Goal: Task Accomplishment & Management: Manage account settings

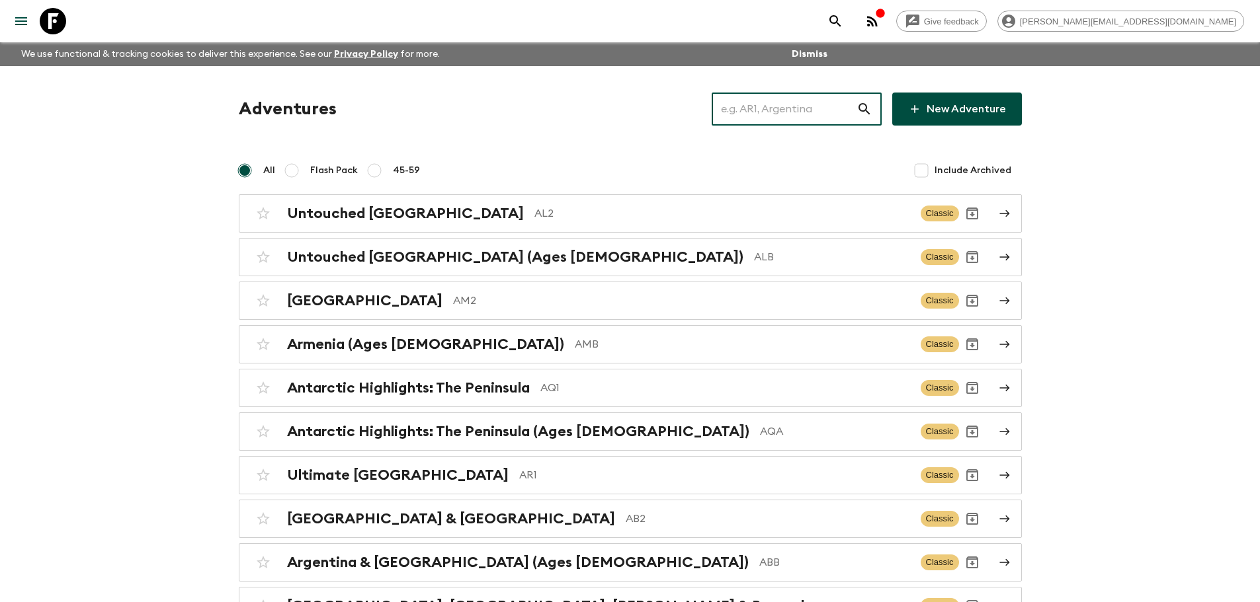
click at [776, 114] on input "text" at bounding box center [784, 109] width 145 height 37
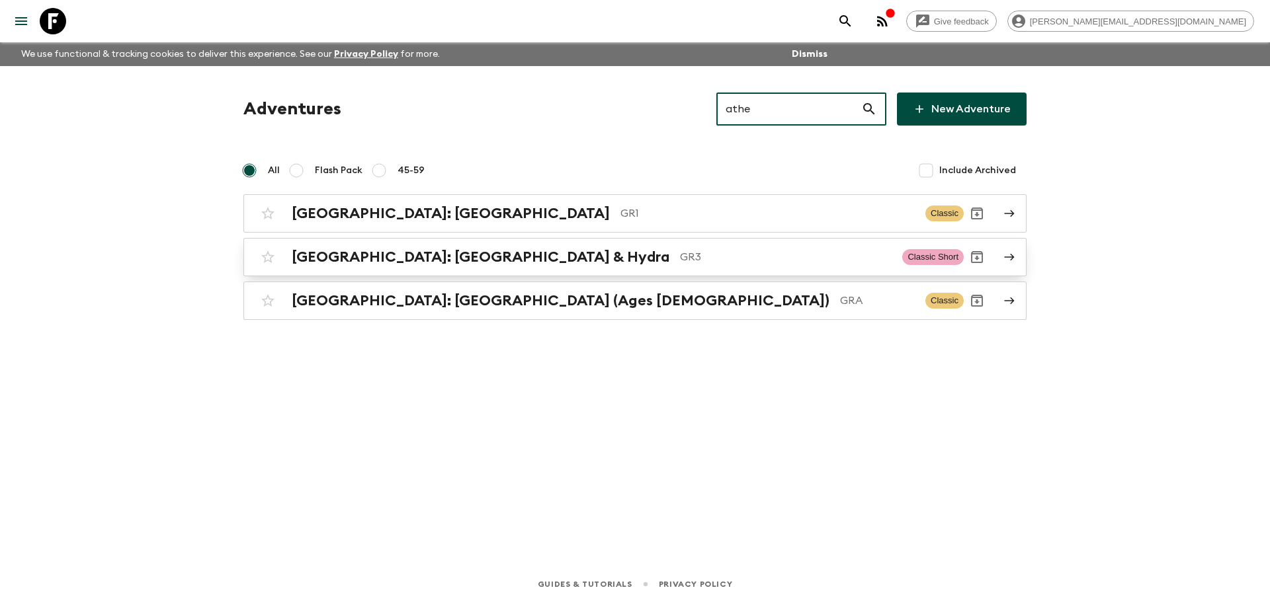
type input "athe"
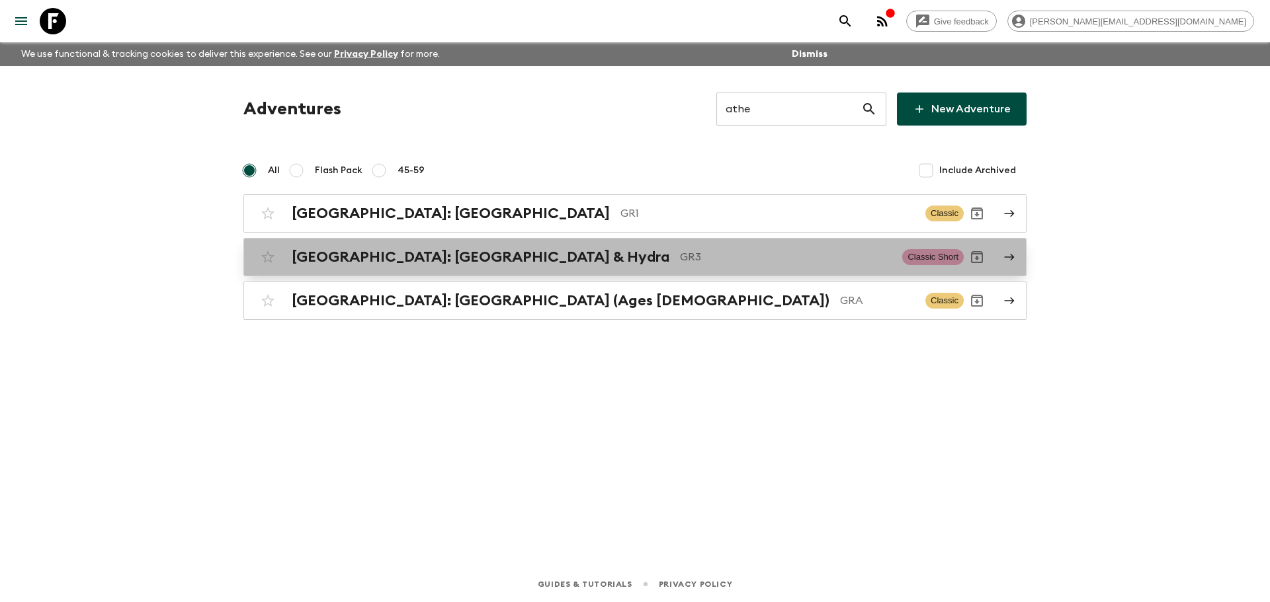
click at [680, 252] on p "GR3" at bounding box center [786, 257] width 212 height 16
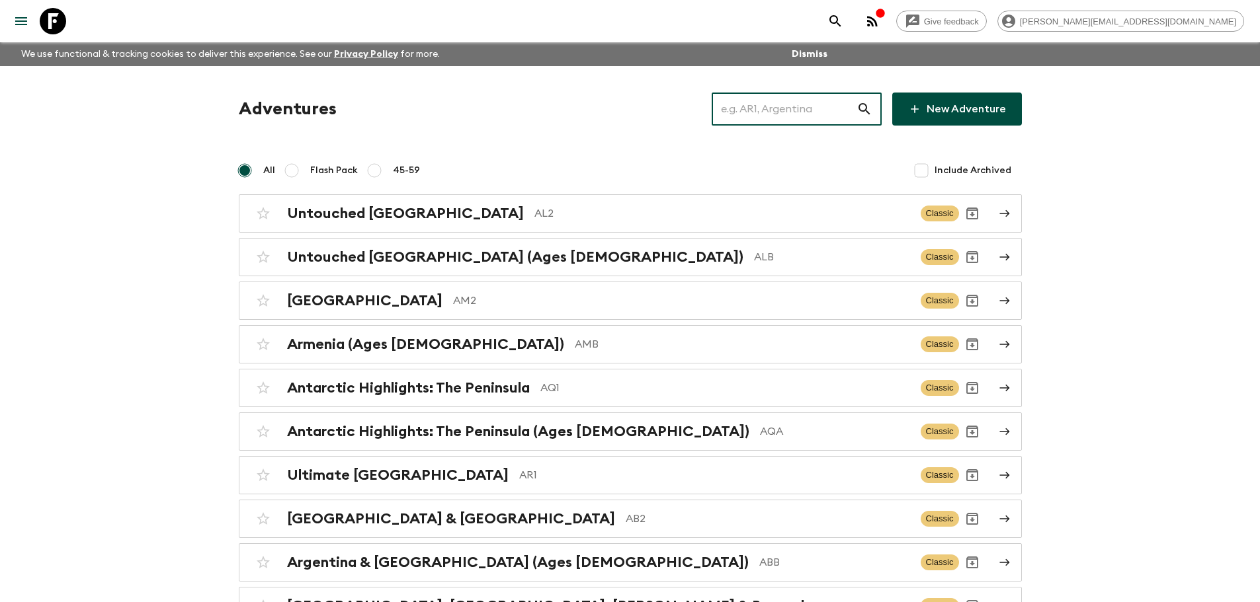
click at [782, 110] on input "text" at bounding box center [784, 109] width 145 height 37
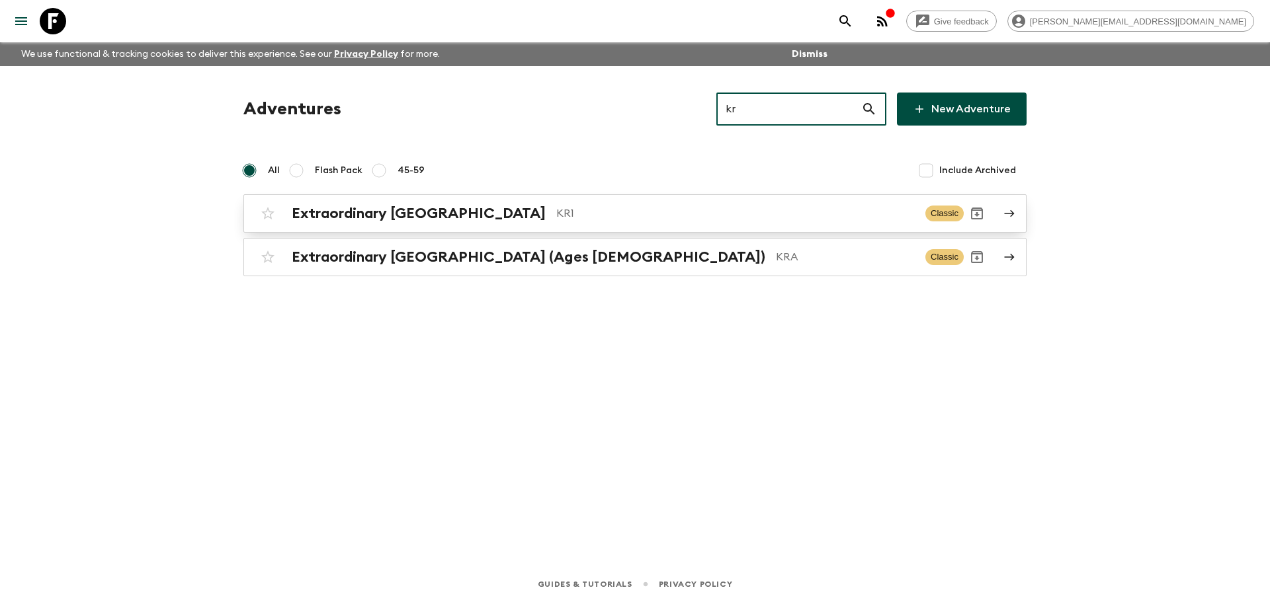
type input "kr"
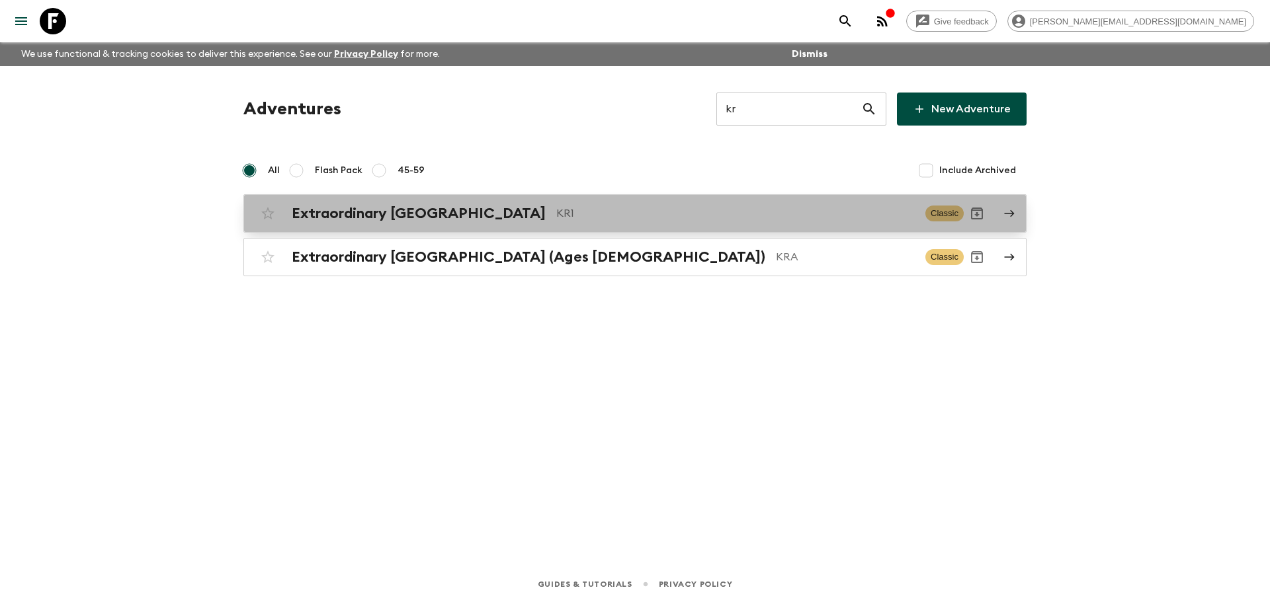
click at [595, 217] on p "KR1" at bounding box center [735, 214] width 358 height 16
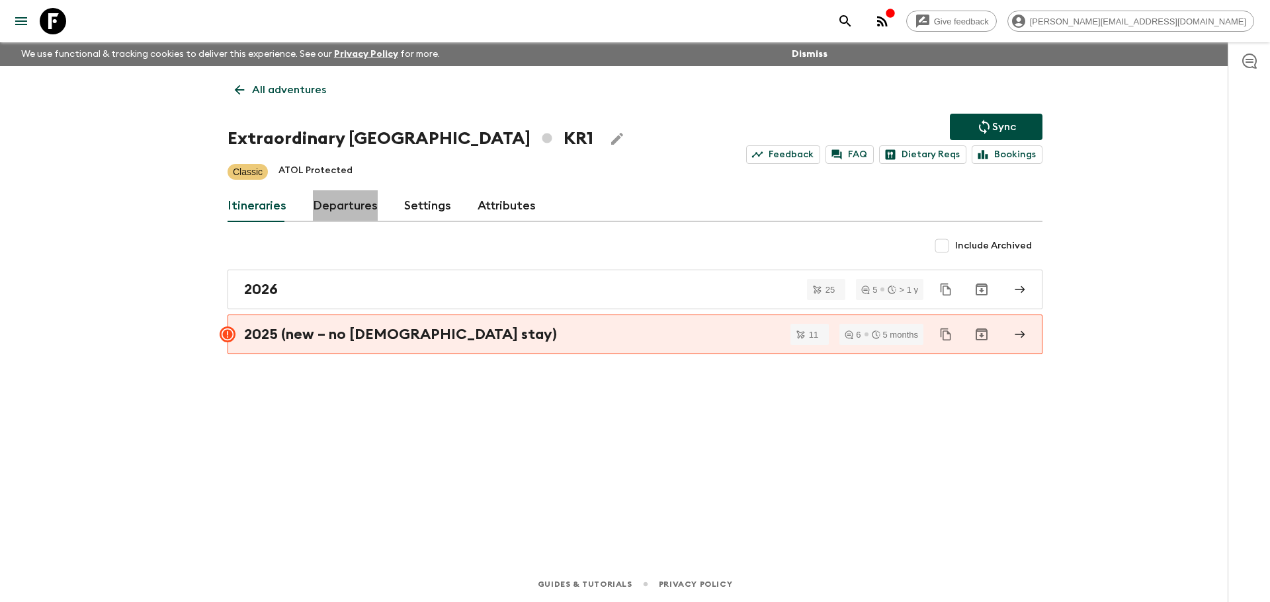
click at [359, 204] on link "Departures" at bounding box center [345, 206] width 65 height 32
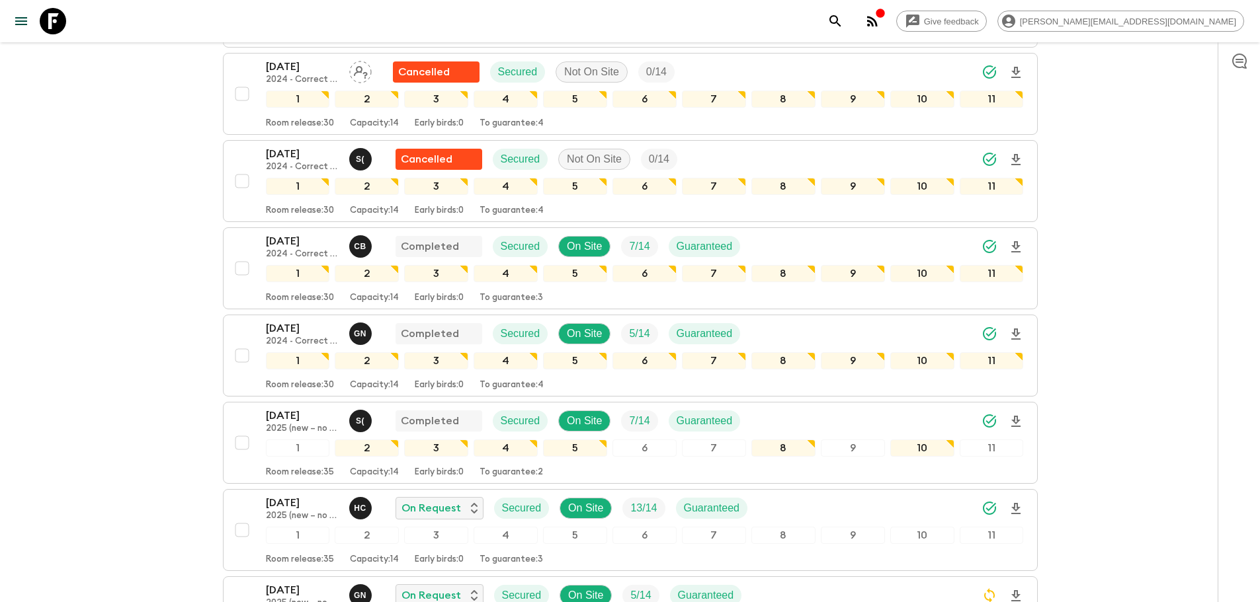
scroll to position [1932, 0]
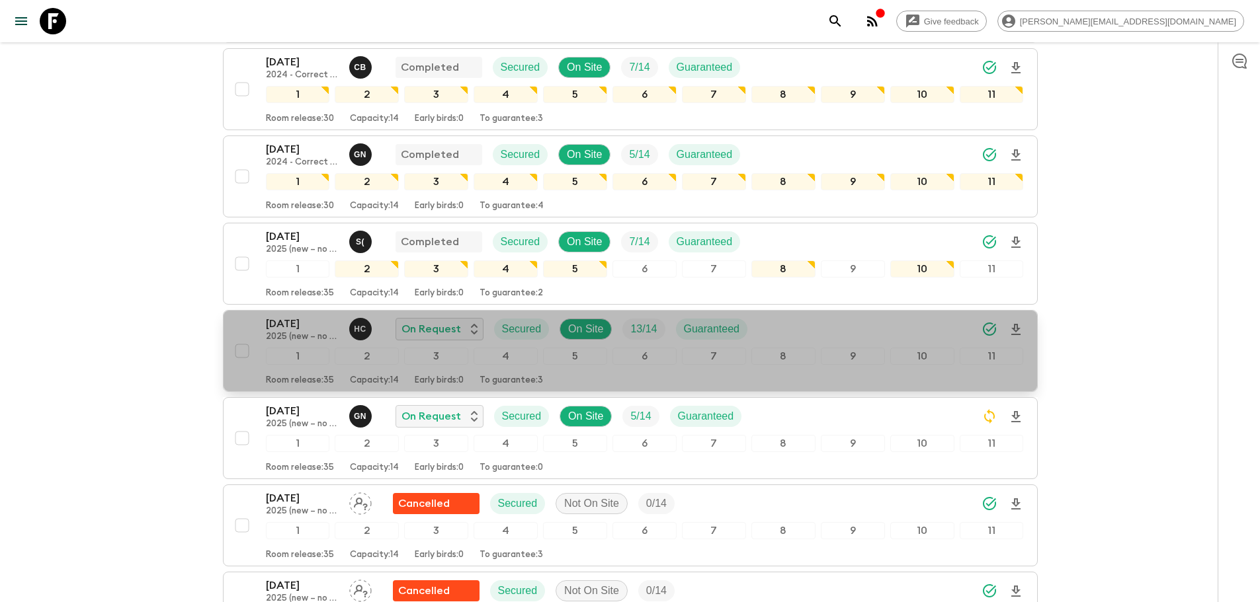
click at [919, 337] on div "[DATE] 2025 (new – no temple stay) H C On Request Secured On Site 13 / 14 Guara…" at bounding box center [645, 329] width 758 height 26
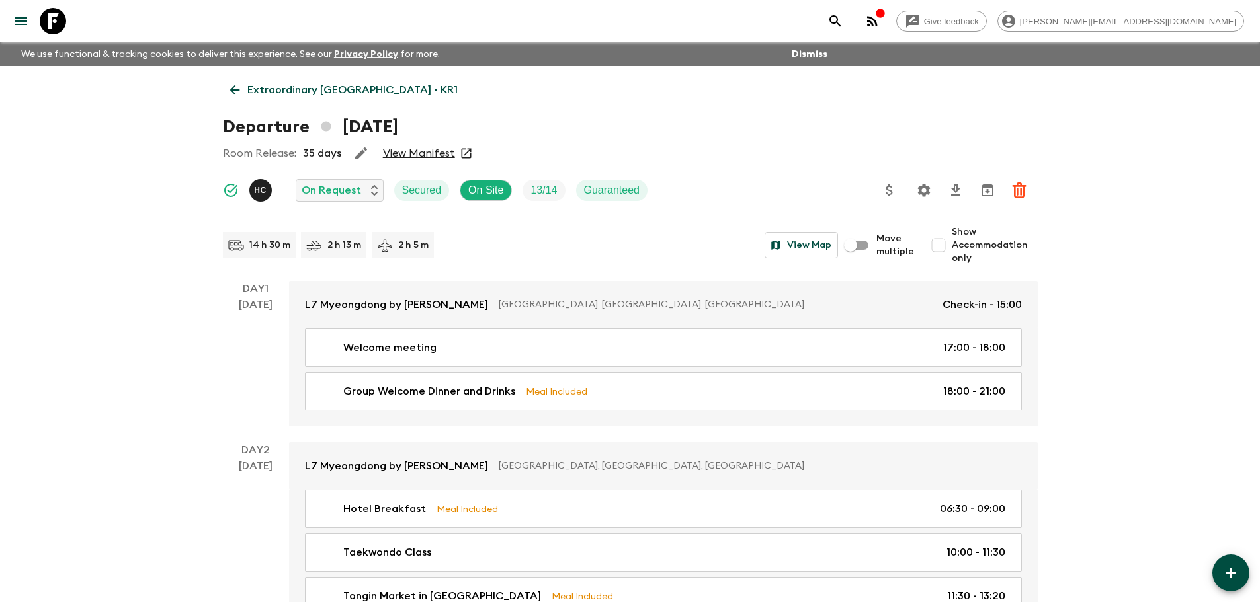
click at [919, 193] on icon "Settings" at bounding box center [923, 190] width 13 height 13
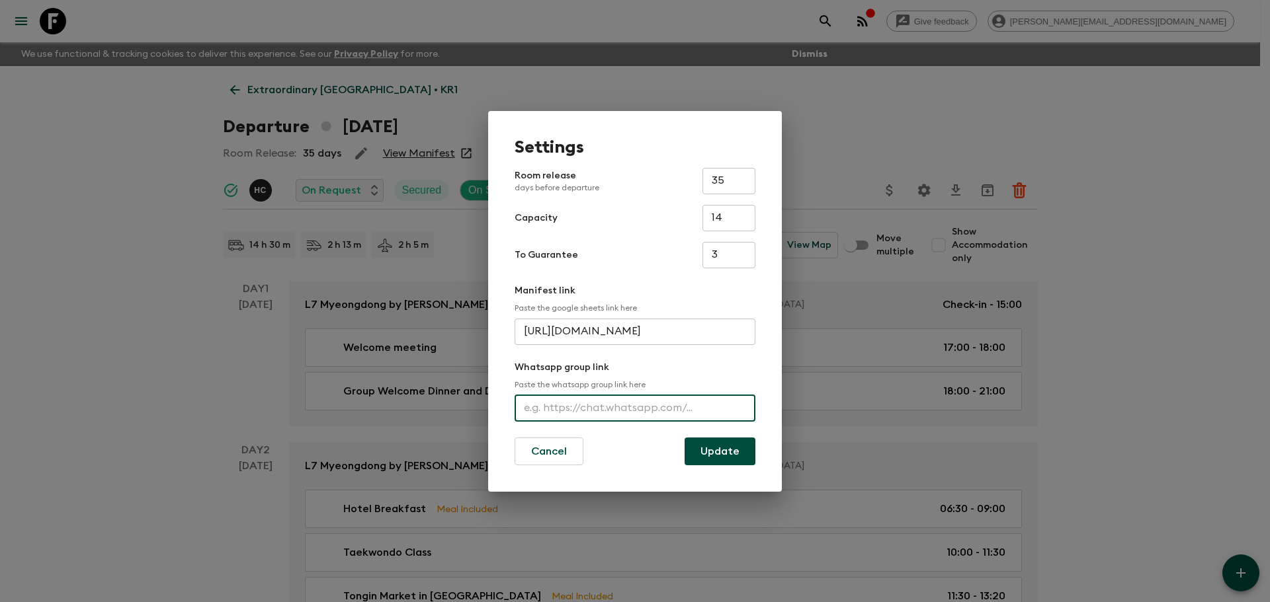
click at [562, 408] on input "text" at bounding box center [634, 408] width 241 height 26
paste input "[URL][DOMAIN_NAME]"
type input "[URL][DOMAIN_NAME]"
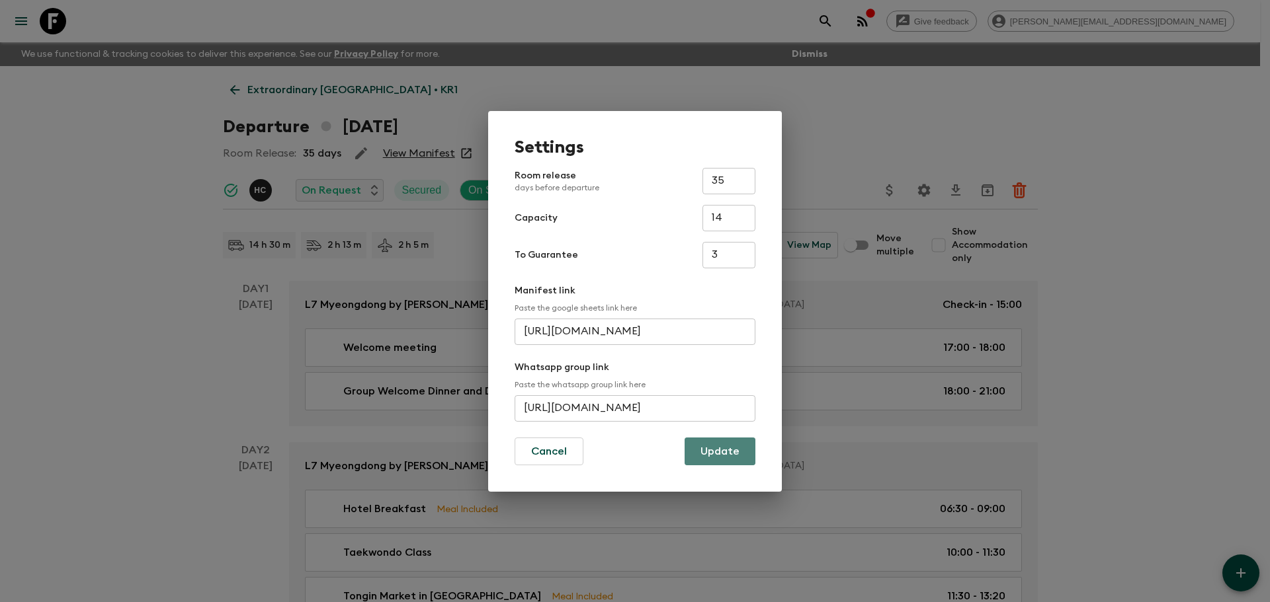
click at [718, 459] on button "Update" at bounding box center [719, 452] width 71 height 28
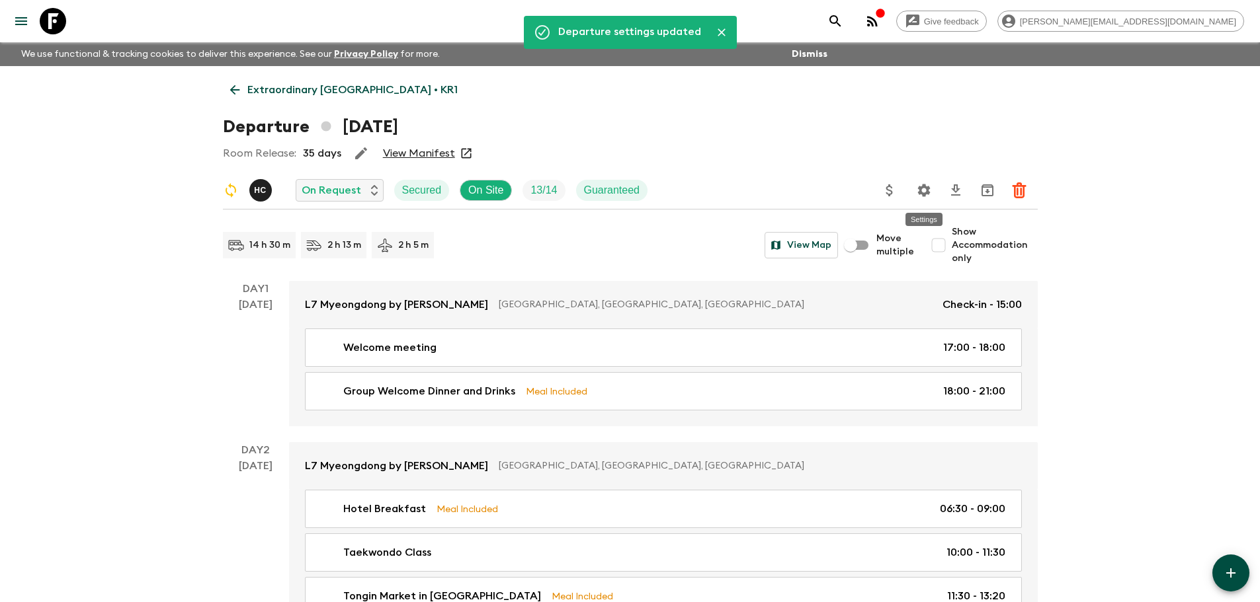
click at [922, 187] on icon "Settings" at bounding box center [923, 190] width 13 height 13
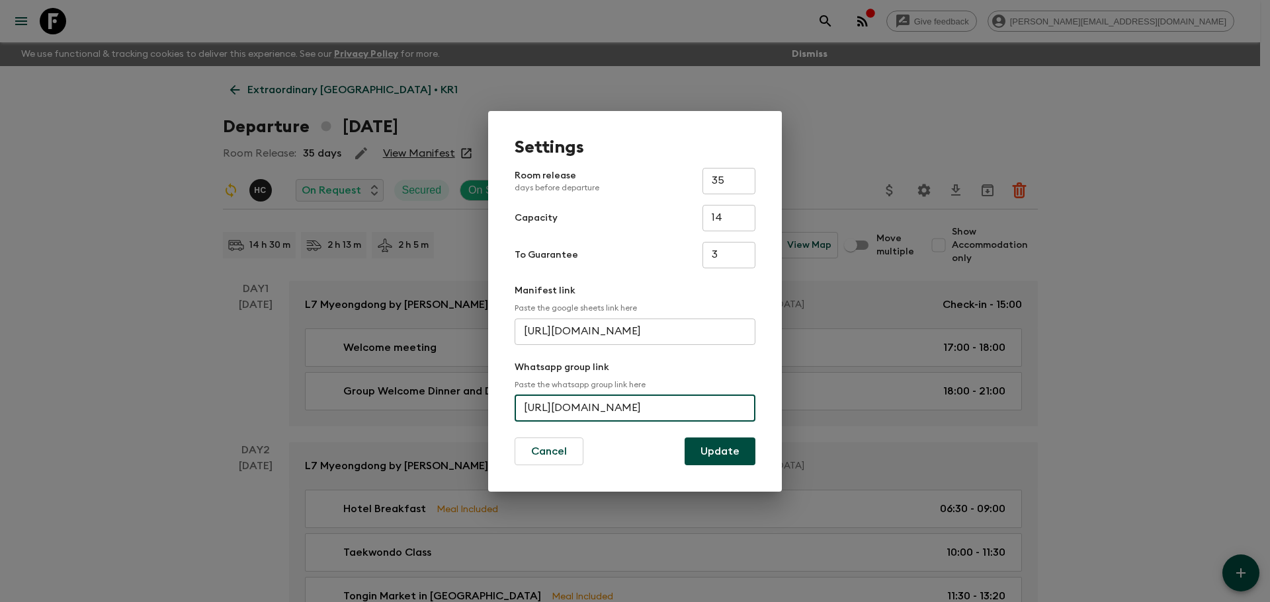
scroll to position [0, 46]
drag, startPoint x: 525, startPoint y: 410, endPoint x: 810, endPoint y: 411, distance: 285.0
click at [810, 411] on div "Settings Room release days before departure 35 ​ Capacity 14 ​ To Guarantee 3 ​…" at bounding box center [635, 301] width 1270 height 602
click at [1143, 359] on div "Settings Room release days before departure 35 ​ Capacity 14 ​ To Guarantee 3 ​…" at bounding box center [635, 301] width 1270 height 602
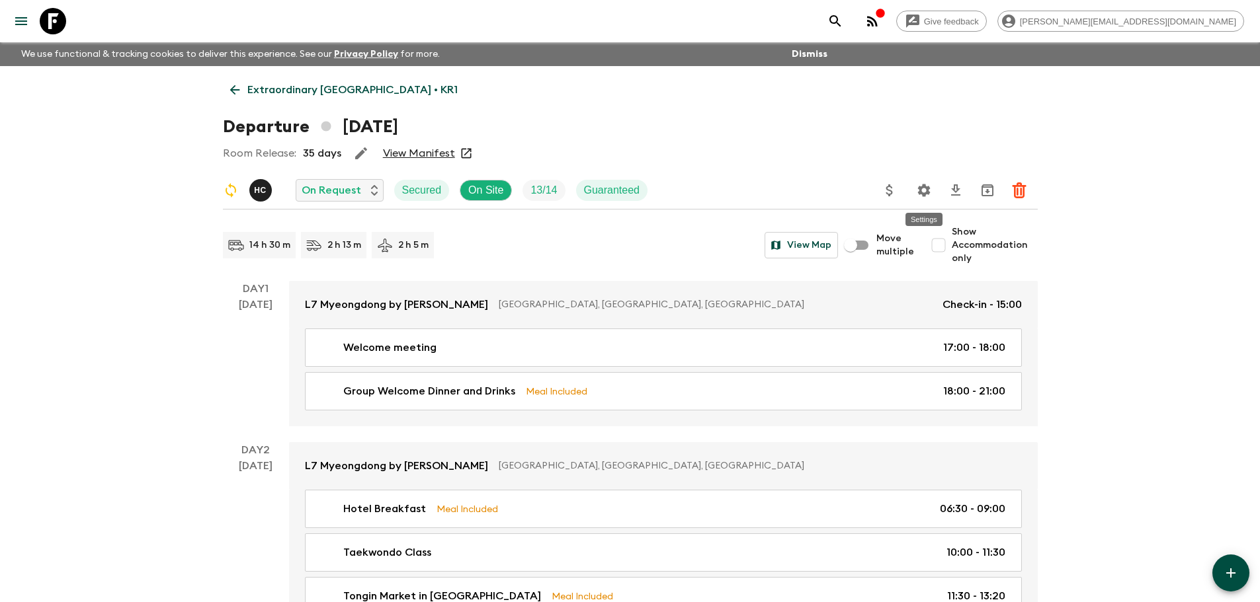
click at [924, 183] on icon "Settings" at bounding box center [924, 191] width 16 height 16
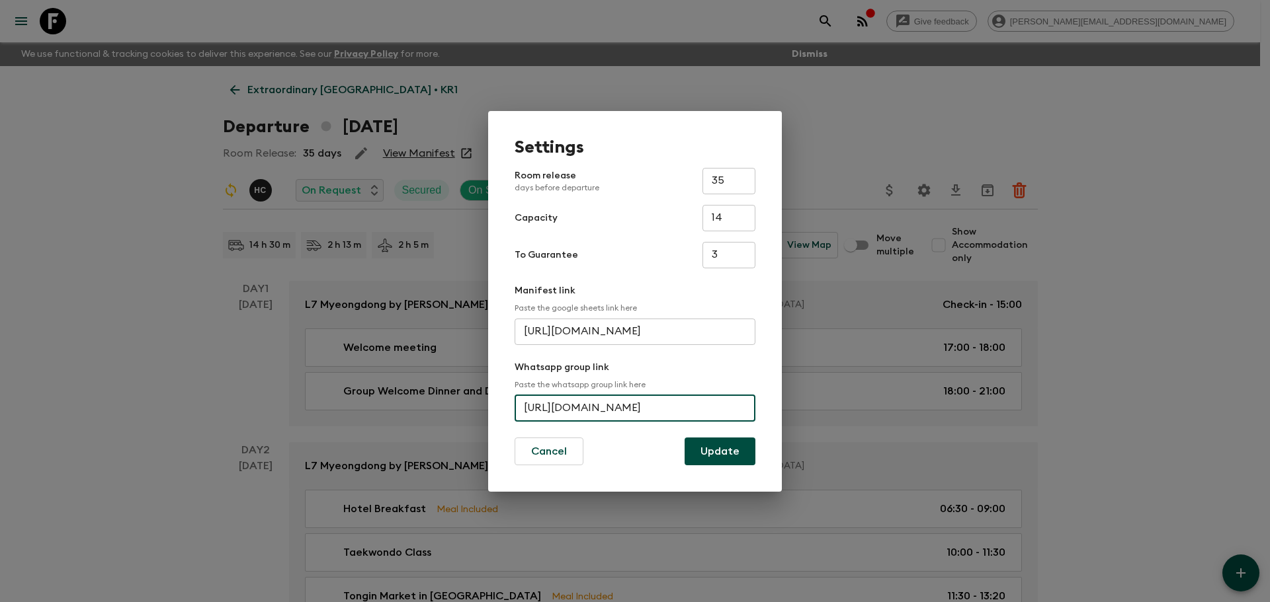
click at [743, 402] on input "https://chat.whatsapp.com/KaAl4JRw1TsB6Tzl4TnW4r" at bounding box center [634, 408] width 241 height 26
click at [1155, 246] on div "Settings Room release days before departure 35 ​ Capacity 14 ​ To Guarantee 3 ​…" at bounding box center [635, 301] width 1270 height 602
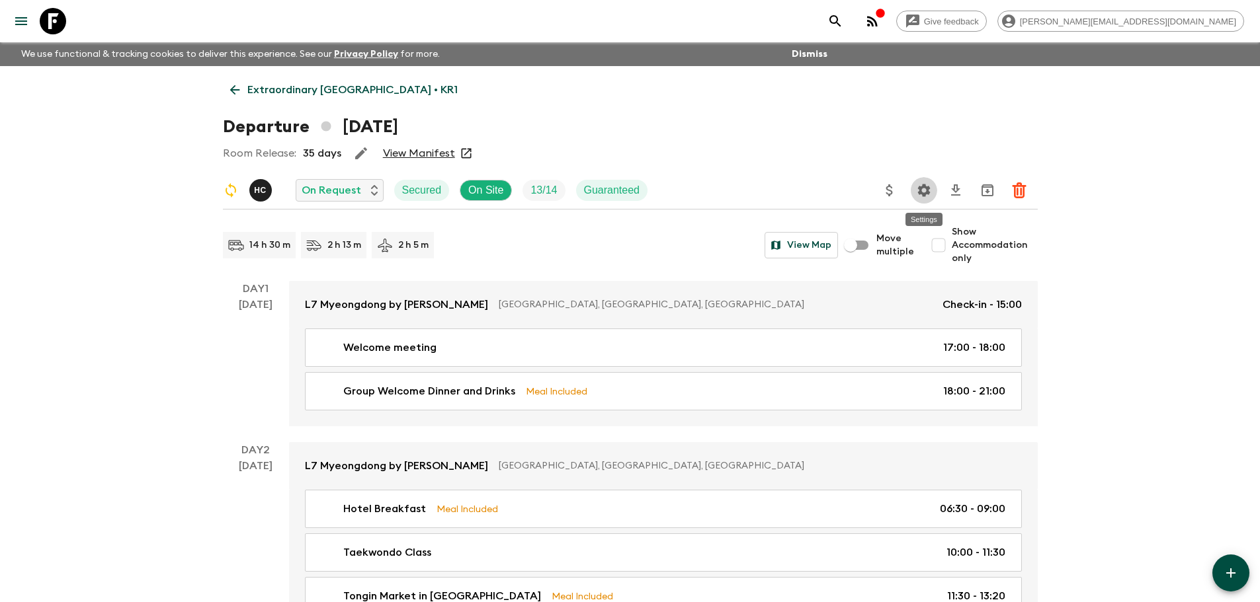
click at [931, 190] on icon "Settings" at bounding box center [924, 191] width 16 height 16
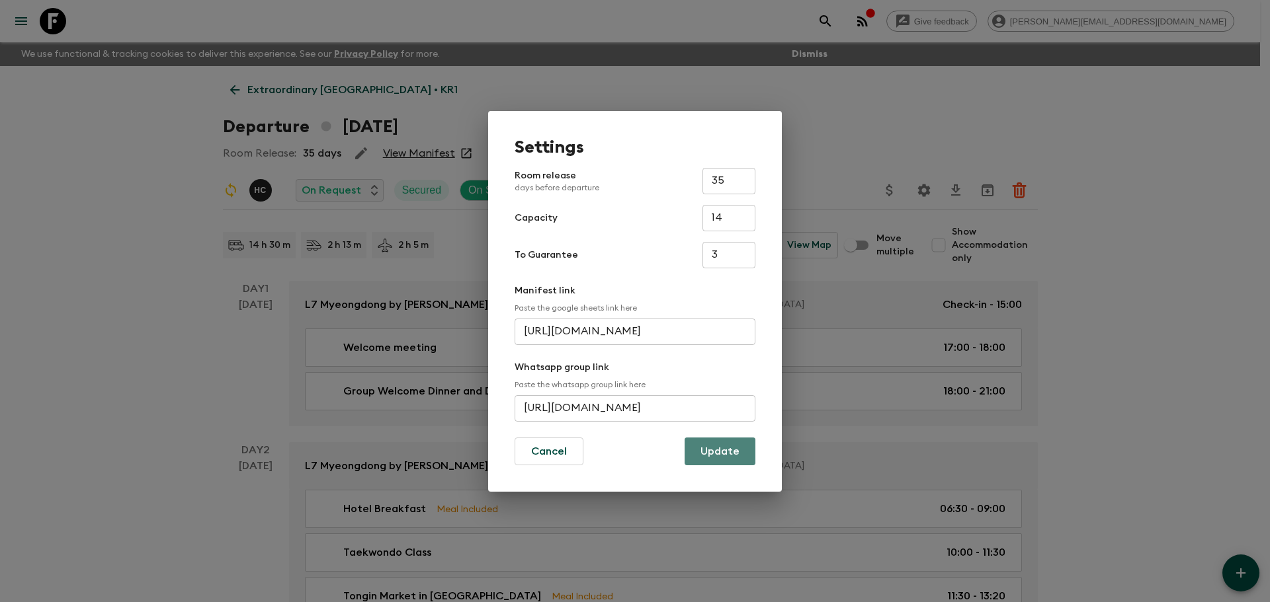
click at [746, 455] on button "Update" at bounding box center [719, 452] width 71 height 28
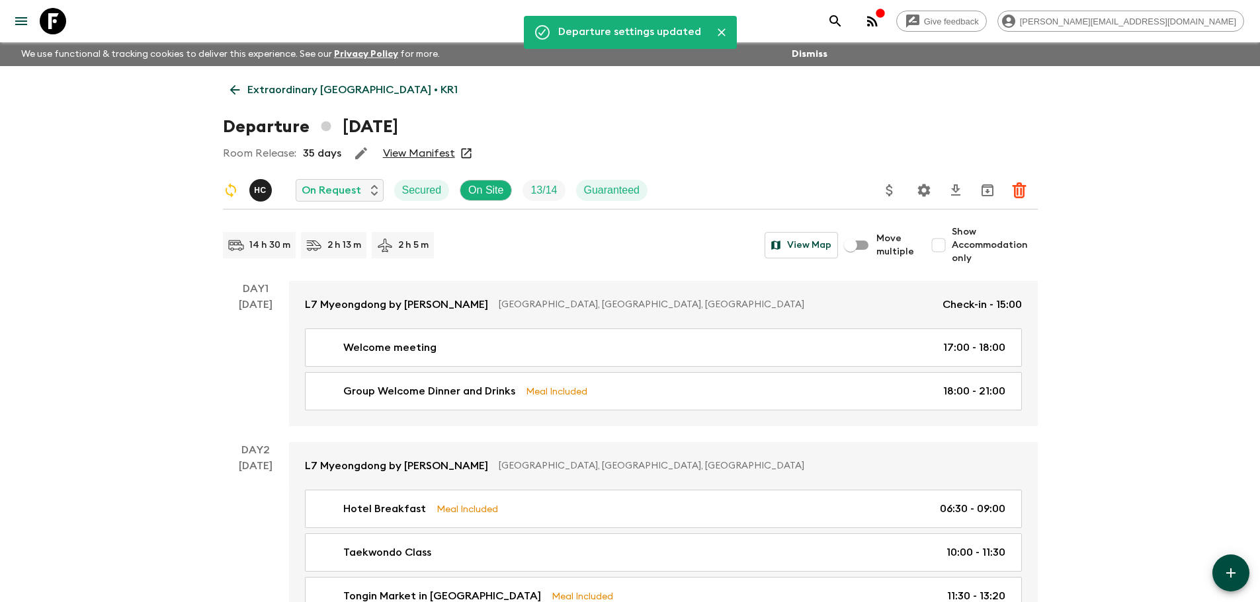
click at [47, 28] on icon at bounding box center [53, 21] width 26 height 26
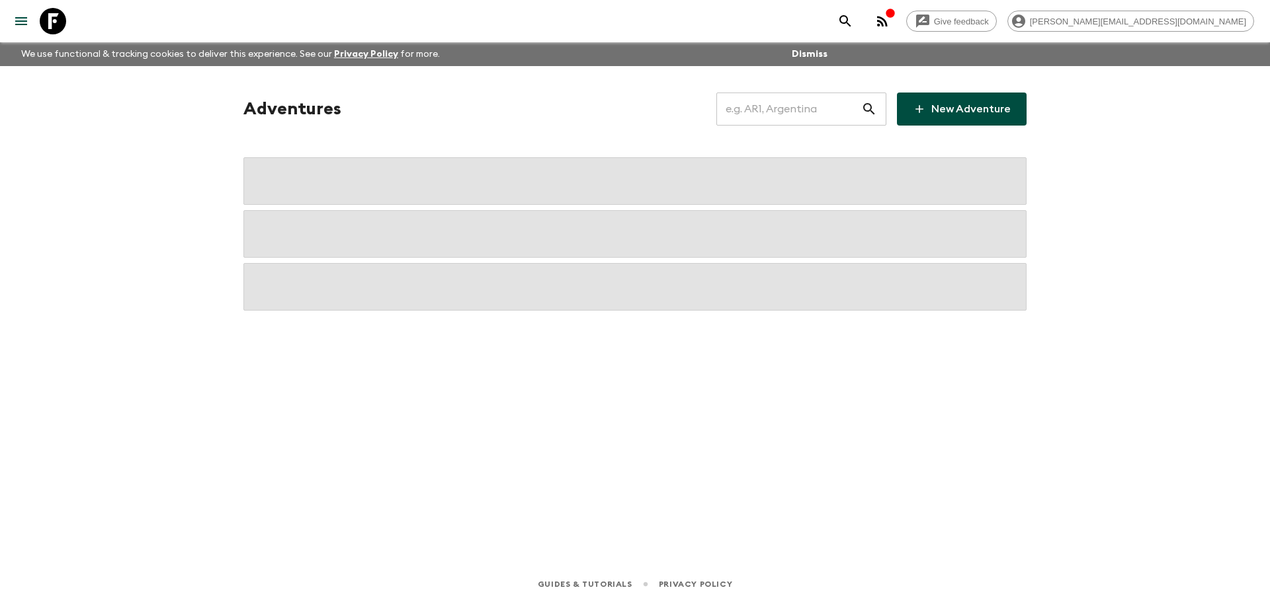
click at [800, 111] on input "text" at bounding box center [788, 109] width 145 height 37
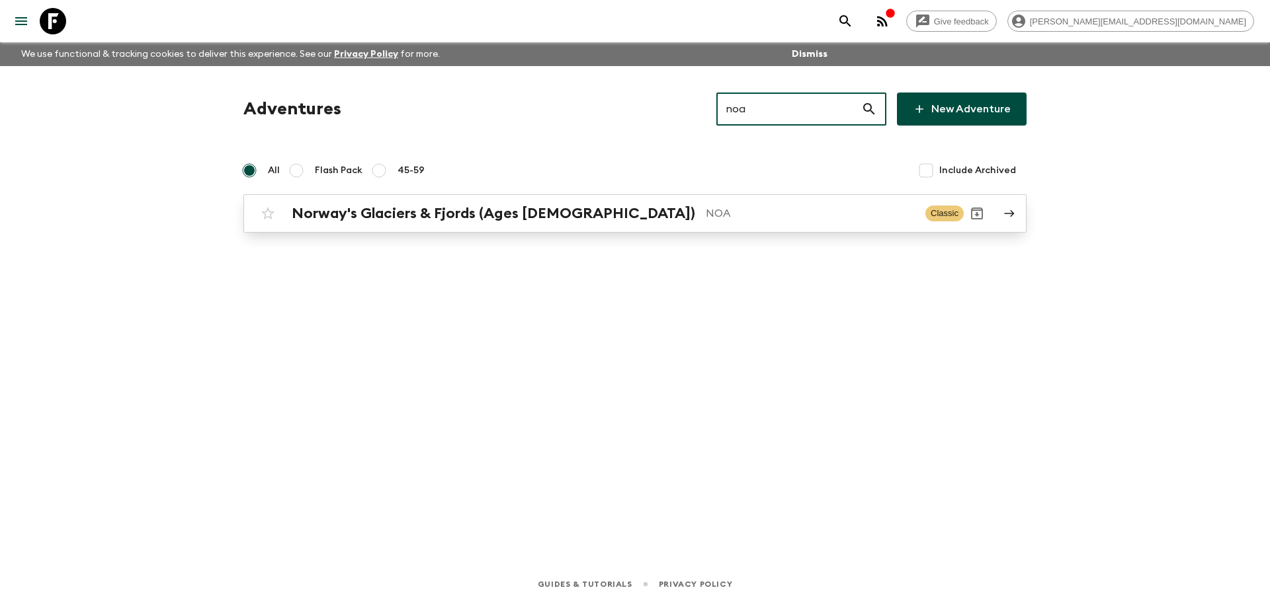
type input "noa"
click at [711, 200] on link "Norway's Glaciers & Fjords (Ages 45-59) NOA Classic" at bounding box center [634, 213] width 783 height 38
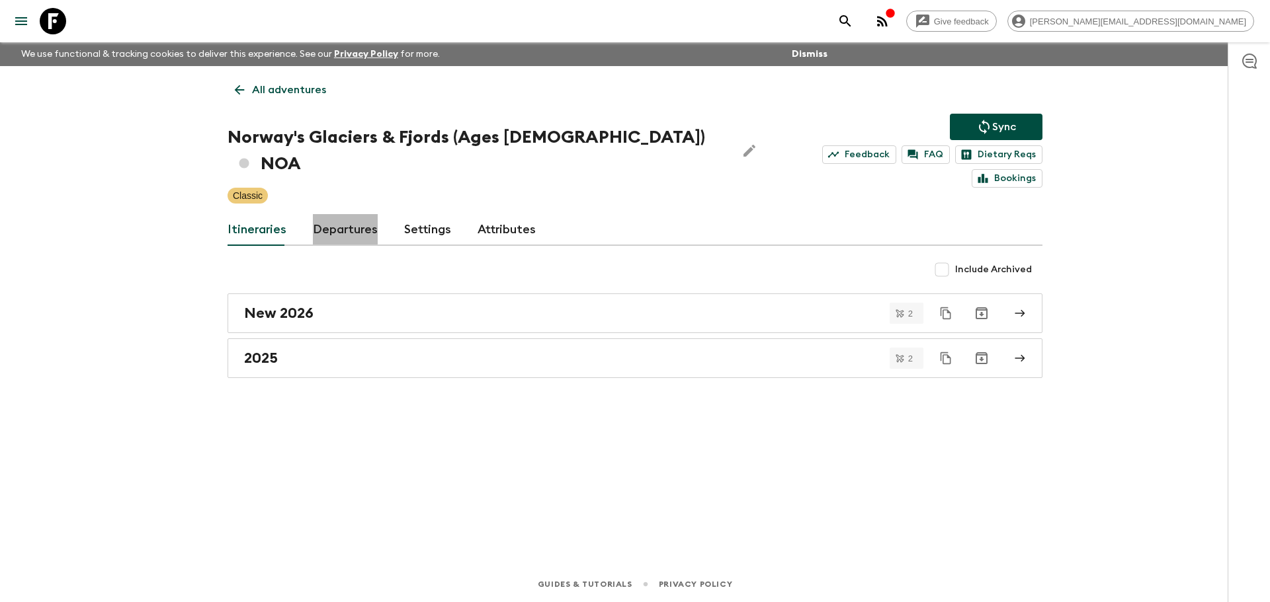
click at [340, 214] on link "Departures" at bounding box center [345, 230] width 65 height 32
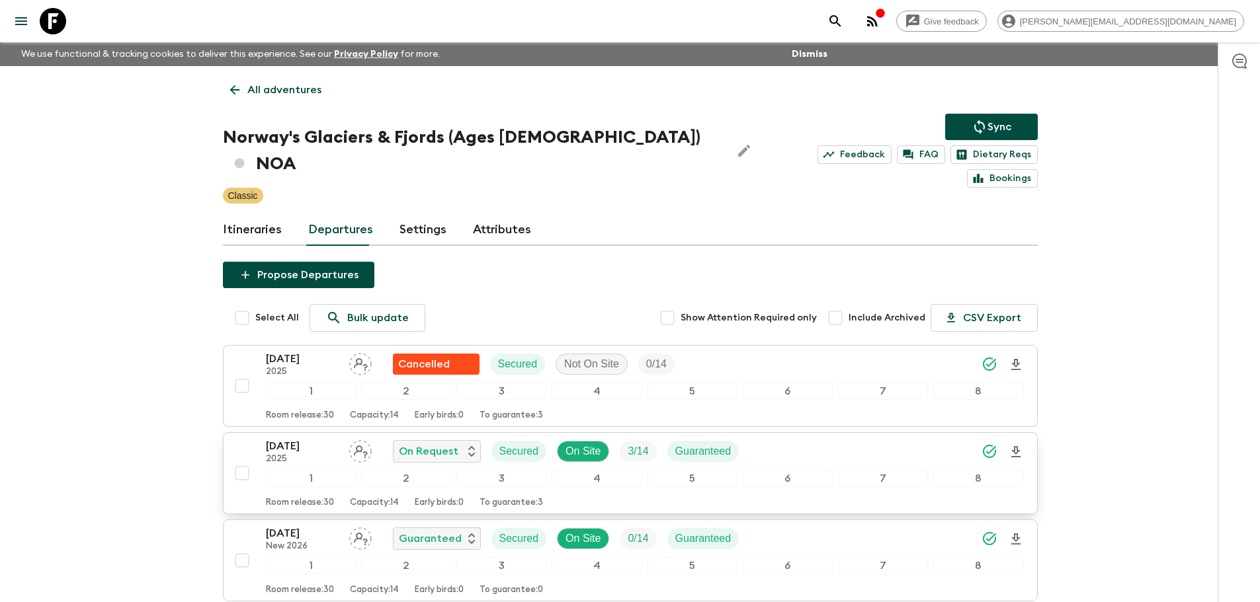
click at [909, 438] on div "06 Sep 2025 2025 On Request Secured On Site 3 / 14 Guaranteed" at bounding box center [645, 451] width 758 height 26
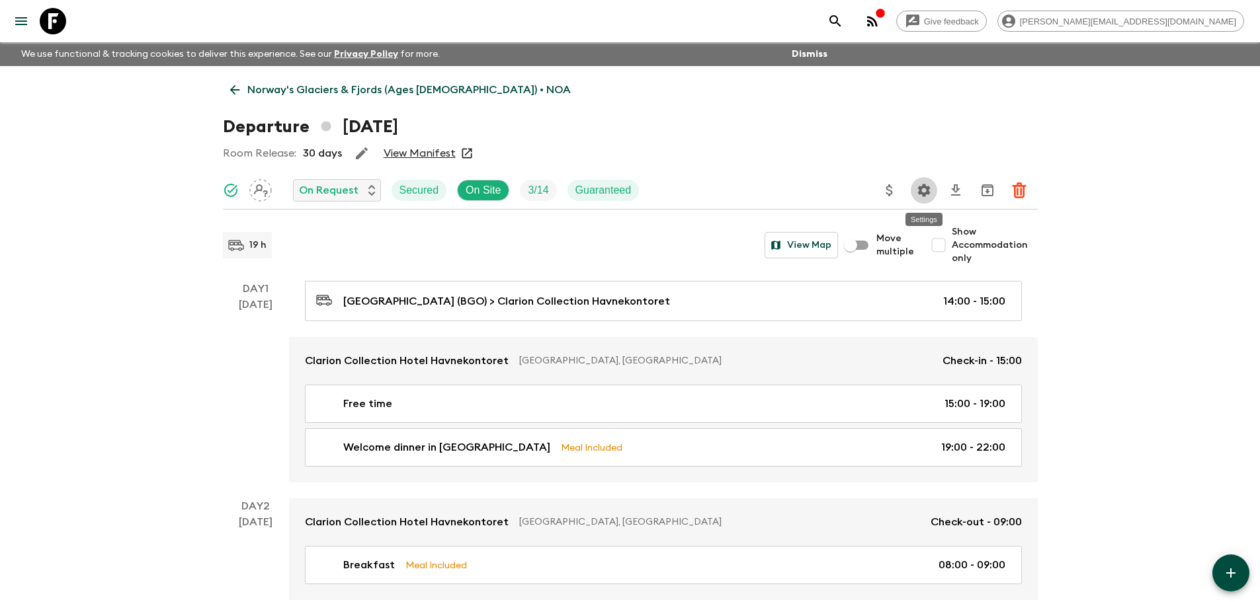
click at [917, 186] on icon "Settings" at bounding box center [924, 191] width 16 height 16
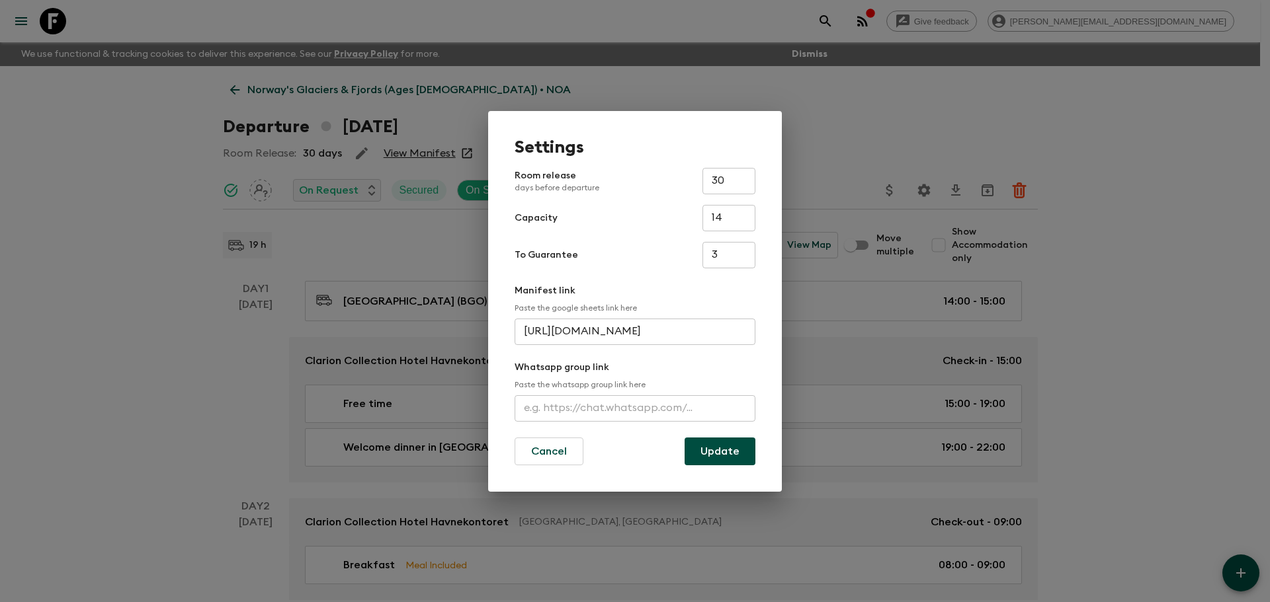
click at [618, 412] on input "text" at bounding box center [634, 408] width 241 height 26
paste input "https://chat.whatsapp.com/KRY3ywrDsK1B2zhMubgonZ"
type input "https://chat.whatsapp.com/KRY3ywrDsK1B2zhMubgonZ"
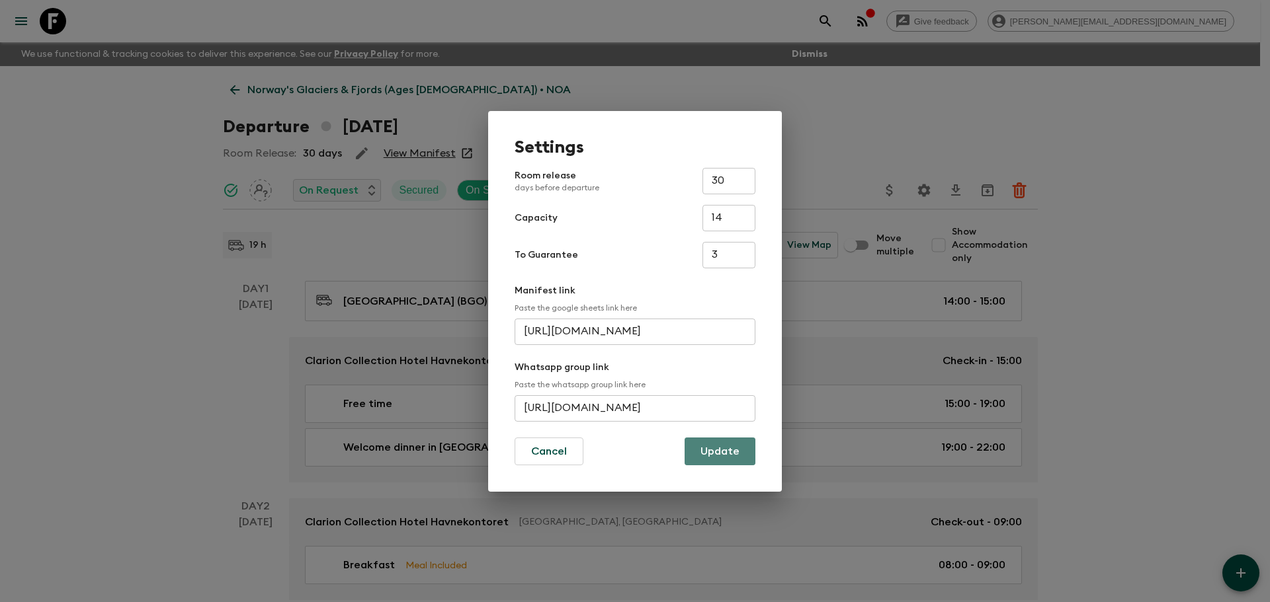
click at [704, 446] on button "Update" at bounding box center [719, 452] width 71 height 28
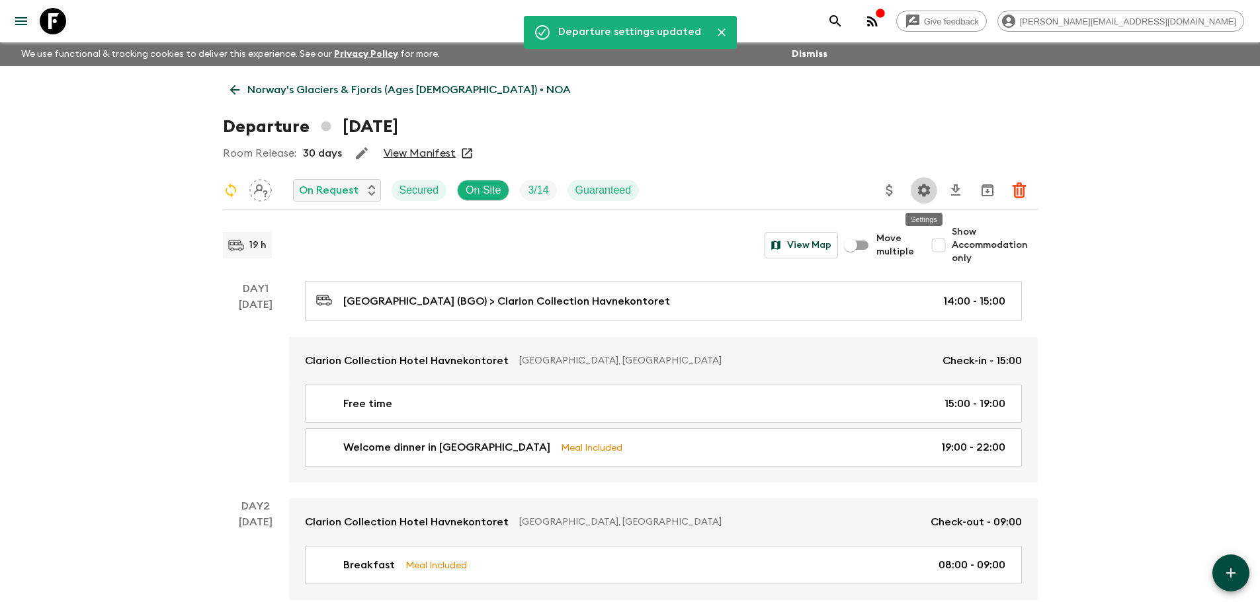
click at [919, 190] on icon "Settings" at bounding box center [924, 191] width 16 height 16
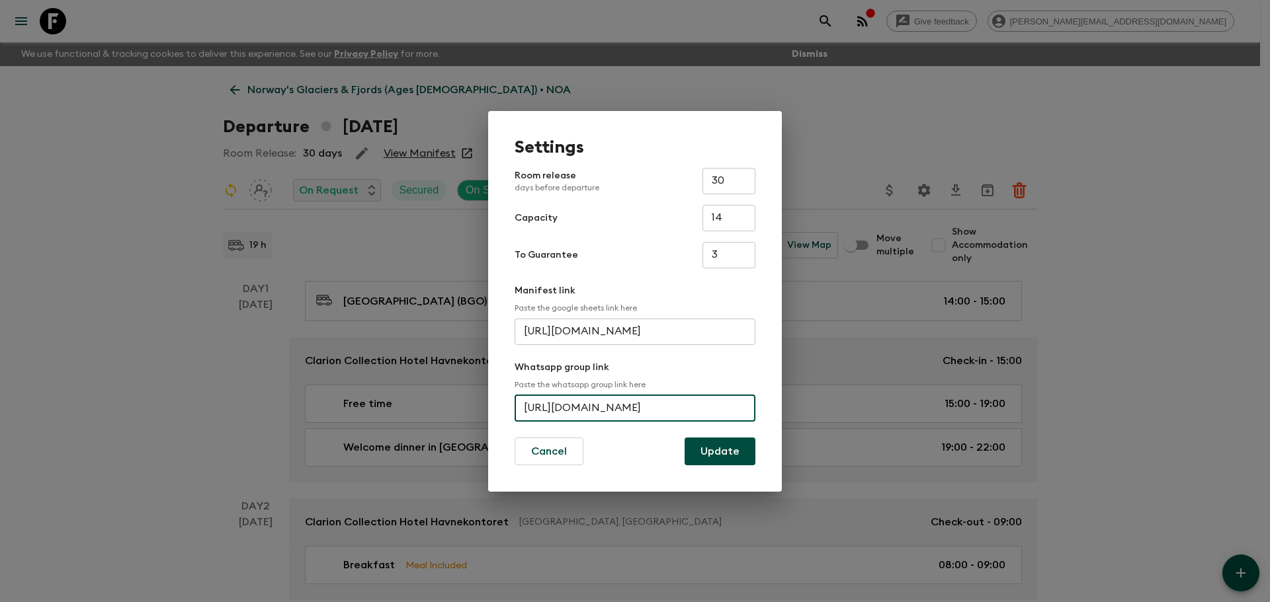
scroll to position [0, 58]
drag, startPoint x: 526, startPoint y: 409, endPoint x: 790, endPoint y: 409, distance: 263.2
click at [790, 409] on div "Settings Room release days before departure 30 ​ Capacity 14 ​ To Guarantee 3 ​…" at bounding box center [635, 301] width 1270 height 602
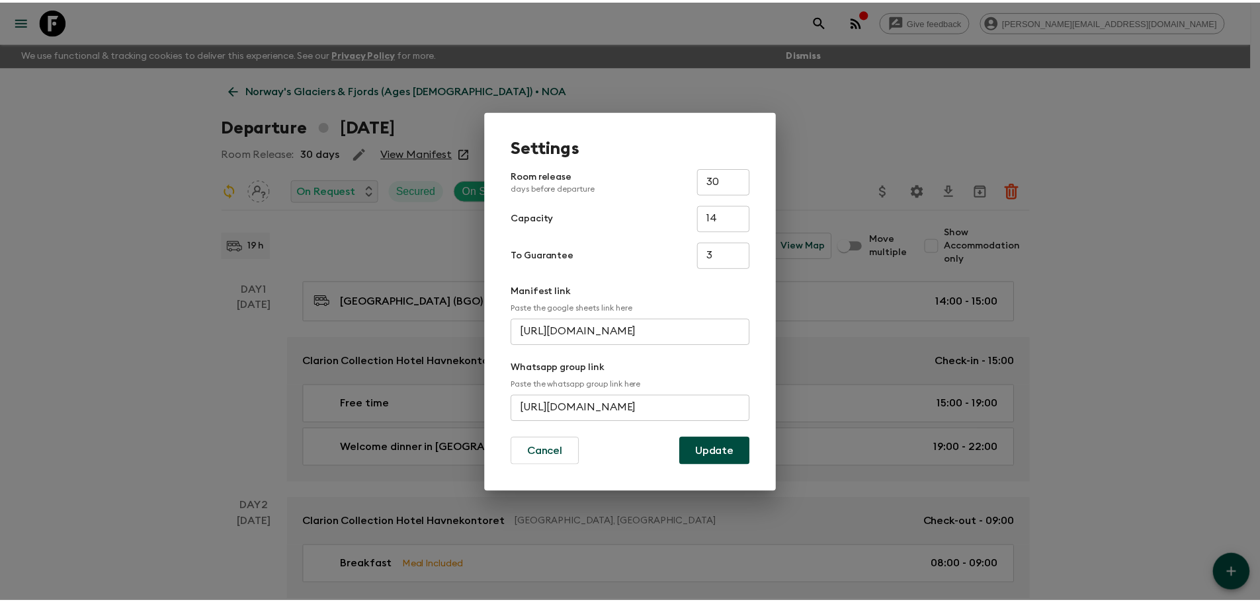
scroll to position [0, 0]
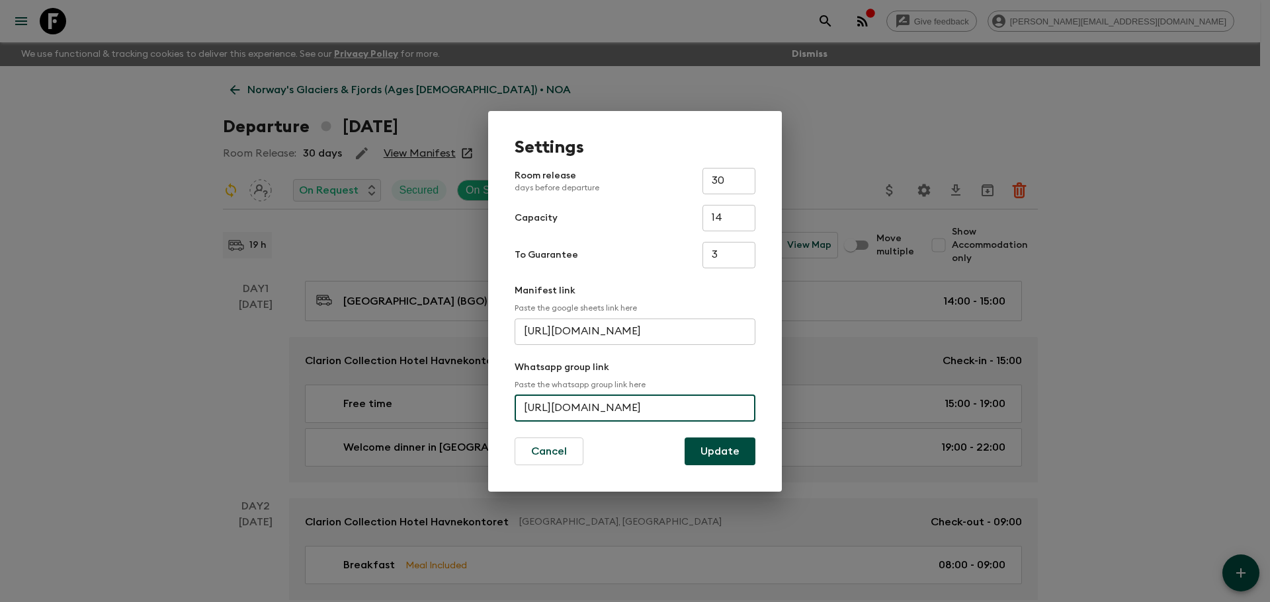
click at [111, 271] on div "Settings Room release days before departure 30 ​ Capacity 14 ​ To Guarantee 3 ​…" at bounding box center [635, 301] width 1270 height 602
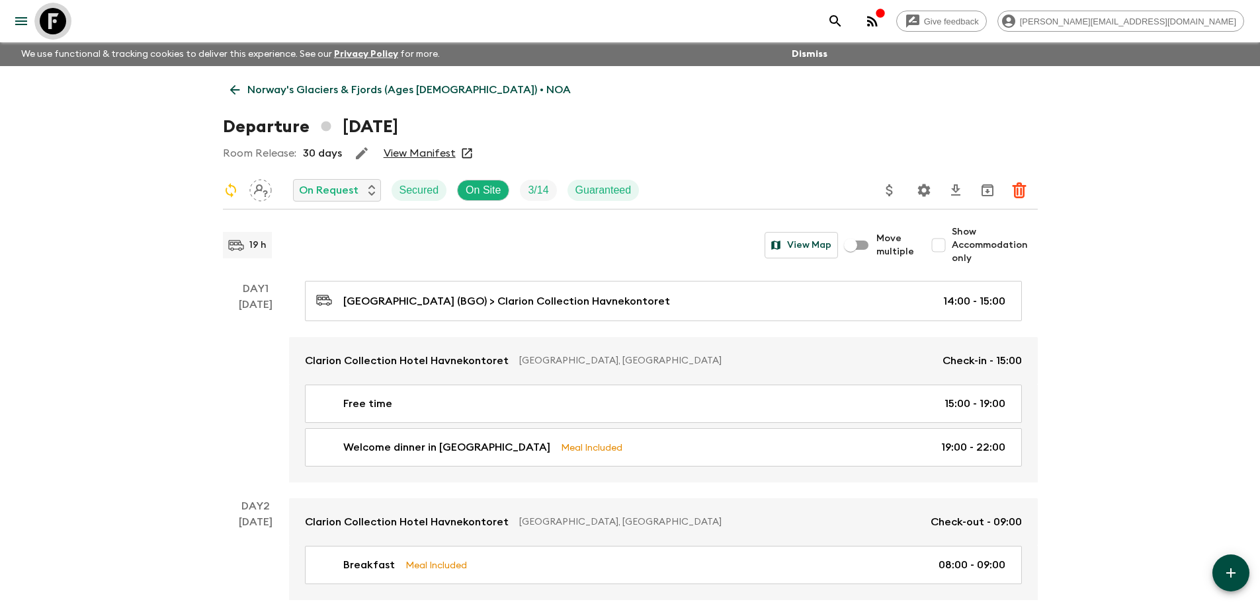
click at [58, 27] on icon at bounding box center [53, 21] width 26 height 26
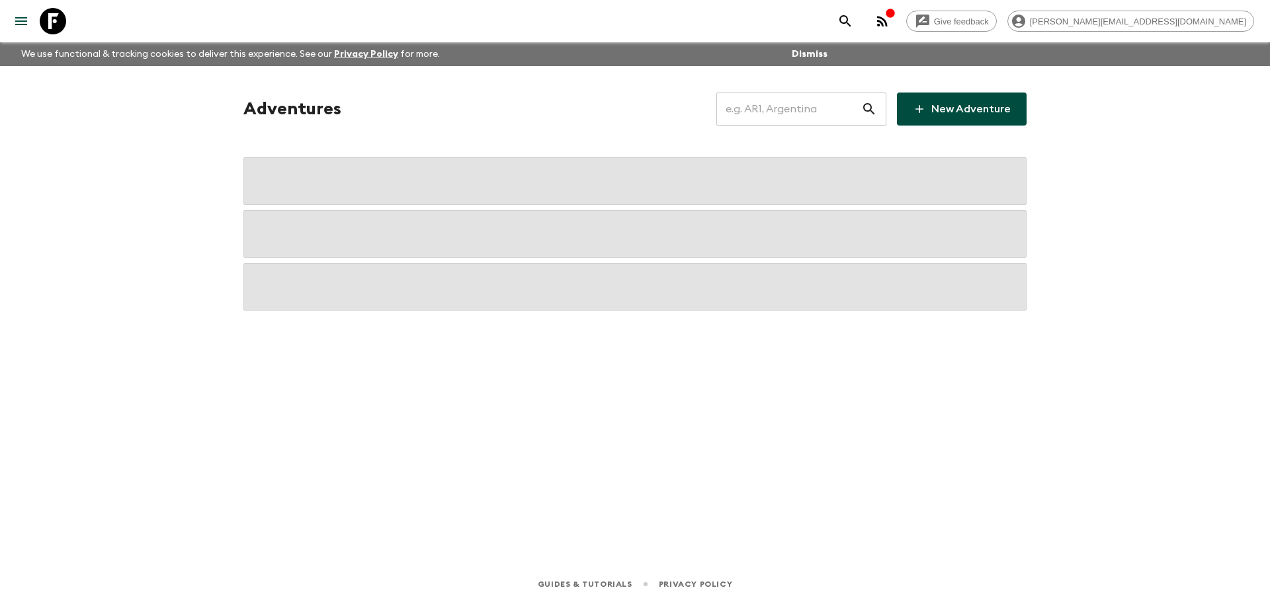
click at [794, 108] on input "text" at bounding box center [788, 109] width 145 height 37
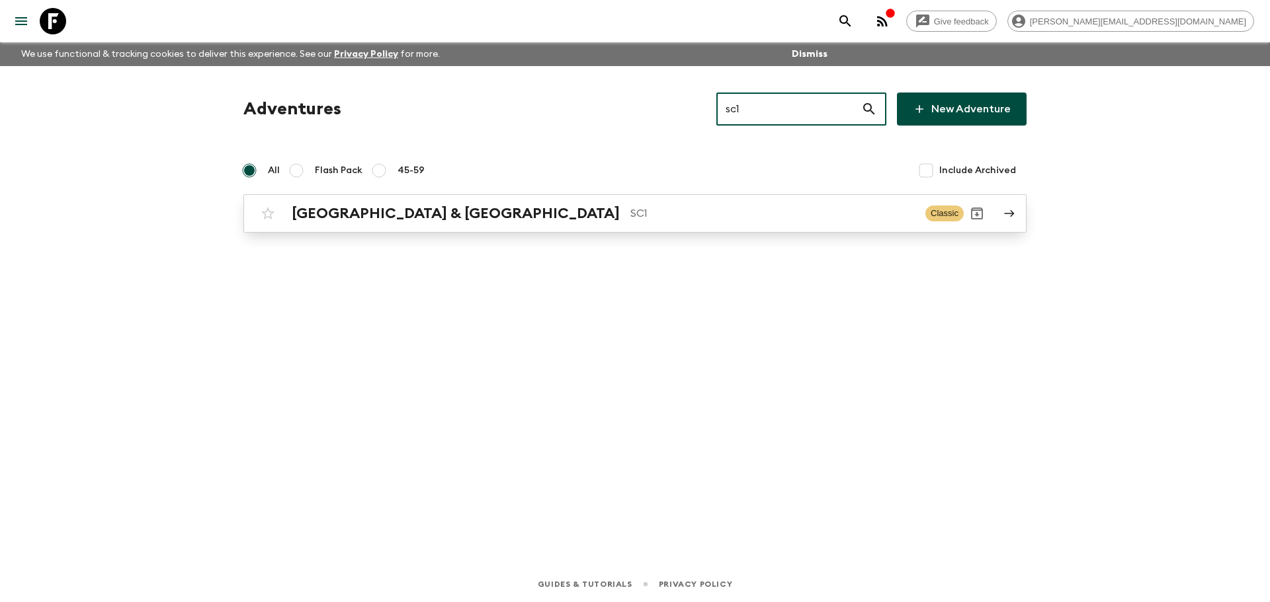
type input "sc1"
click at [647, 218] on p "SC1" at bounding box center [772, 214] width 284 height 16
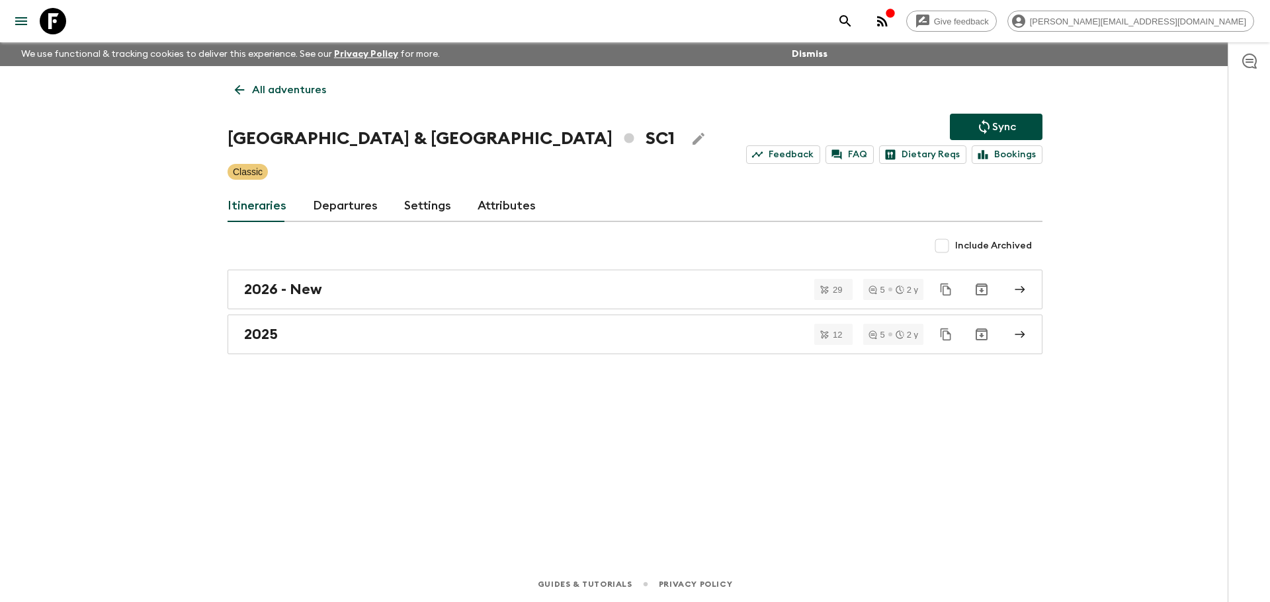
click at [351, 211] on link "Departures" at bounding box center [345, 206] width 65 height 32
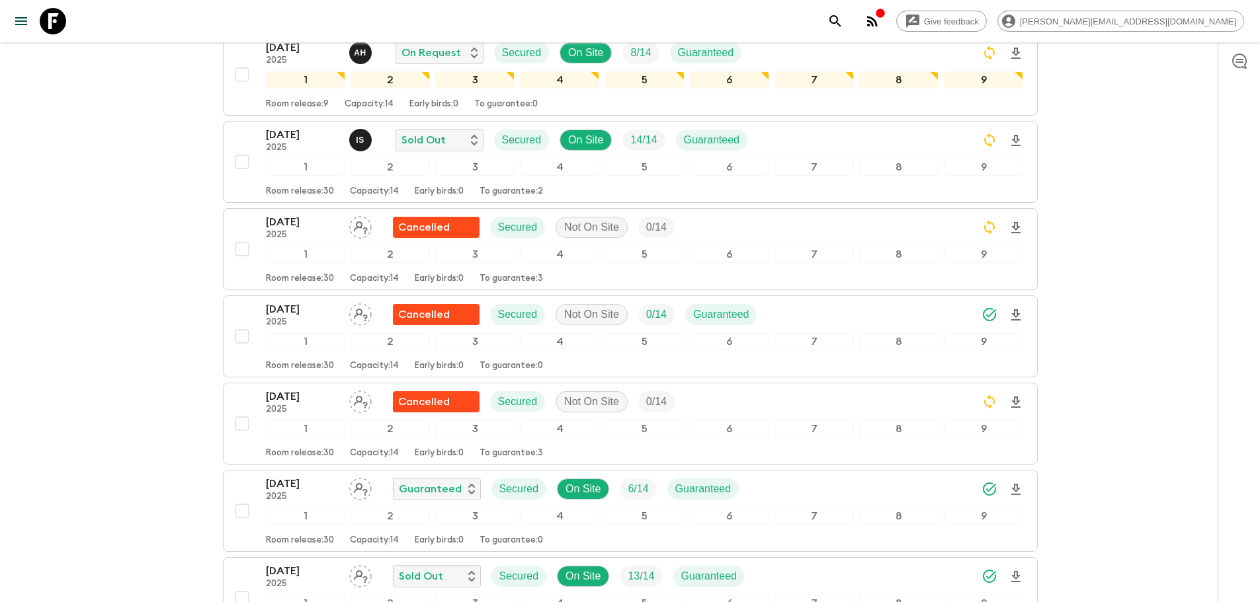
scroll to position [1617, 0]
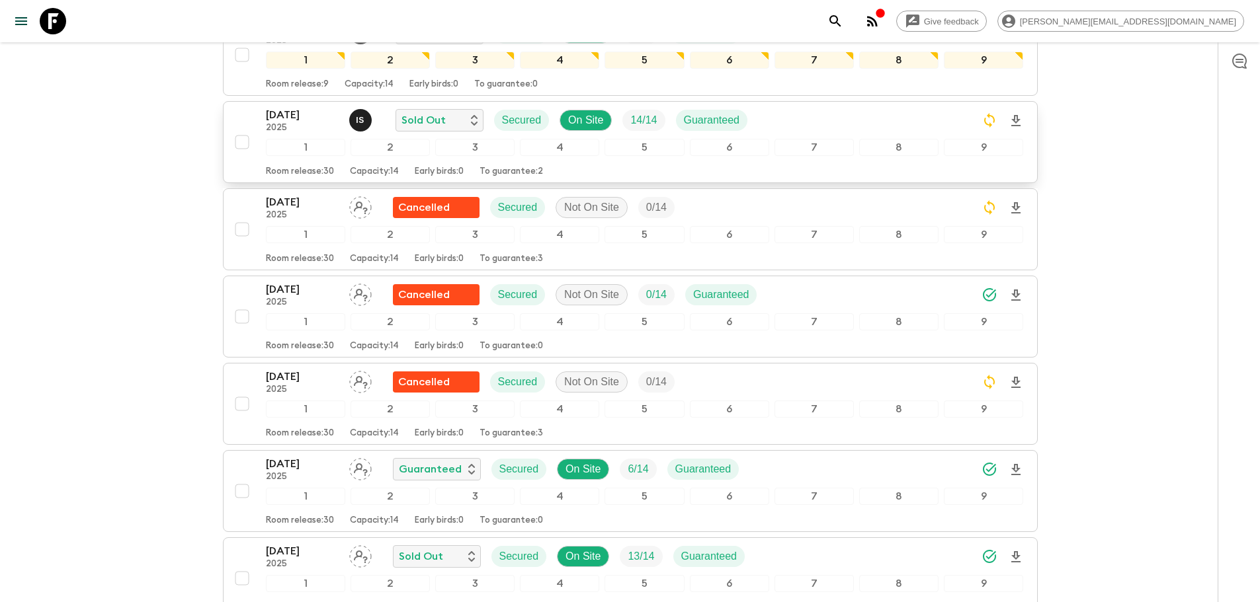
click at [887, 129] on div "06 Sep 2025 2025 I S Sold Out Secured On Site 14 / 14 Guaranteed" at bounding box center [645, 120] width 758 height 26
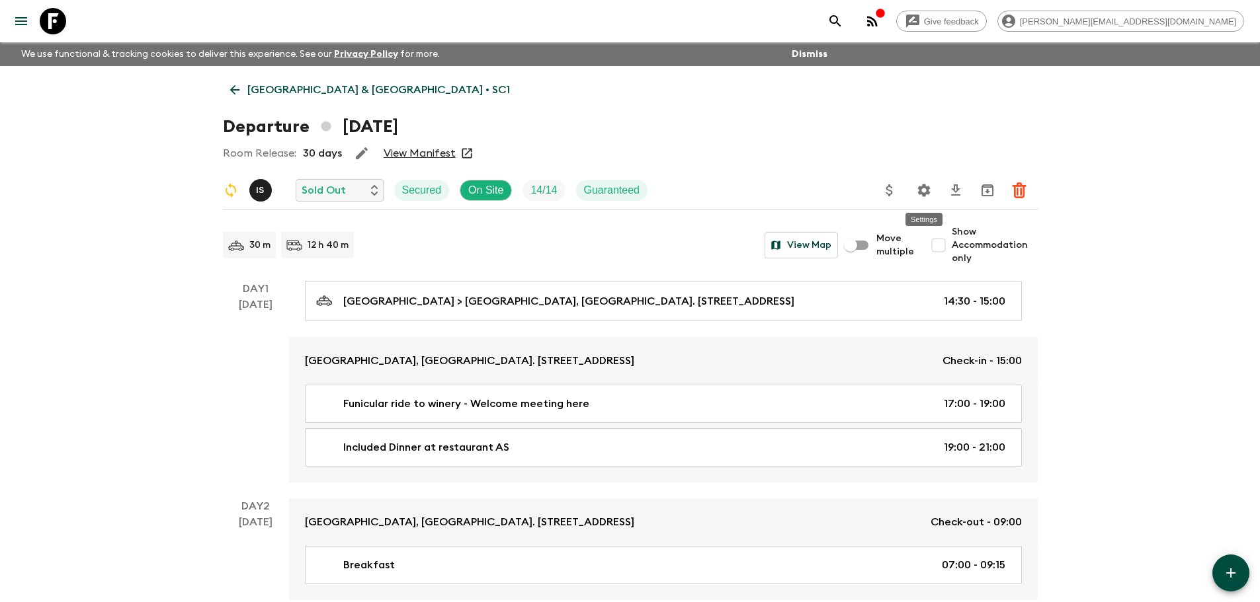
click at [928, 188] on icon "Settings" at bounding box center [923, 190] width 13 height 13
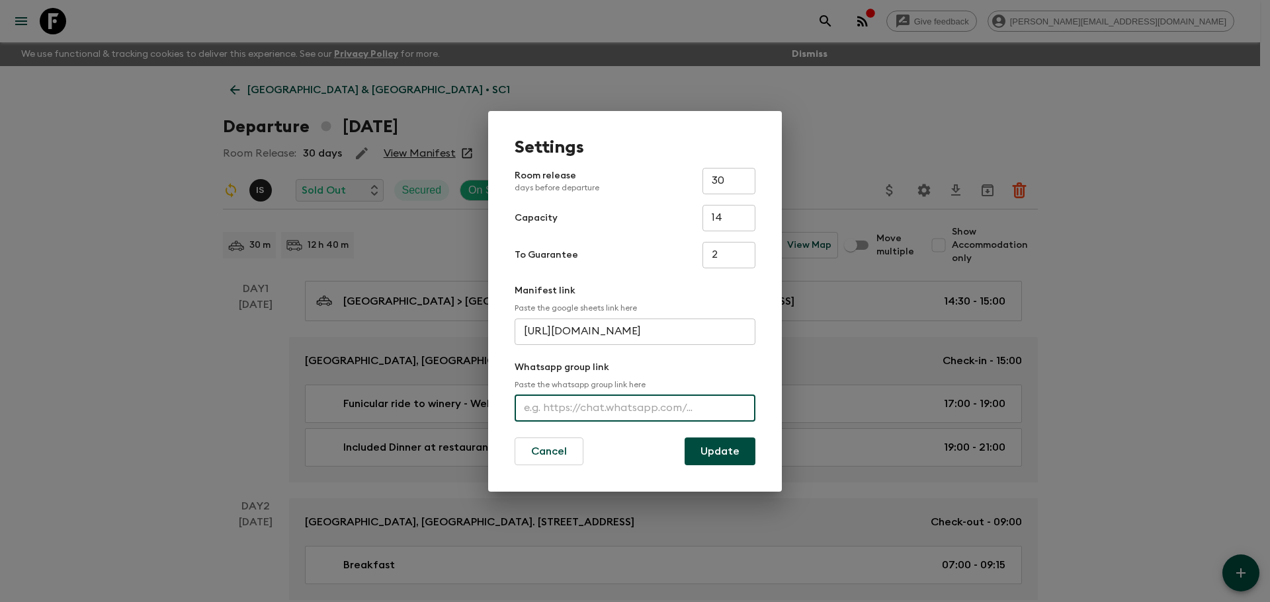
click at [568, 415] on input "text" at bounding box center [634, 408] width 241 height 26
paste input "https://chat.whatsapp.com/EIqyvbhWe3pGA6XXiSnP8u"
type input "https://chat.whatsapp.com/EIqyvbhWe3pGA6XXiSnP8u"
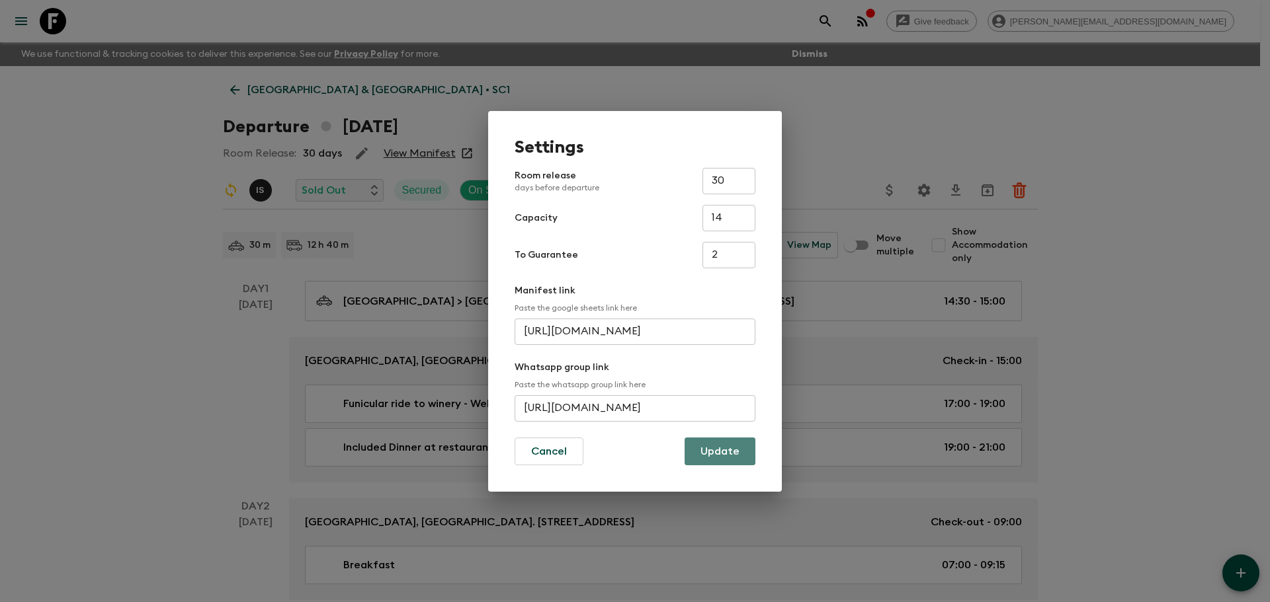
click at [704, 441] on button "Update" at bounding box center [719, 452] width 71 height 28
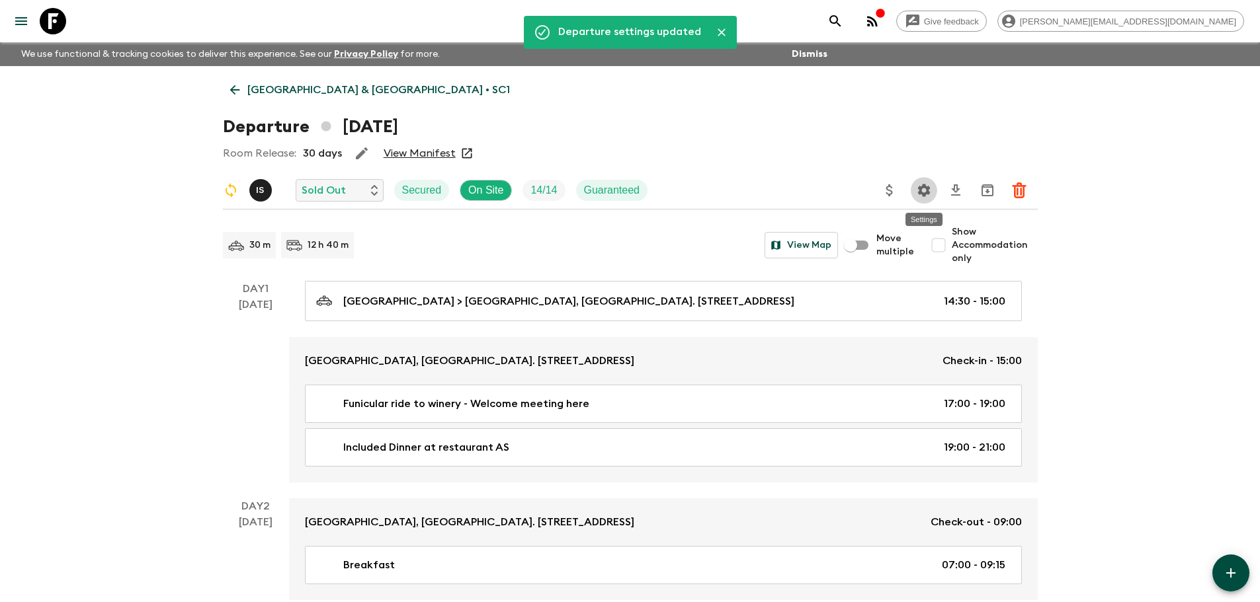
click at [924, 196] on icon "Settings" at bounding box center [923, 190] width 13 height 13
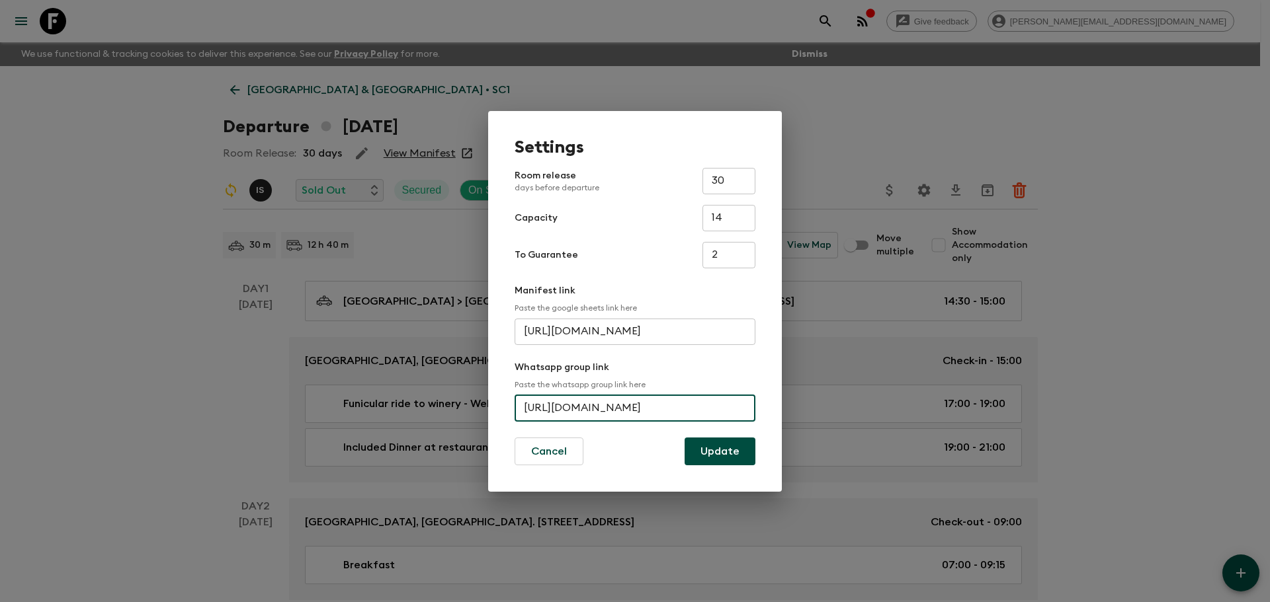
scroll to position [0, 57]
drag, startPoint x: 521, startPoint y: 411, endPoint x: 808, endPoint y: 409, distance: 287.0
click at [808, 409] on div "Settings Room release days before departure 30 ​ Capacity 14 ​ To Guarantee 2 ​…" at bounding box center [635, 301] width 1270 height 602
drag, startPoint x: 718, startPoint y: 409, endPoint x: 733, endPoint y: 401, distance: 17.5
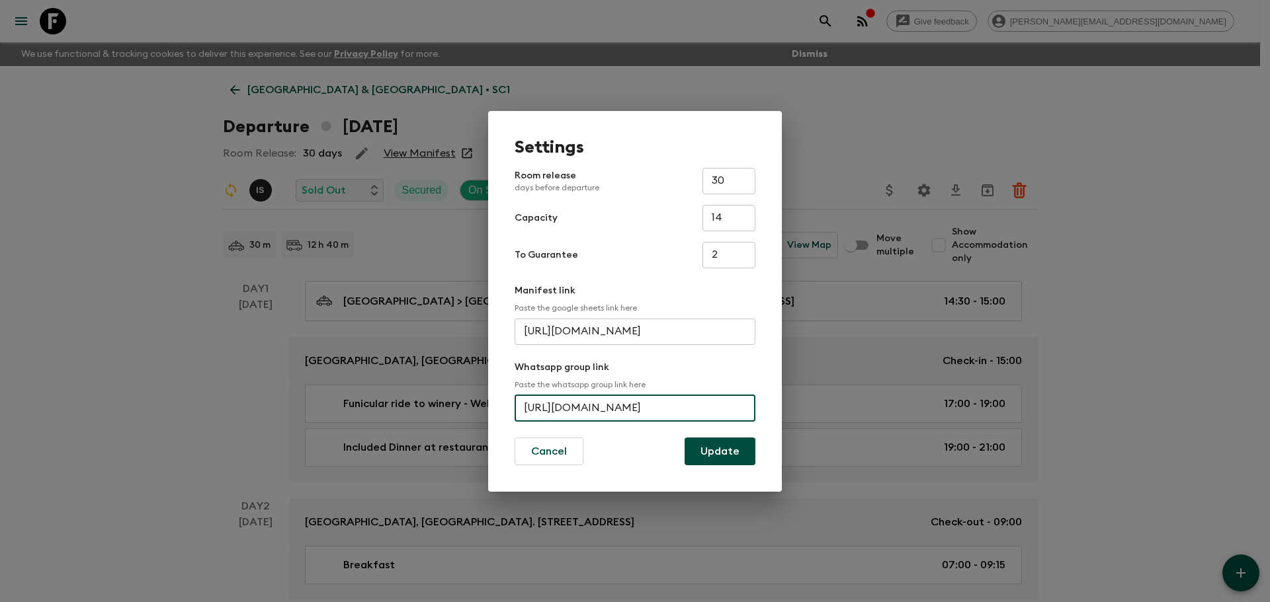
click at [718, 409] on input "https://chat.whatsapp.com/EIqyvbhWe3pGA6XXiSnP8u" at bounding box center [634, 408] width 241 height 26
click at [791, 362] on div "Settings Room release days before departure 30 ​ Capacity 14 ​ To Guarantee 2 ​…" at bounding box center [635, 301] width 1270 height 602
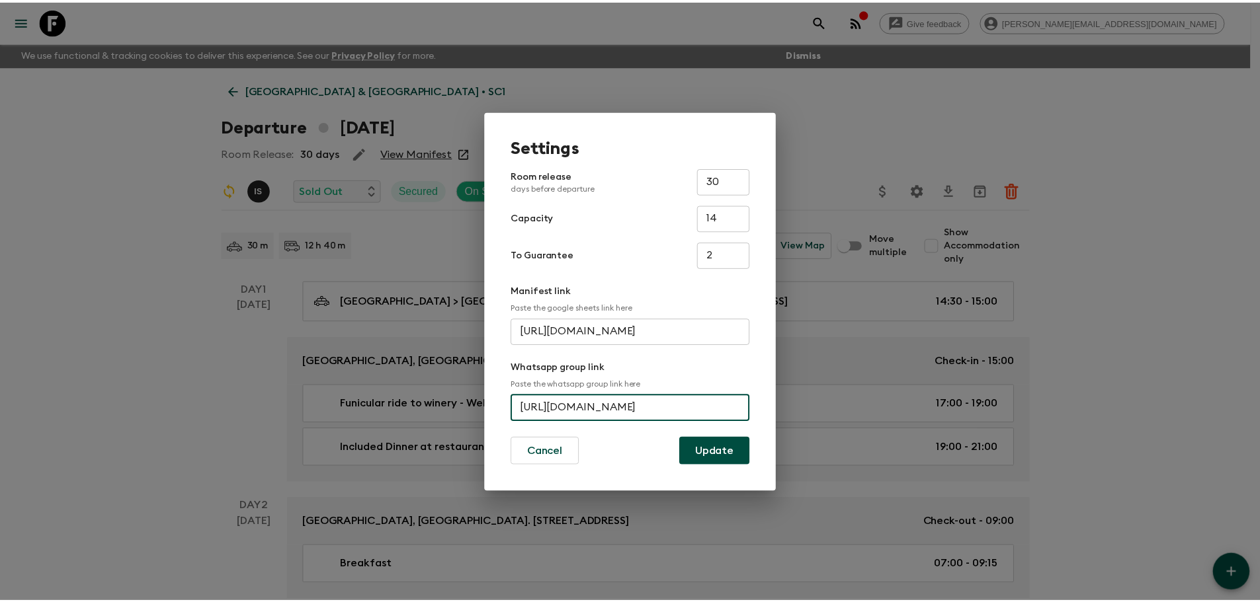
scroll to position [0, 0]
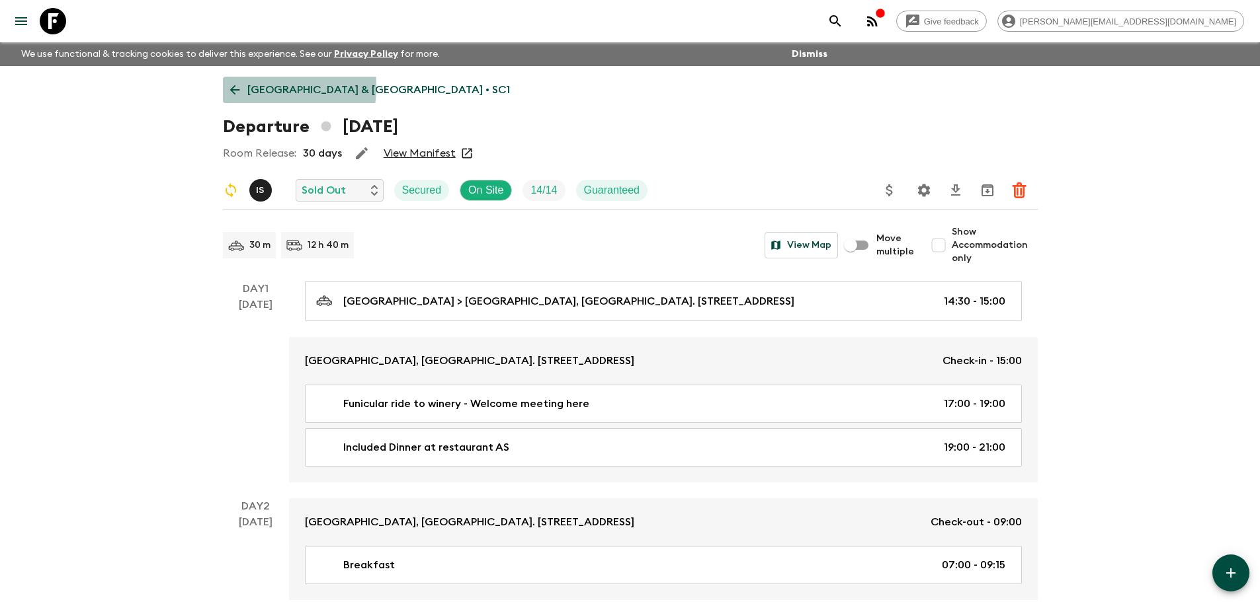
click at [238, 86] on icon at bounding box center [234, 90] width 15 height 15
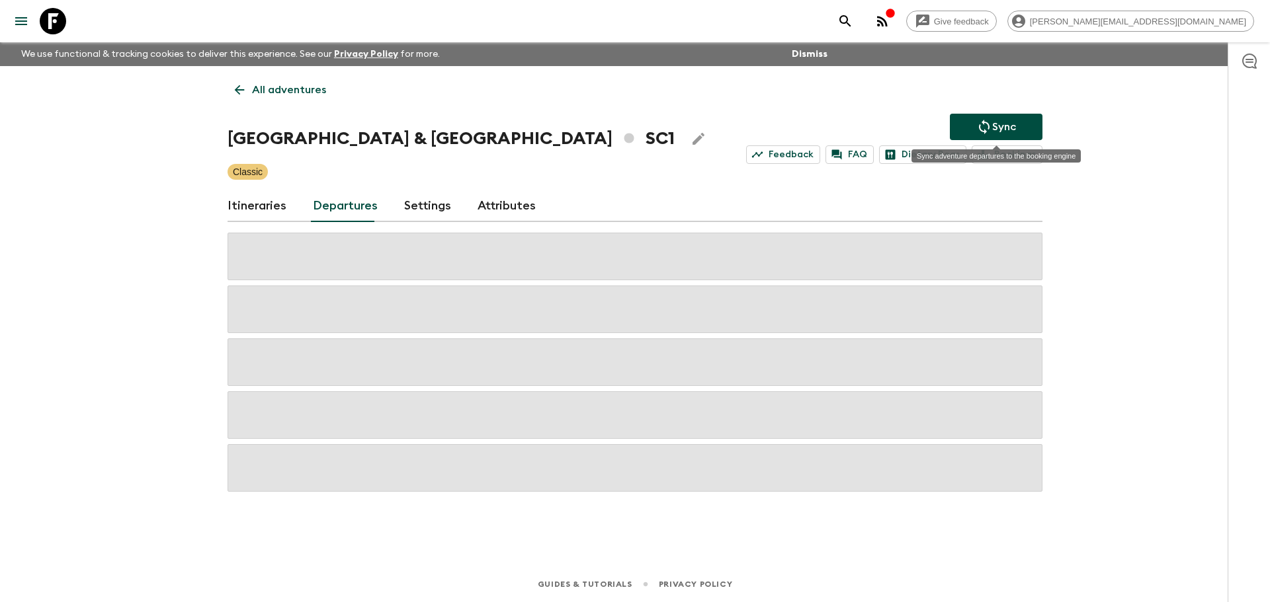
click at [1023, 132] on button "Sync" at bounding box center [996, 127] width 93 height 26
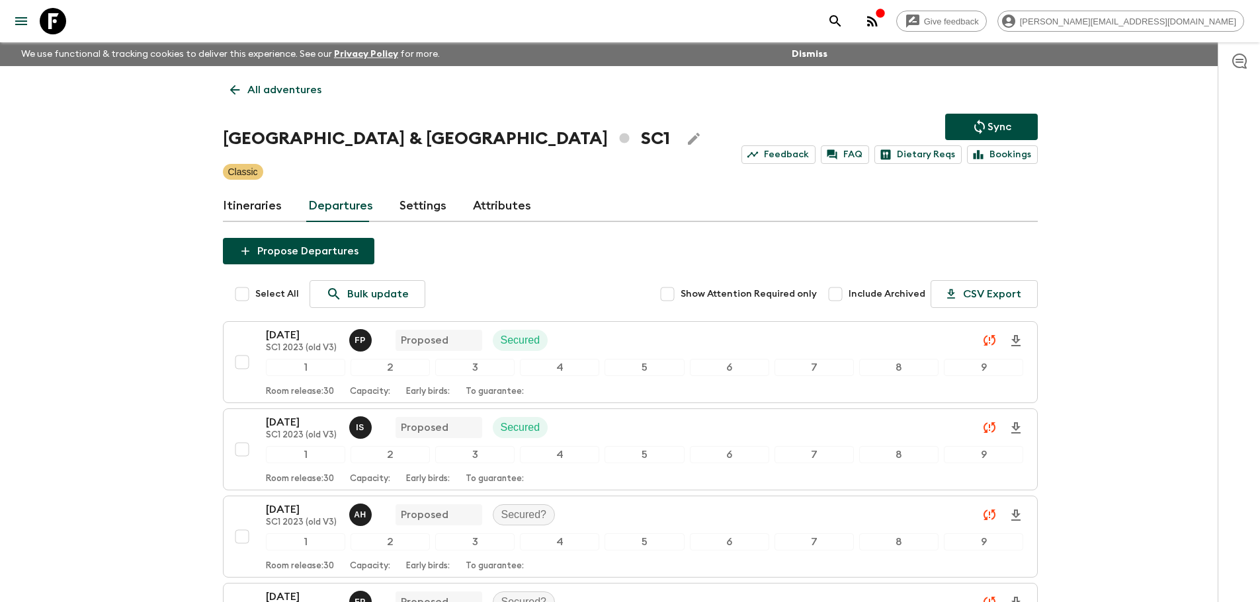
click at [58, 22] on icon at bounding box center [53, 21] width 26 height 26
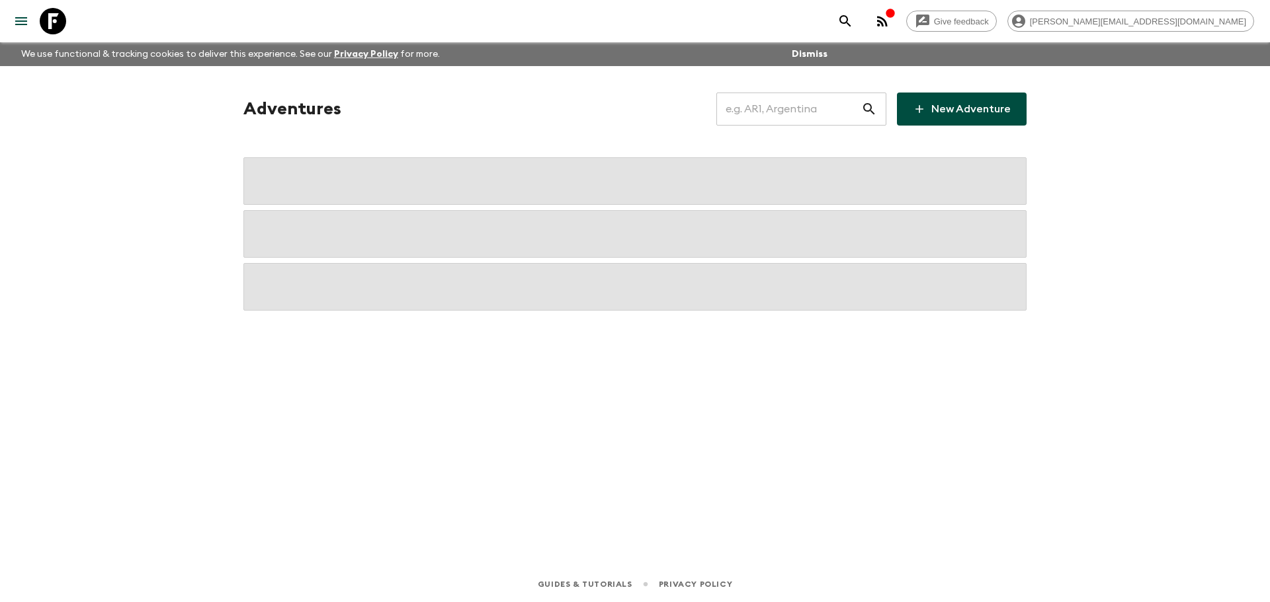
click at [840, 116] on input "text" at bounding box center [788, 109] width 145 height 37
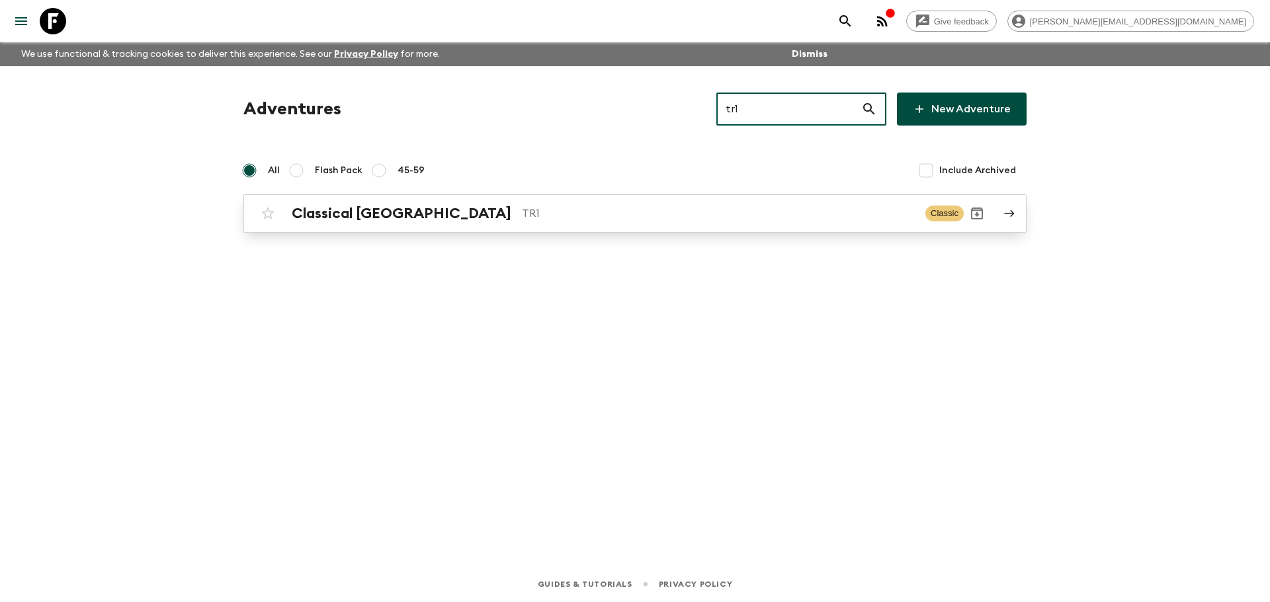
type input "tr1"
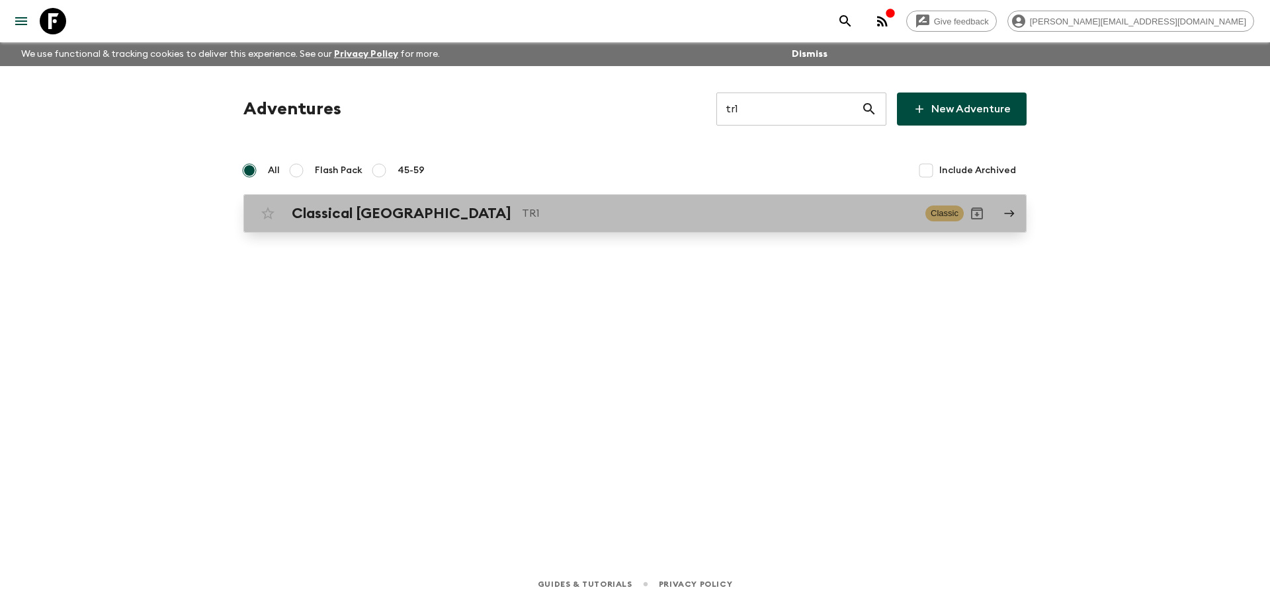
click at [522, 216] on p "TR1" at bounding box center [718, 214] width 393 height 16
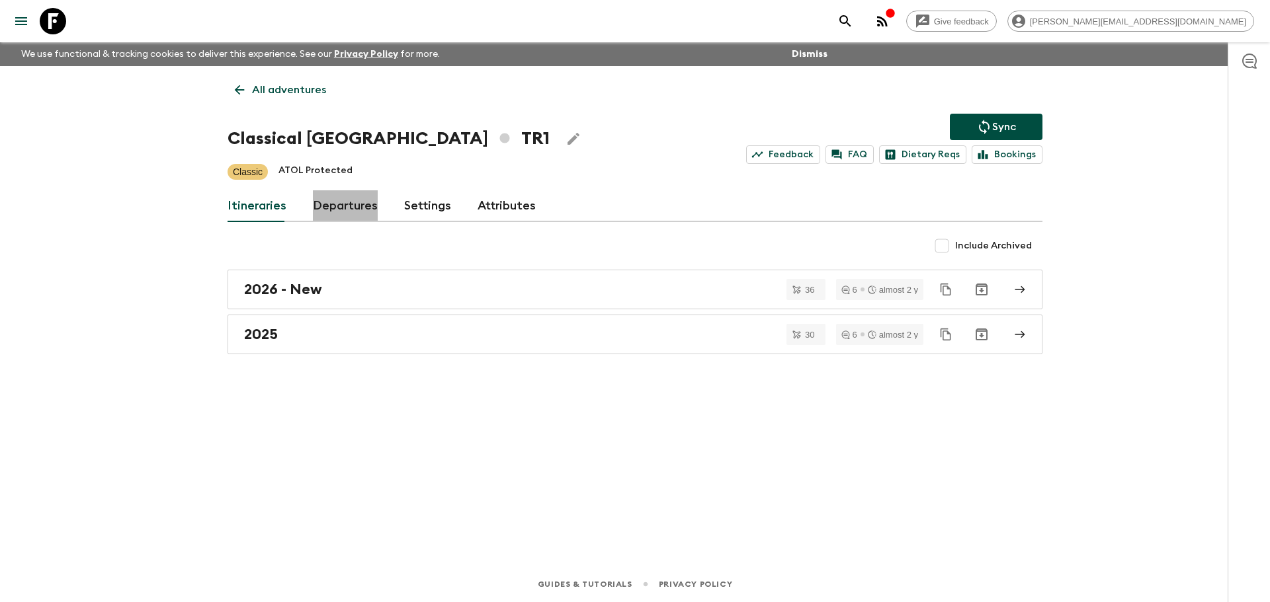
click at [368, 212] on link "Departures" at bounding box center [345, 206] width 65 height 32
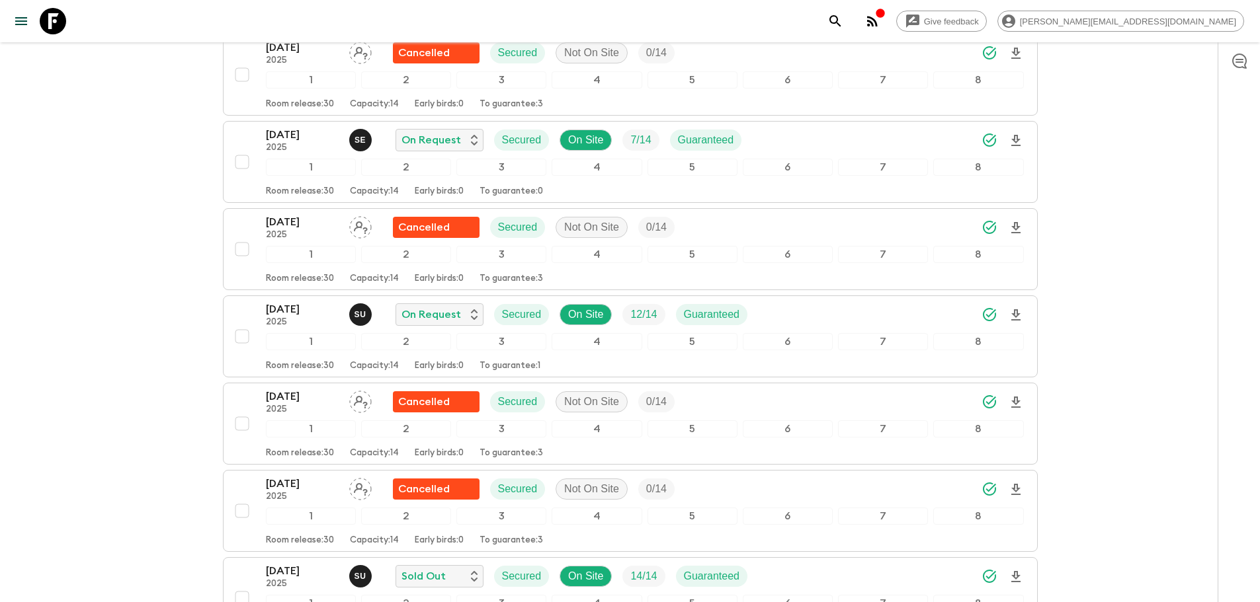
scroll to position [3113, 0]
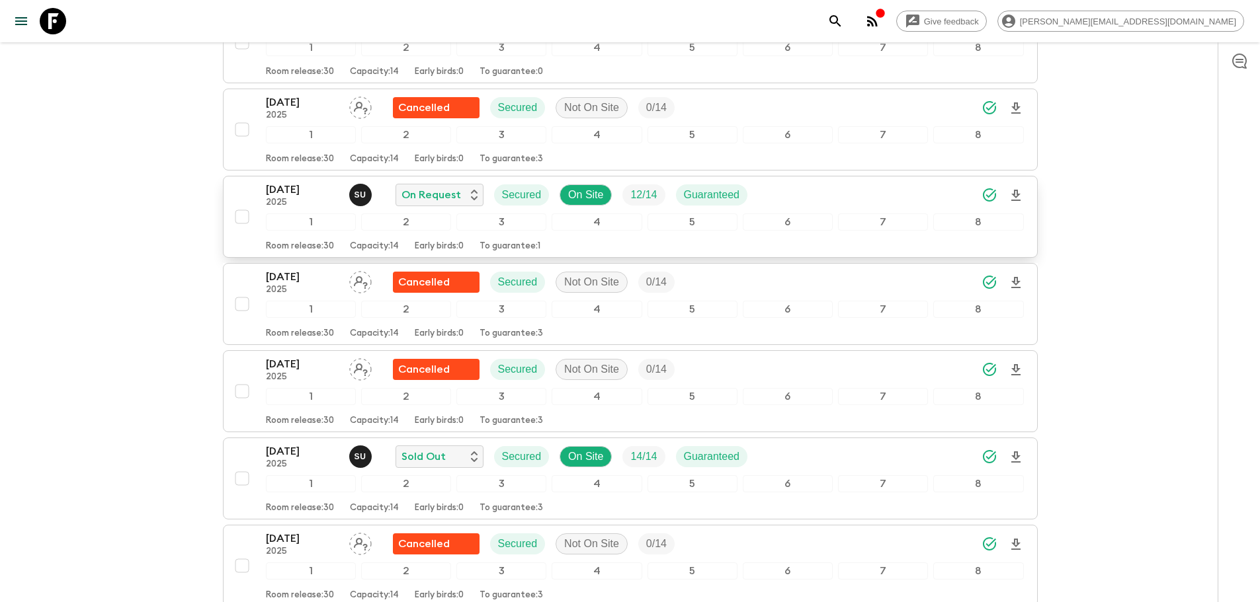
click at [931, 198] on div "07 Sep 2025 2025 S U On Request Secured On Site 12 / 14 Guaranteed" at bounding box center [645, 195] width 758 height 26
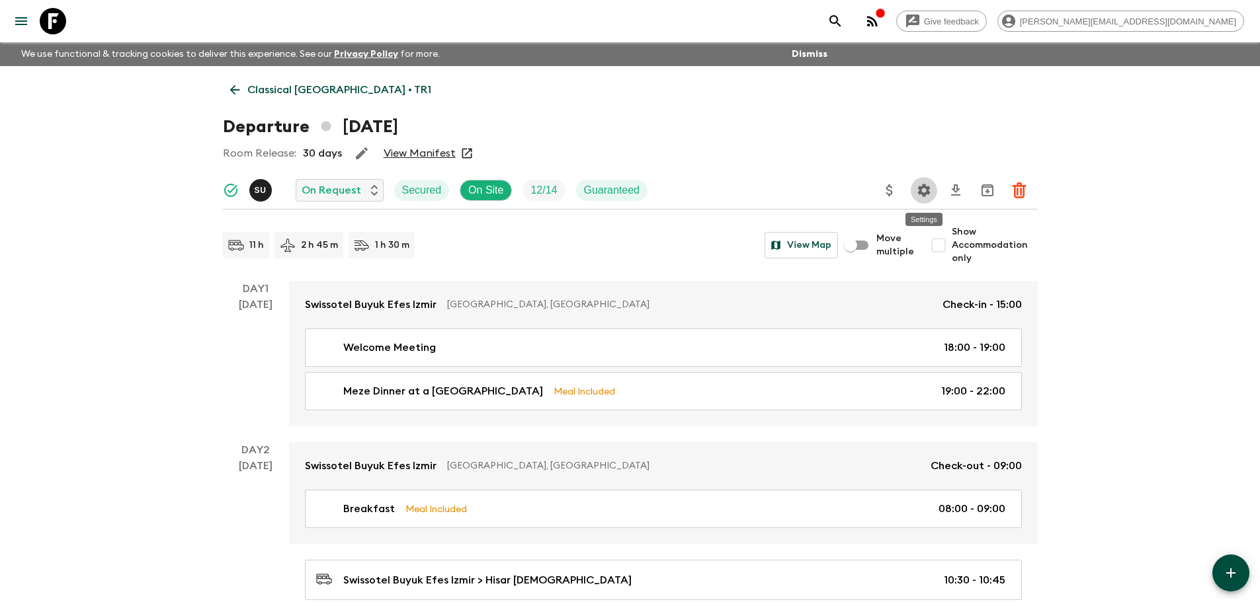
click at [917, 192] on icon "Settings" at bounding box center [924, 191] width 16 height 16
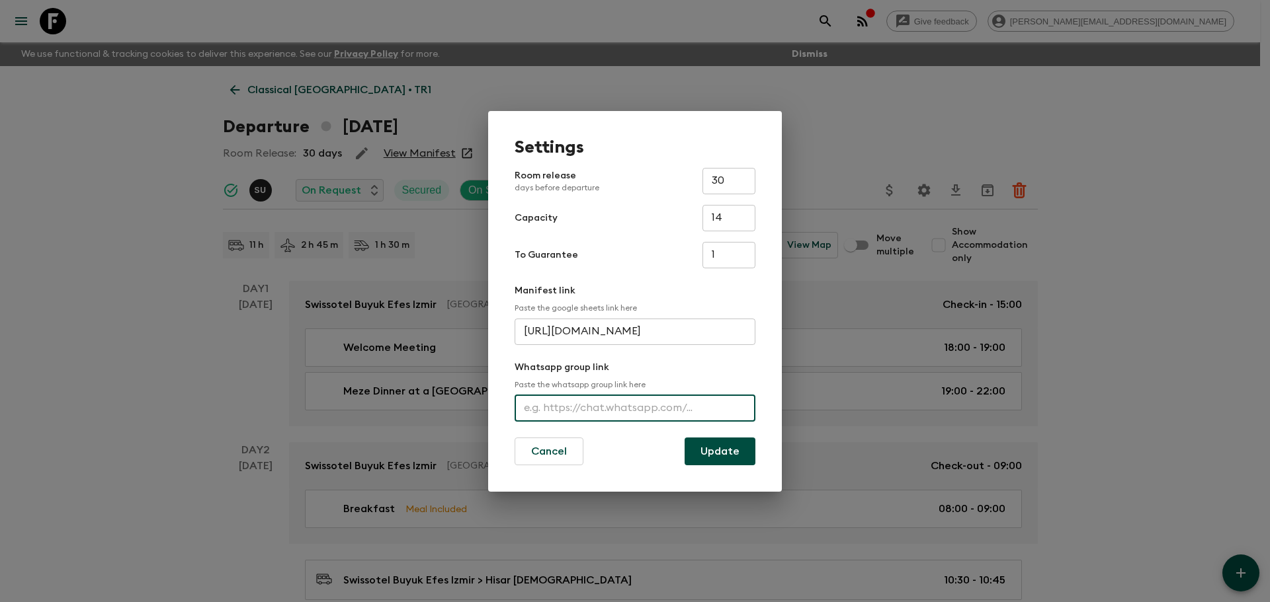
click at [671, 413] on input "text" at bounding box center [634, 408] width 241 height 26
paste input "https://chat.whatsapp.com/H33v3NKDLqELqzVOKg3UTS"
type input "https://chat.whatsapp.com/H33v3NKDLqELqzVOKg3UTS"
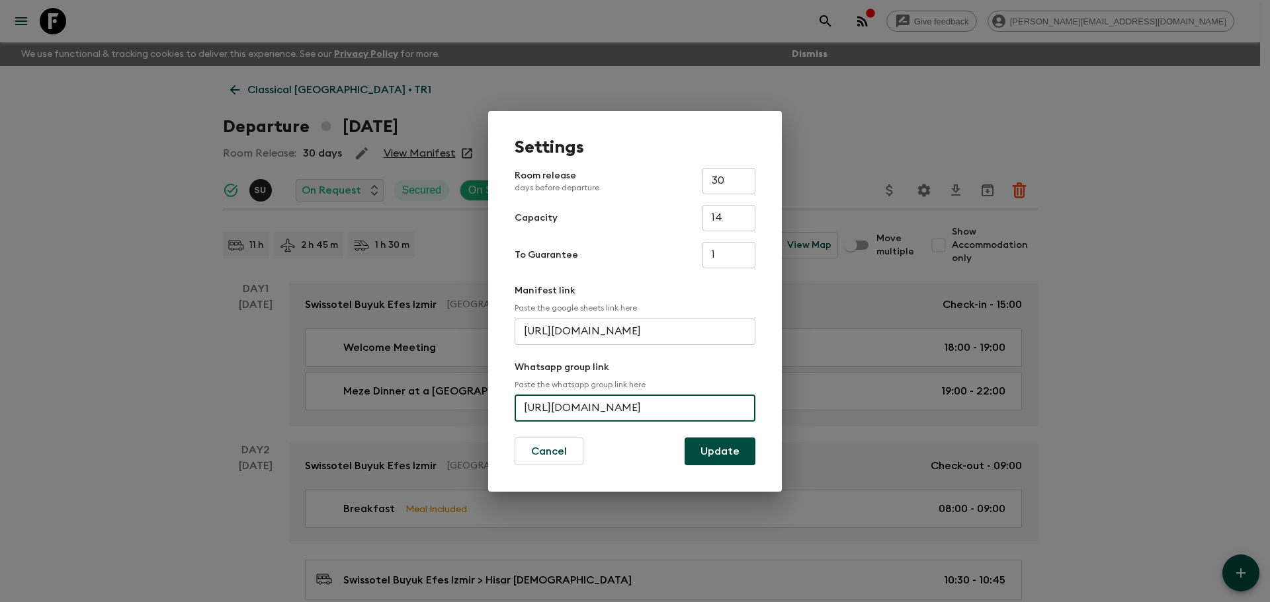
click at [702, 440] on button "Update" at bounding box center [719, 452] width 71 height 28
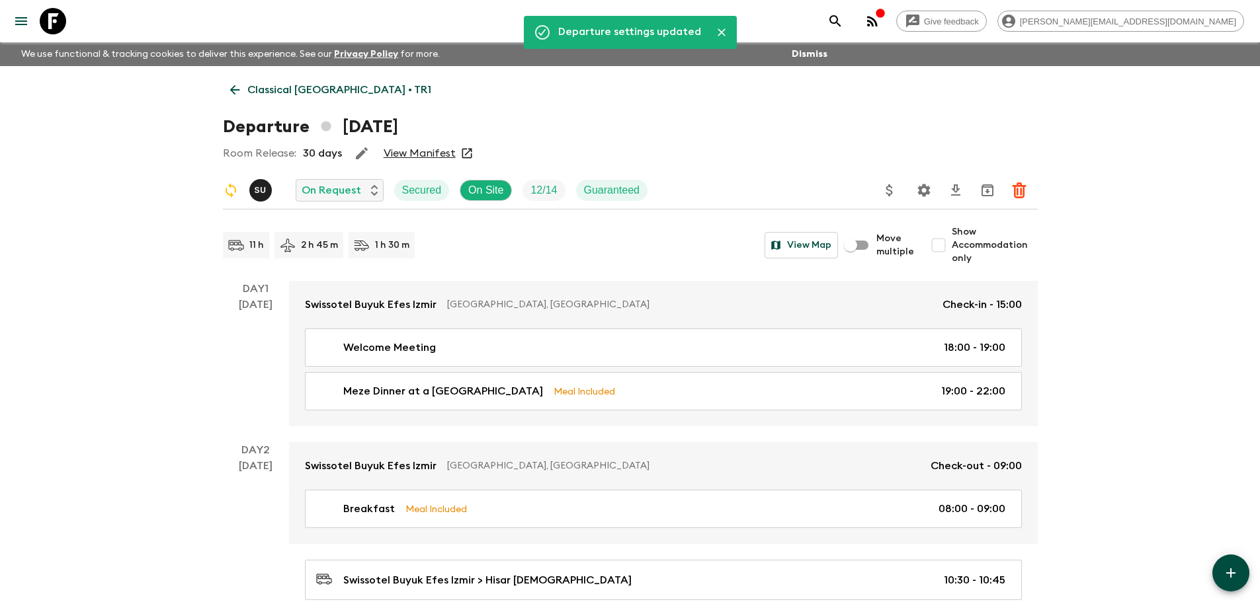
click at [928, 190] on icon "Settings" at bounding box center [923, 190] width 13 height 13
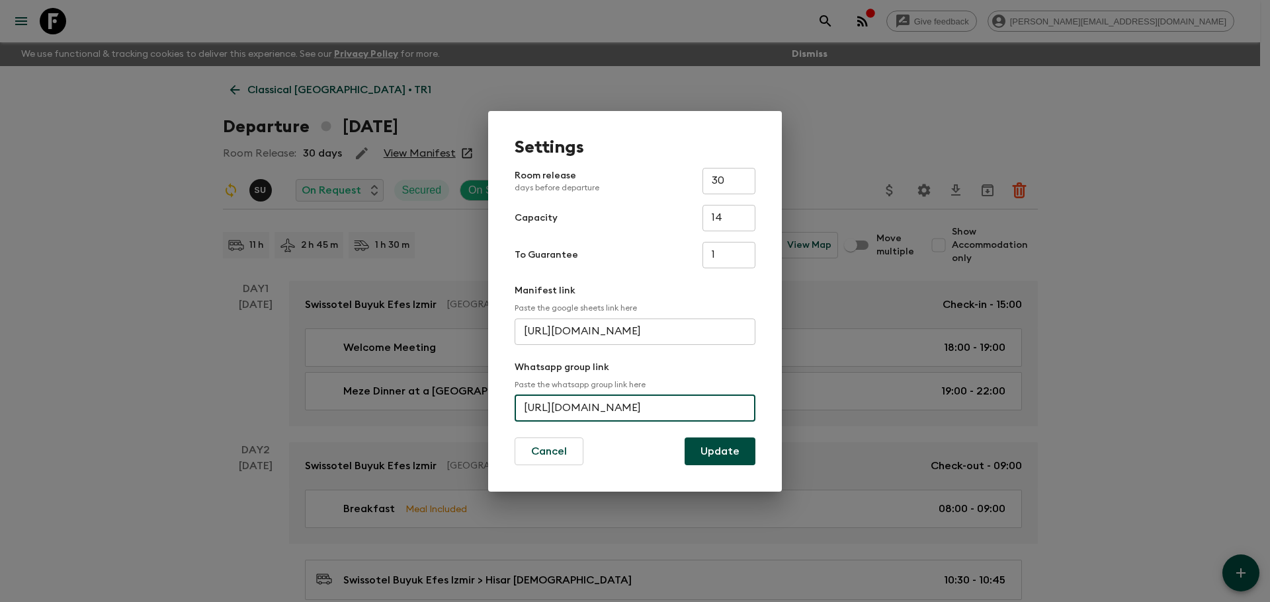
scroll to position [0, 64]
drag, startPoint x: 527, startPoint y: 408, endPoint x: 800, endPoint y: 399, distance: 273.3
click at [800, 399] on div "Settings Room release days before departure 30 ​ Capacity 14 ​ To Guarantee 1 ​…" at bounding box center [635, 301] width 1270 height 602
click at [639, 411] on input "https://chat.whatsapp.com/H33v3NKDLqELqzVOKg3UTS" at bounding box center [634, 408] width 241 height 26
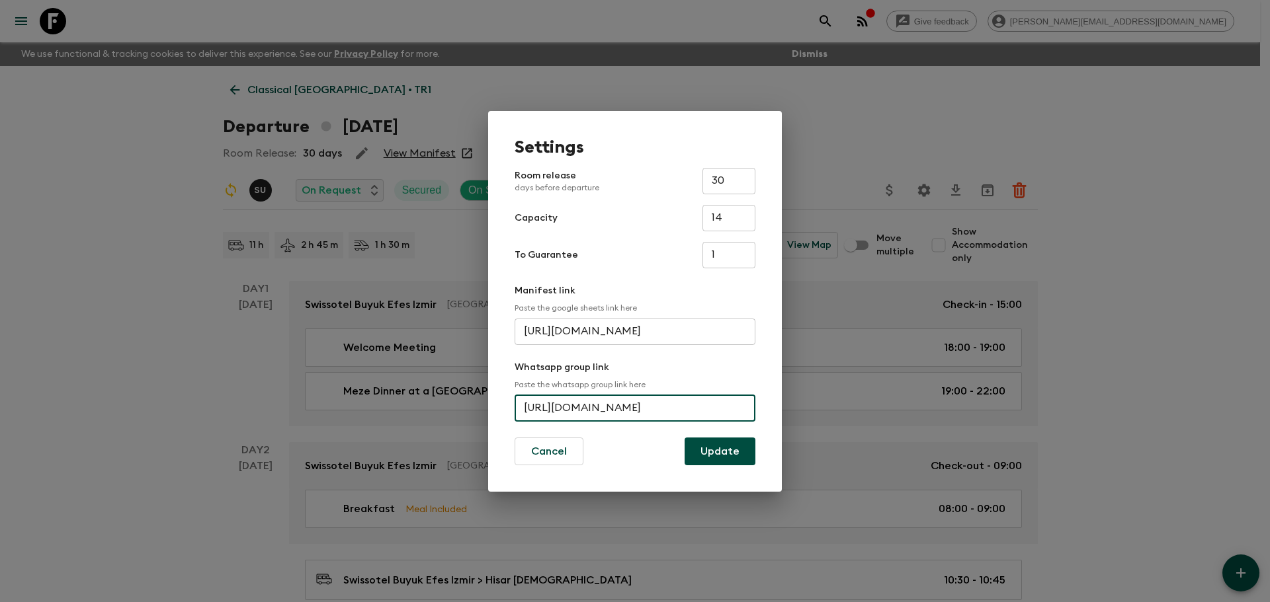
scroll to position [0, 64]
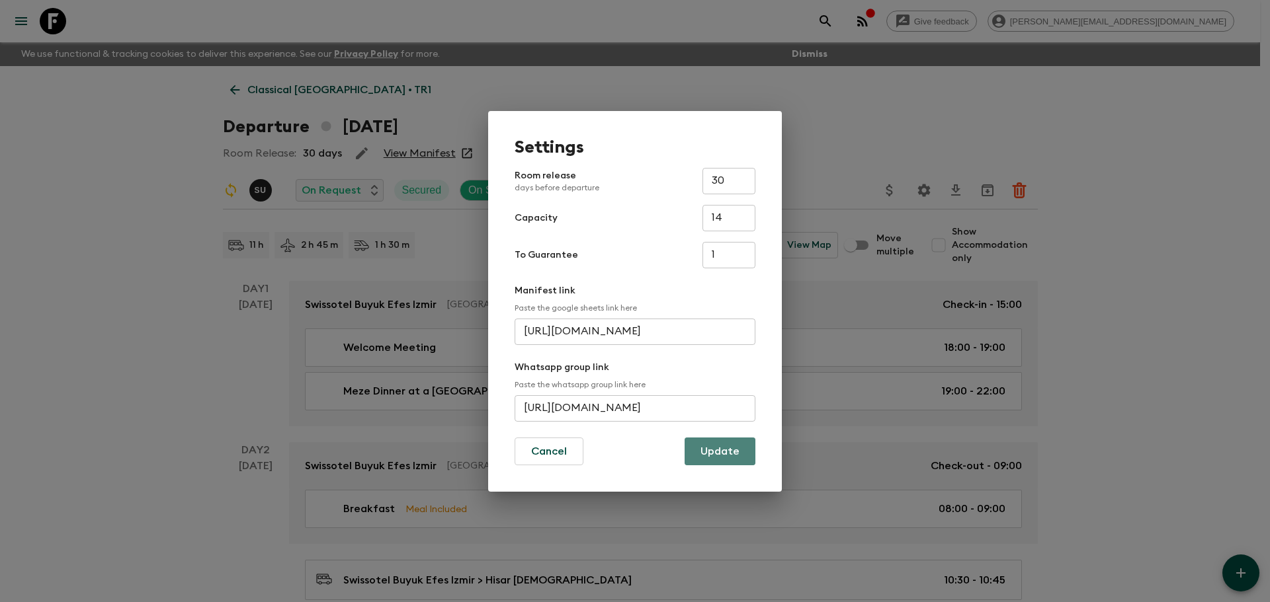
click at [716, 448] on button "Update" at bounding box center [719, 452] width 71 height 28
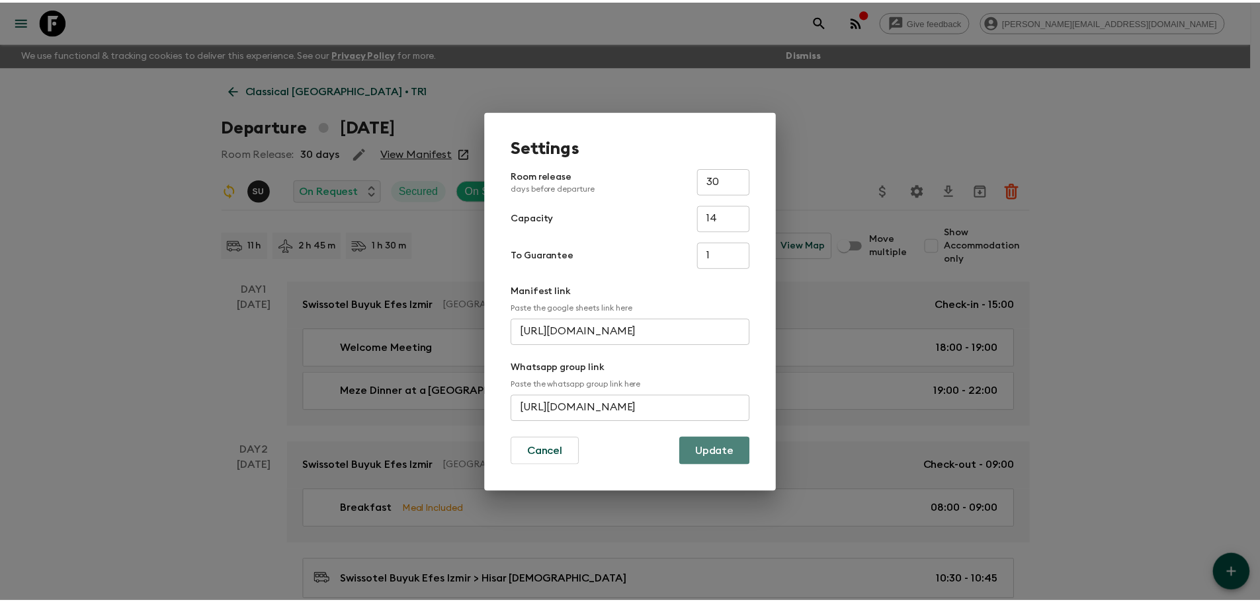
scroll to position [0, 0]
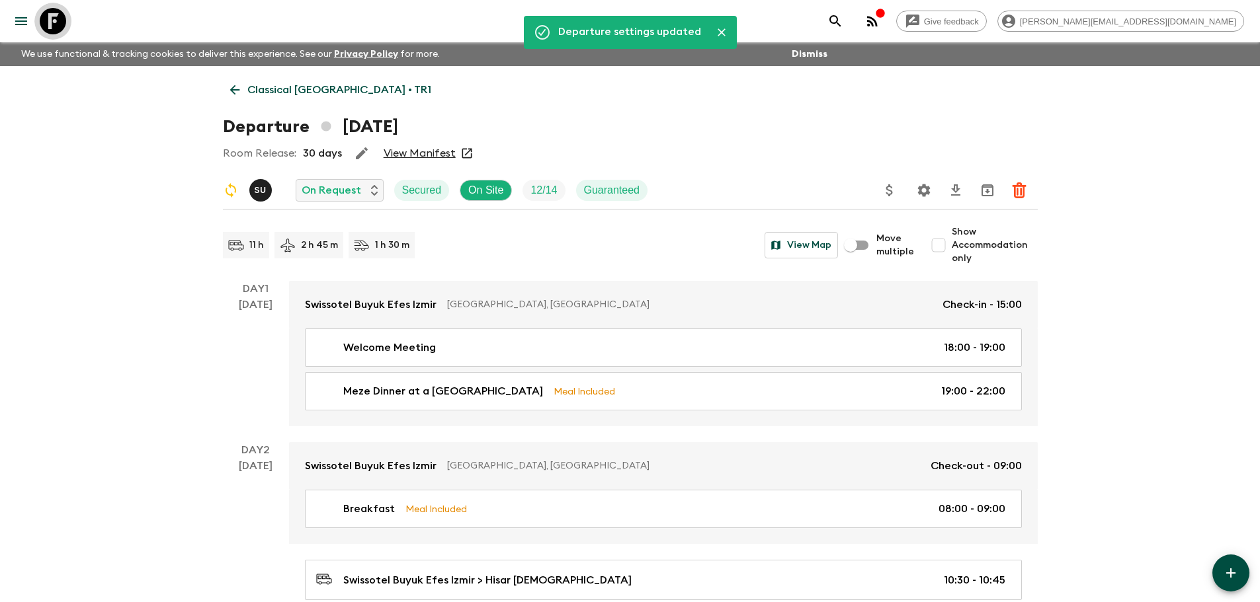
click at [56, 28] on icon at bounding box center [53, 21] width 26 height 26
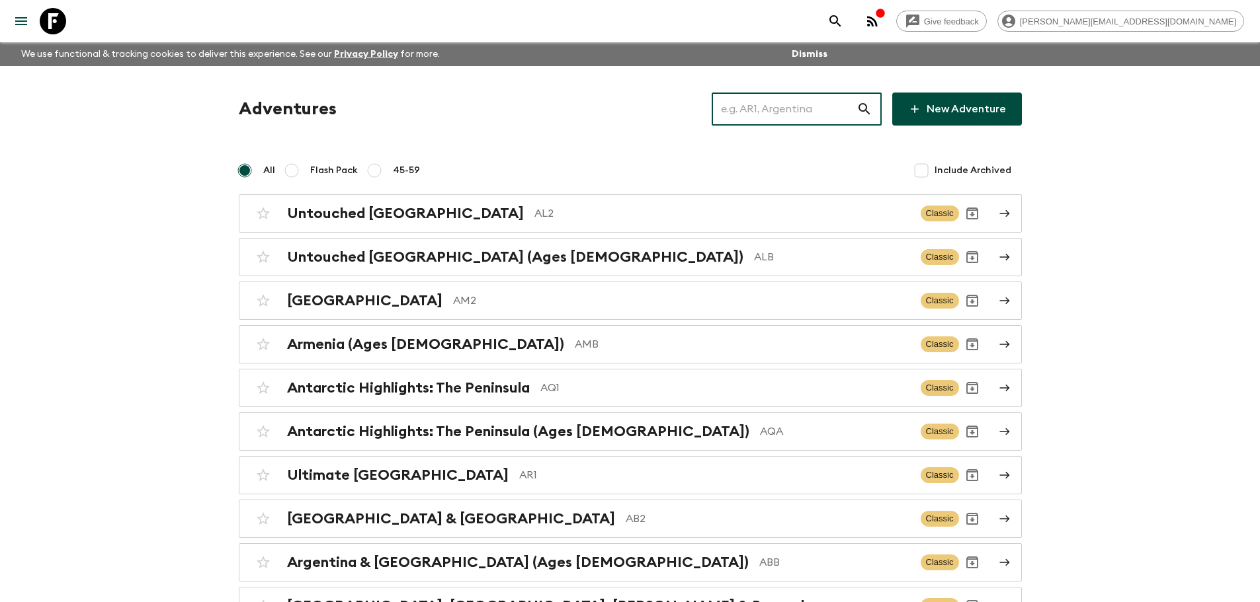
click at [825, 118] on input "text" at bounding box center [784, 109] width 145 height 37
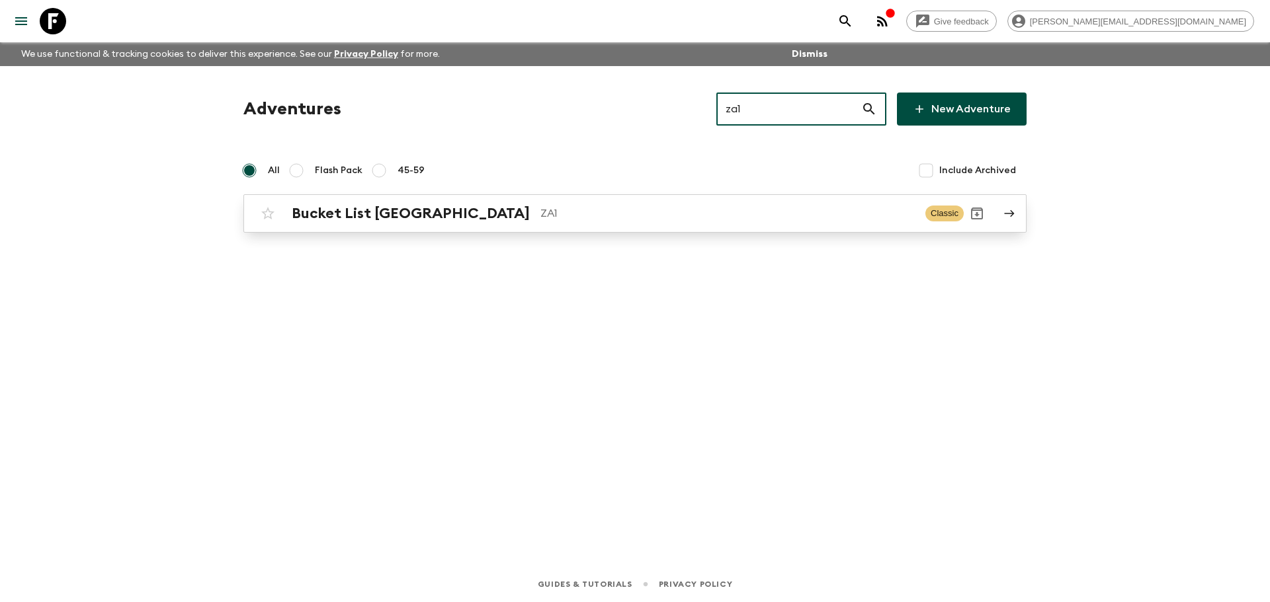
type input "za1"
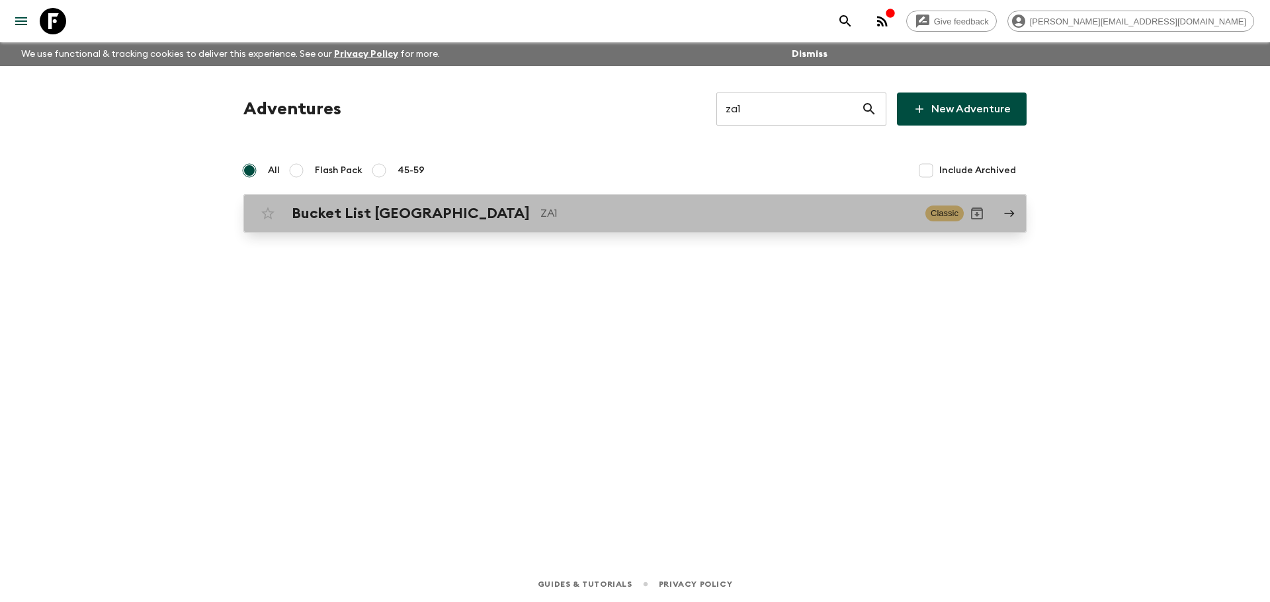
click at [652, 220] on p "ZA1" at bounding box center [727, 214] width 374 height 16
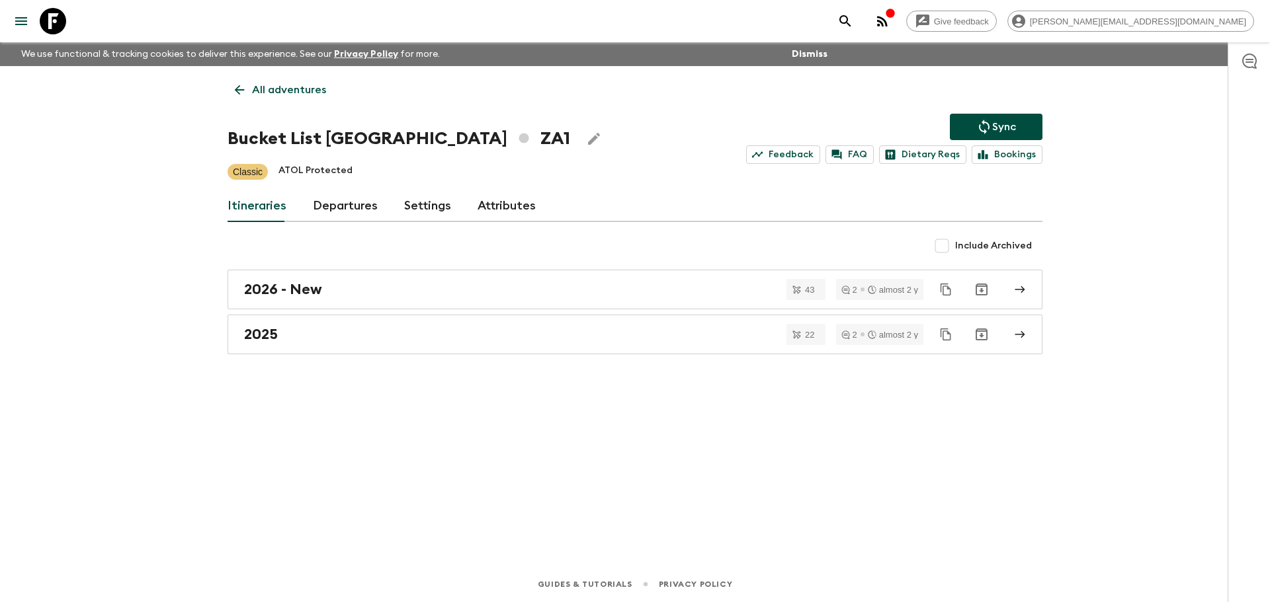
click at [339, 207] on link "Departures" at bounding box center [345, 206] width 65 height 32
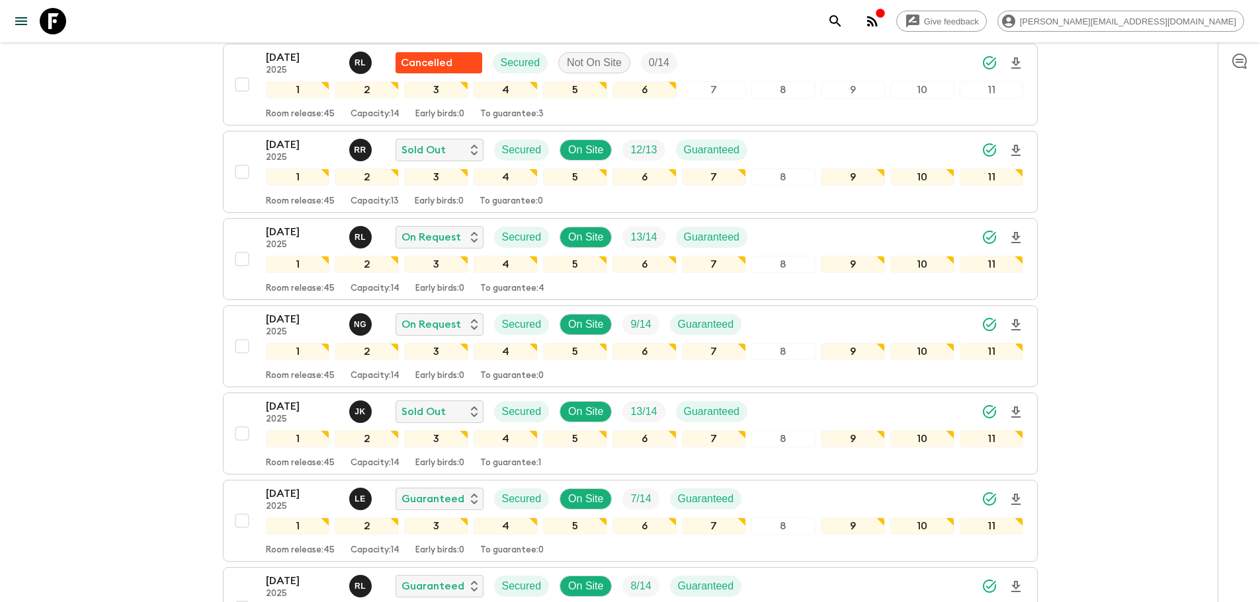
scroll to position [446, 0]
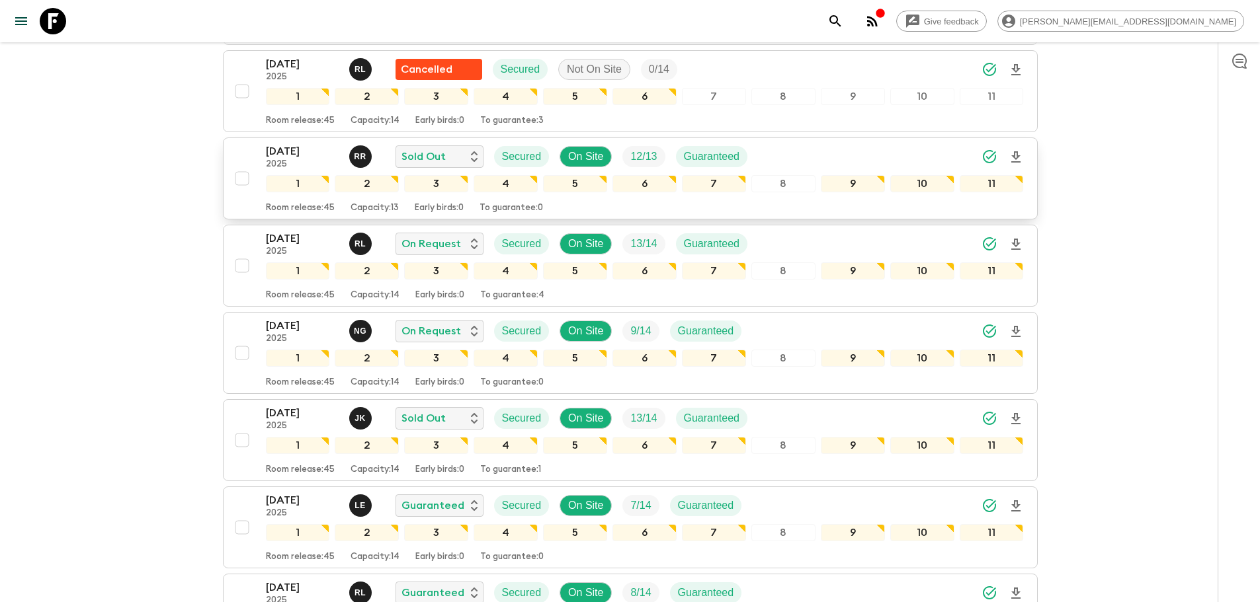
click at [919, 147] on div "07 Sep 2025 2025 R R Sold Out Secured On Site 12 / 13 Guaranteed" at bounding box center [645, 157] width 758 height 26
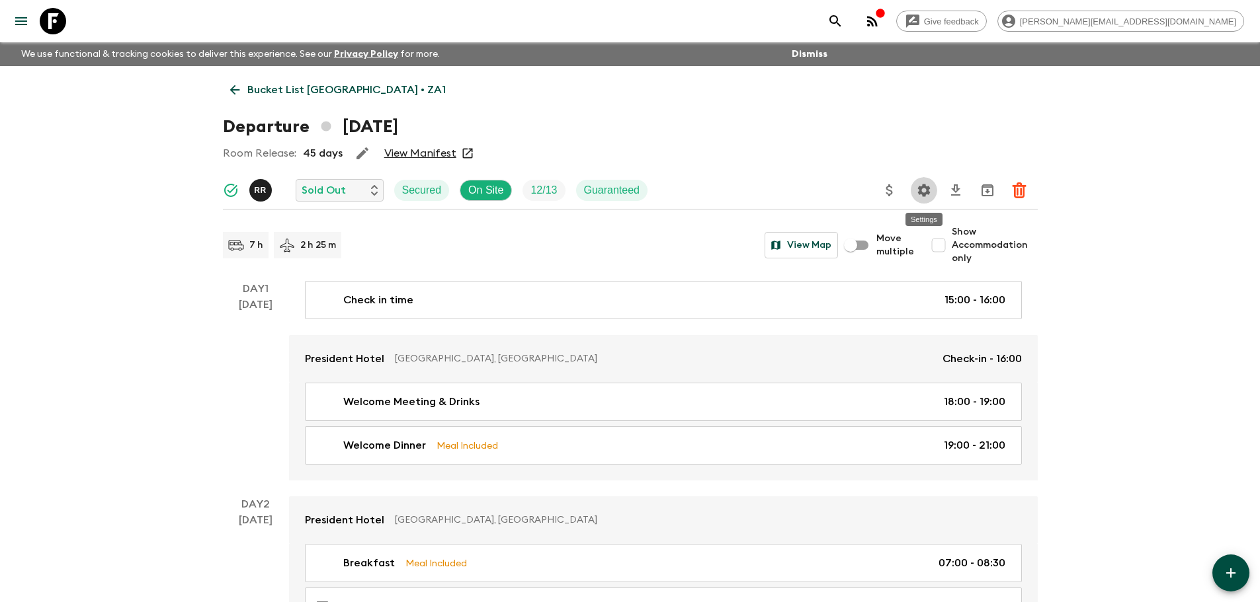
click at [930, 194] on icon "Settings" at bounding box center [924, 191] width 16 height 16
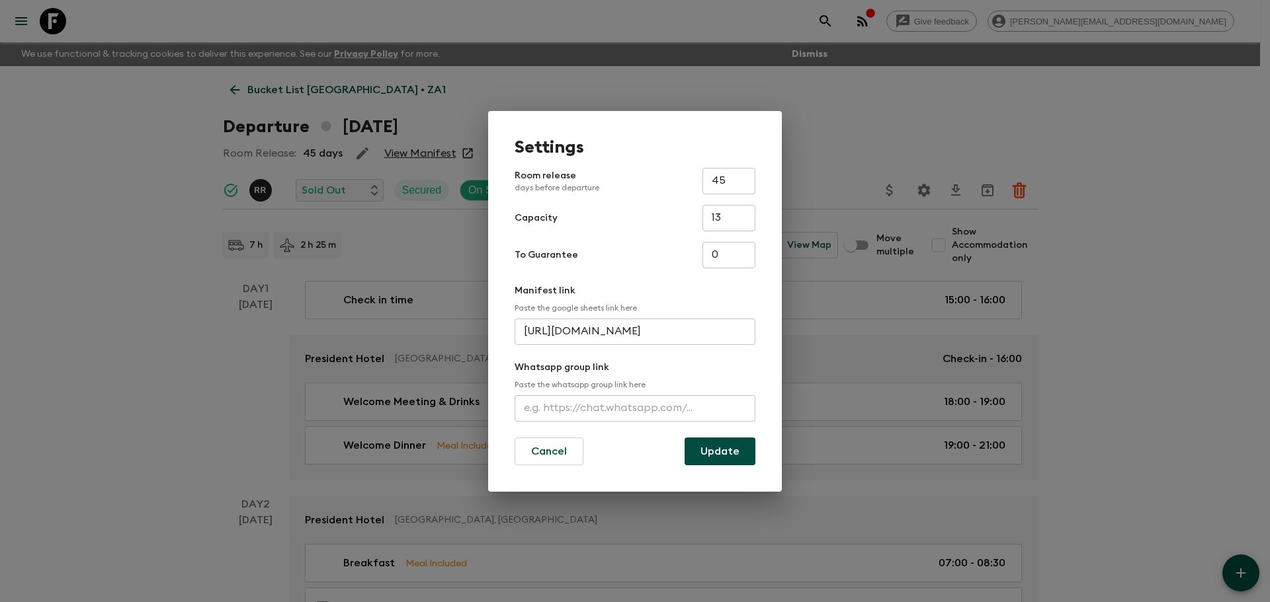
click at [611, 415] on input "text" at bounding box center [634, 408] width 241 height 26
paste input "https://chat.whatsapp.com/KLnP8cgddYI6lvSmi4weDq"
type input "https://chat.whatsapp.com/KLnP8cgddYI6lvSmi4weDq"
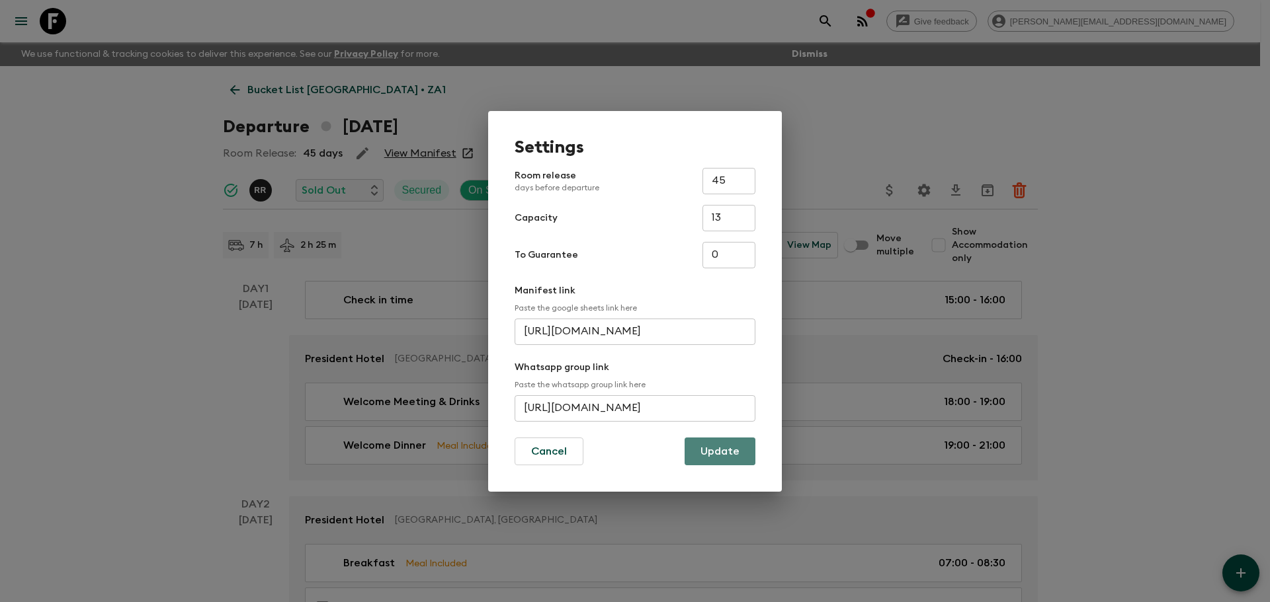
click at [698, 446] on button "Update" at bounding box center [719, 452] width 71 height 28
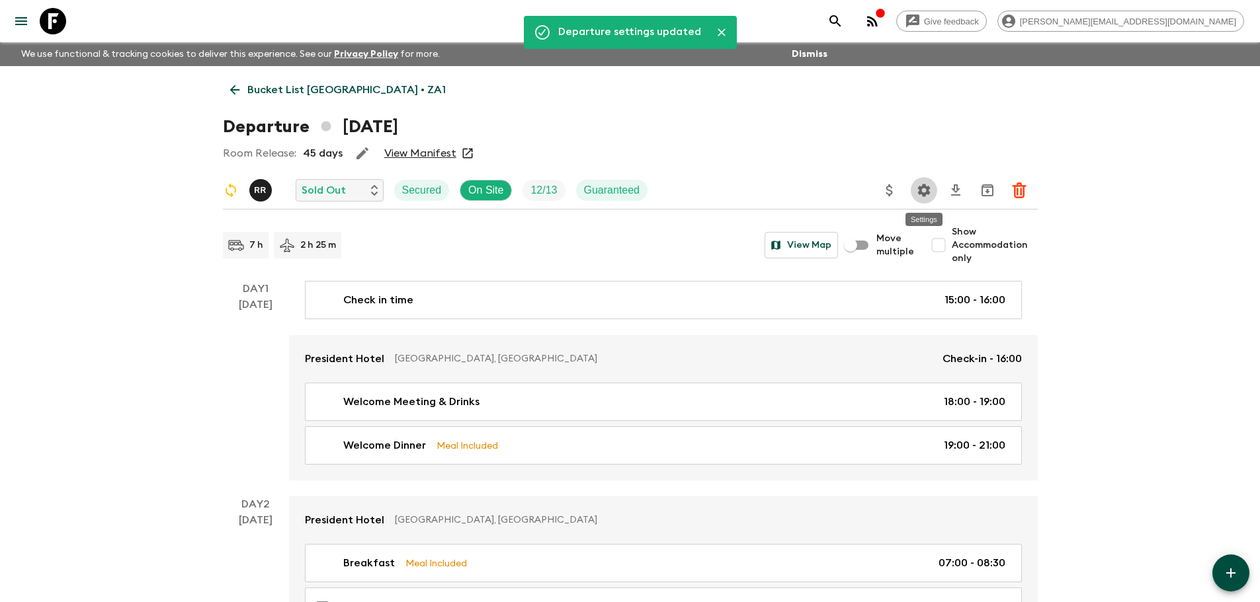
click at [916, 190] on icon "Settings" at bounding box center [924, 191] width 16 height 16
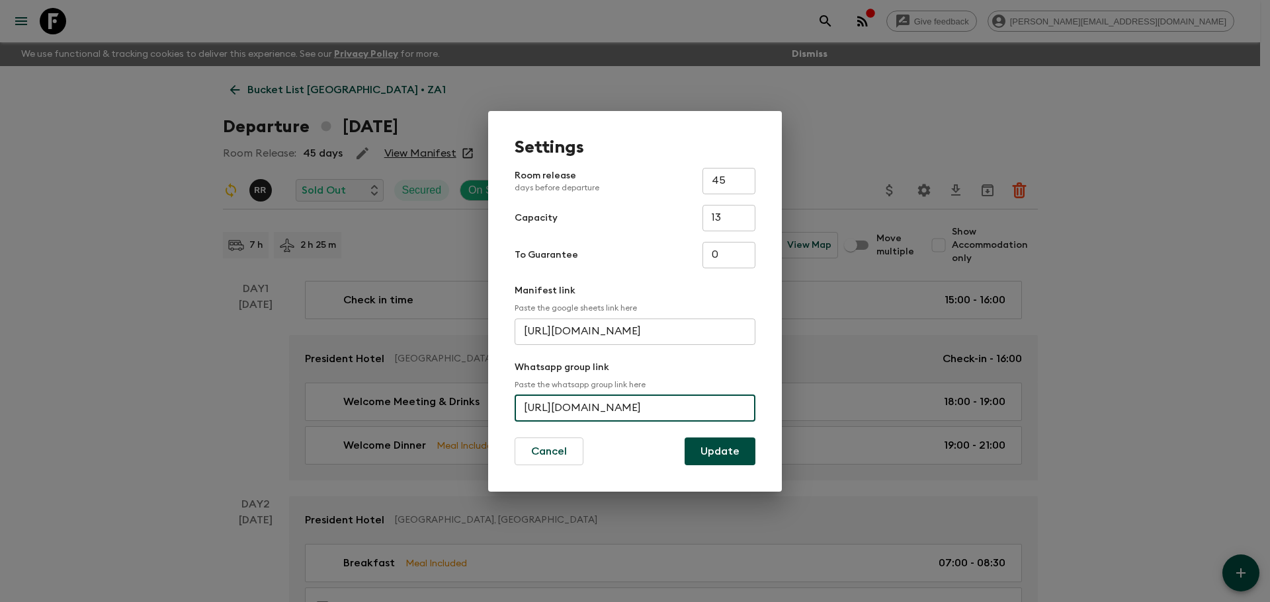
scroll to position [0, 54]
drag, startPoint x: 525, startPoint y: 405, endPoint x: 834, endPoint y: 403, distance: 308.8
click at [834, 403] on div "Settings Room release days before departure 45 ​ Capacity 13 ​ To Guarantee 0 ​…" at bounding box center [635, 301] width 1270 height 602
click at [698, 452] on button "Update" at bounding box center [719, 452] width 71 height 28
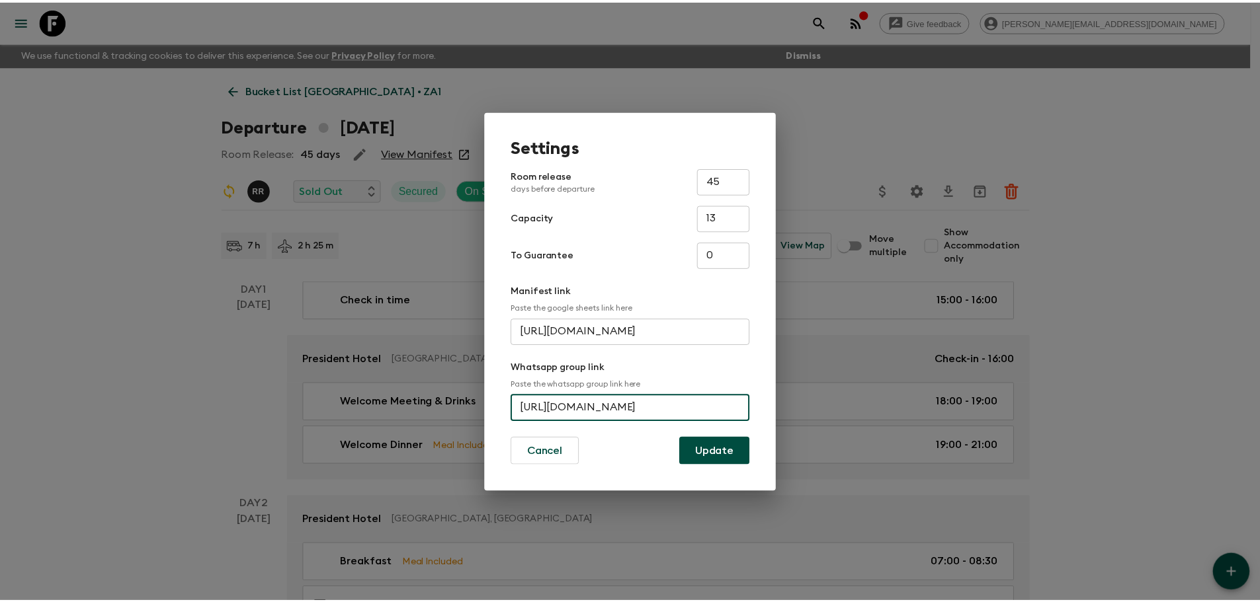
scroll to position [0, 0]
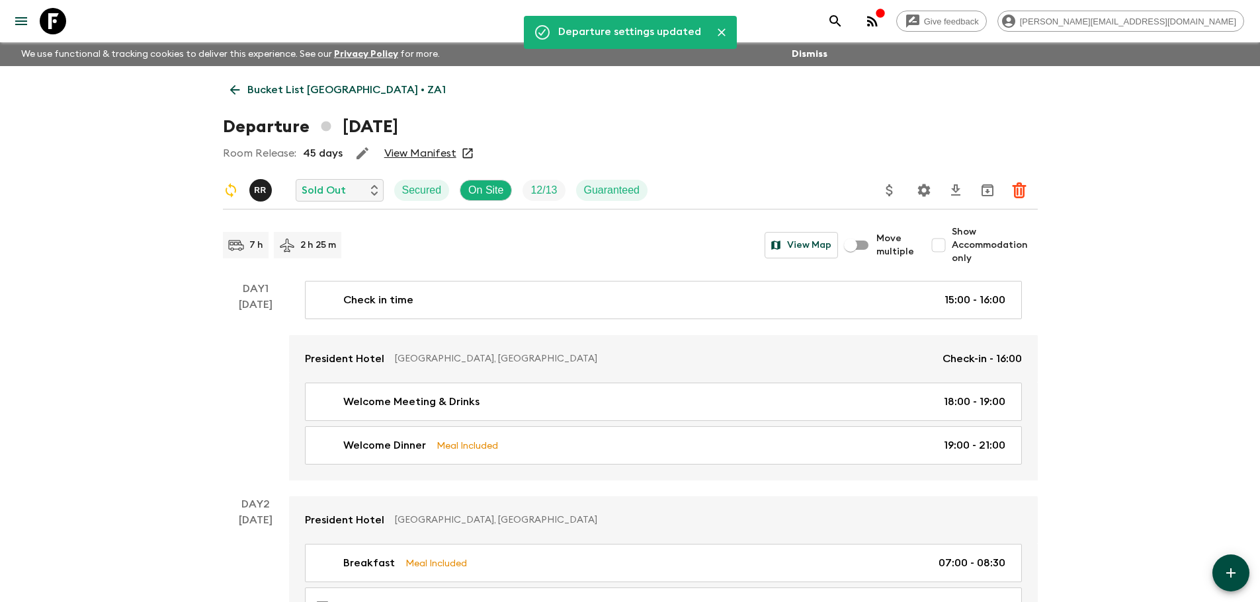
click at [50, 11] on icon at bounding box center [53, 21] width 26 height 26
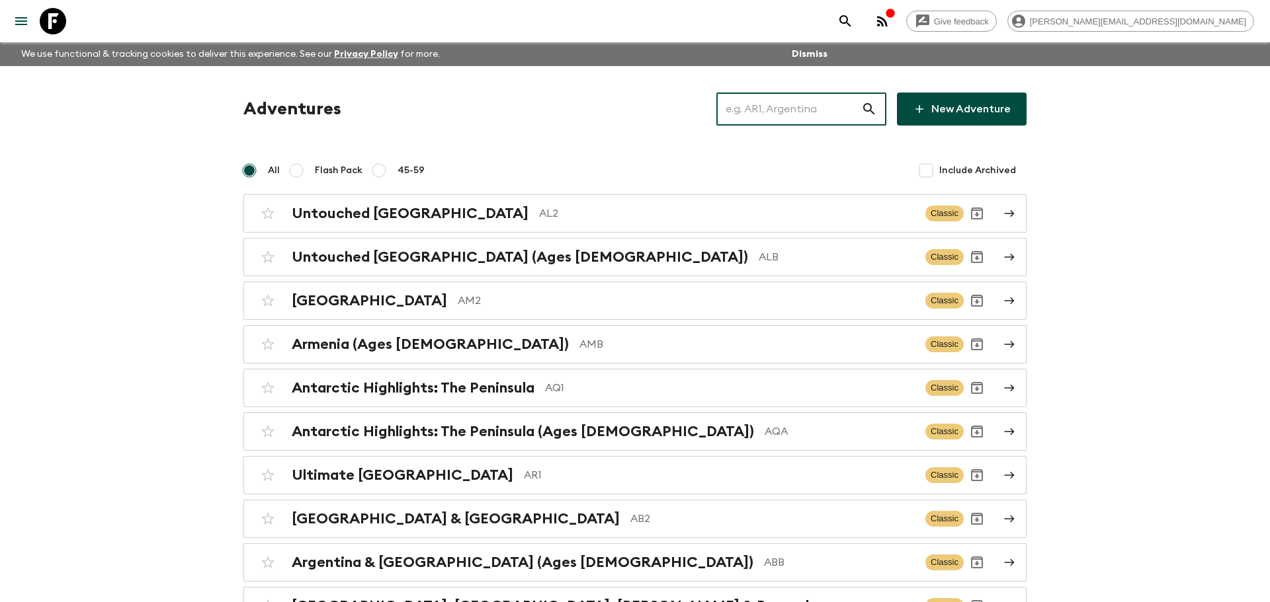
click at [822, 116] on input "text" at bounding box center [788, 109] width 145 height 37
click at [821, 115] on input "text" at bounding box center [784, 109] width 145 height 37
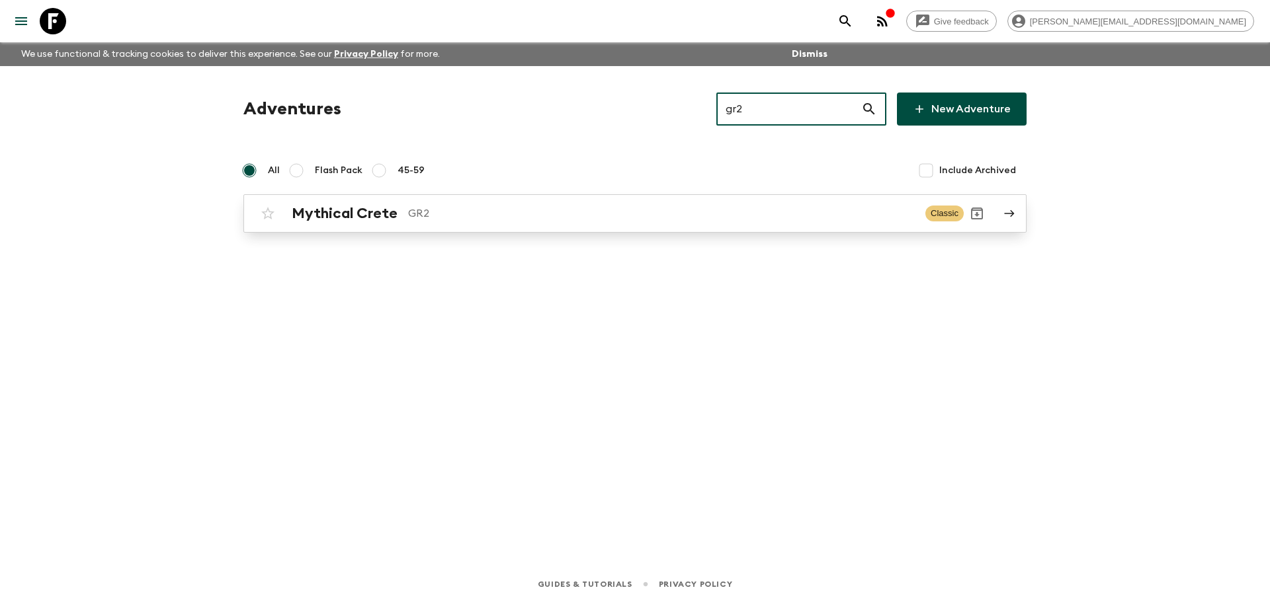
type input "gr2"
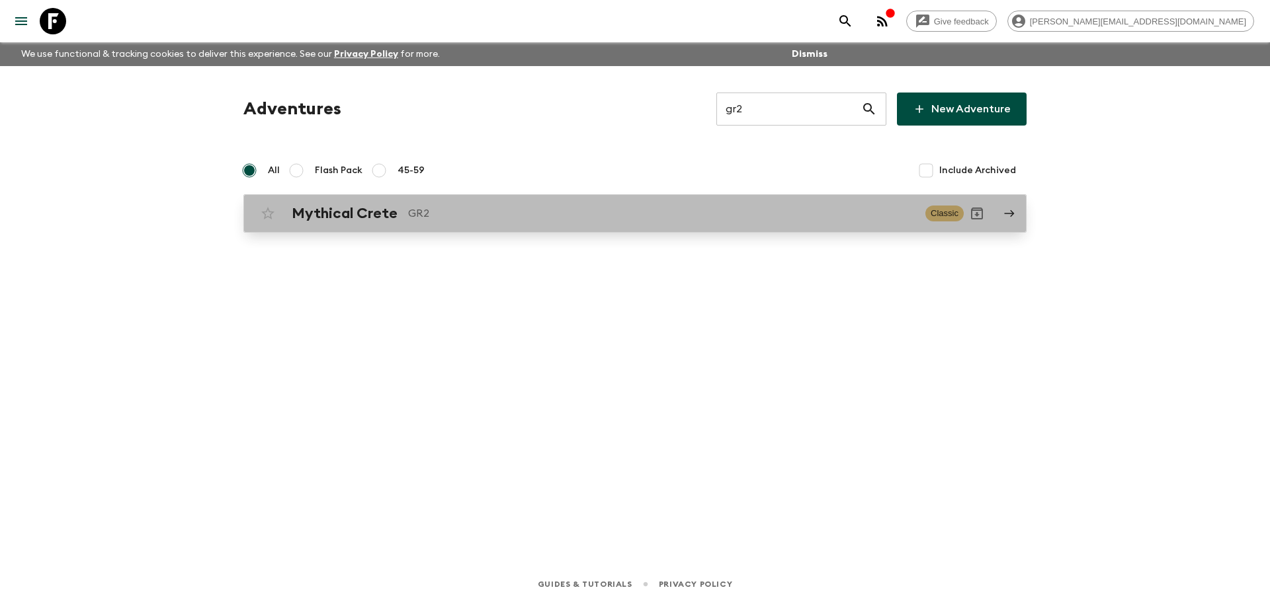
click at [708, 200] on div "Mythical Crete GR2 Classic" at bounding box center [609, 213] width 709 height 26
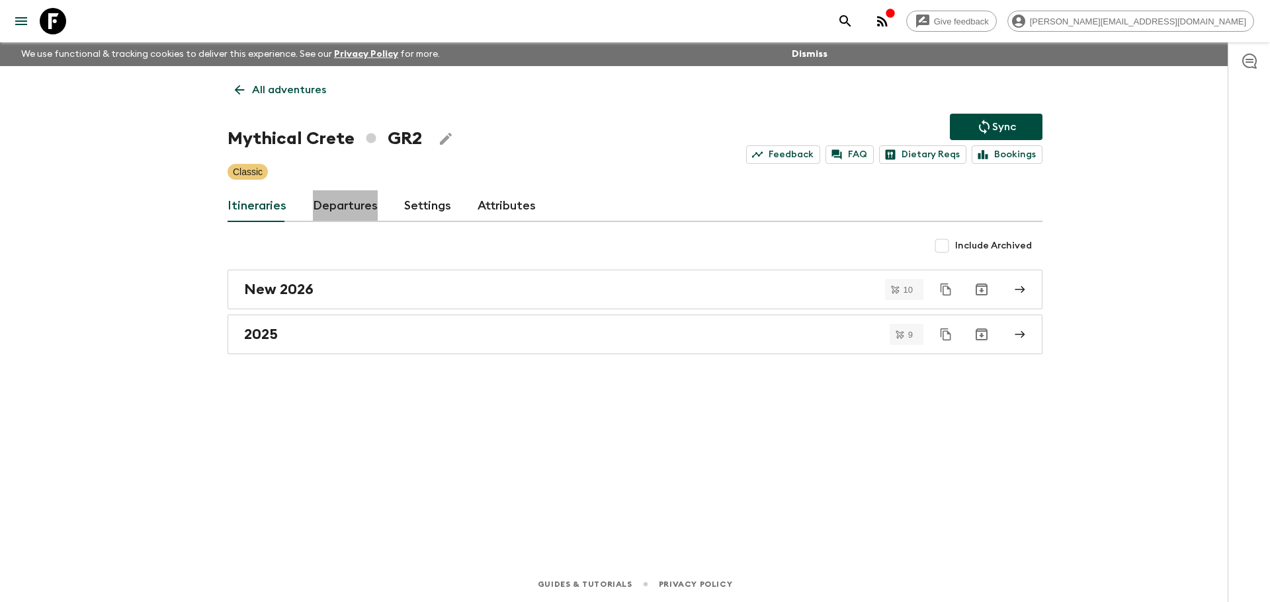
click at [343, 206] on link "Departures" at bounding box center [345, 206] width 65 height 32
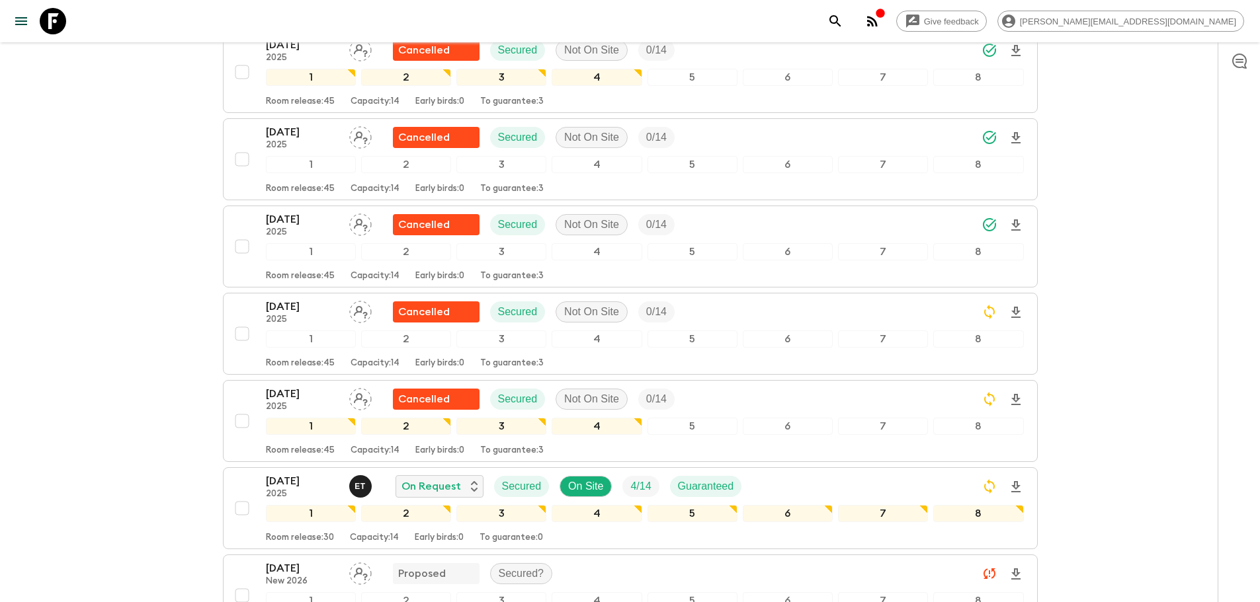
scroll to position [1762, 0]
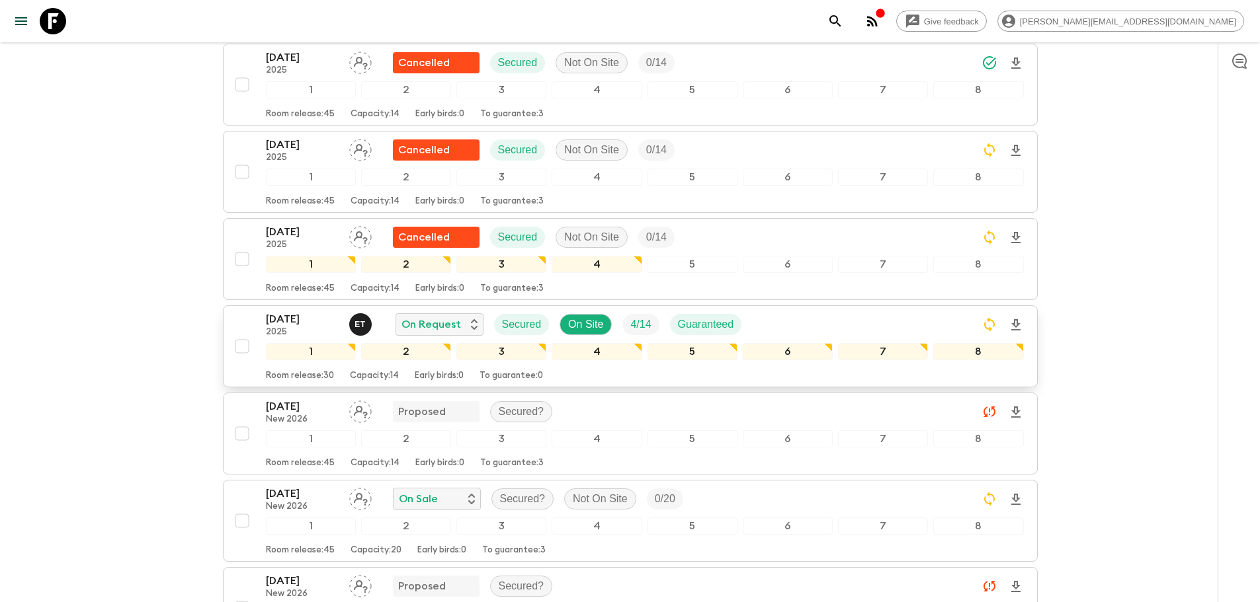
click at [948, 328] on div "06 Sep 2025 2025 E T On Request Secured On Site 4 / 14 Guaranteed" at bounding box center [645, 324] width 758 height 26
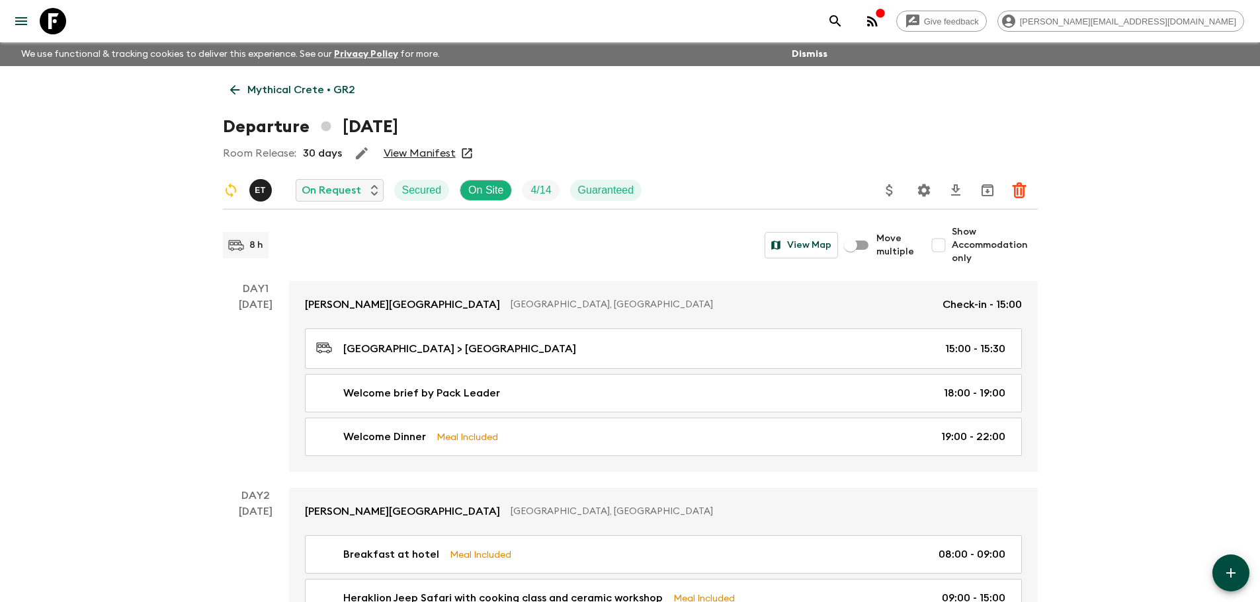
click at [922, 192] on icon "Settings" at bounding box center [923, 190] width 13 height 13
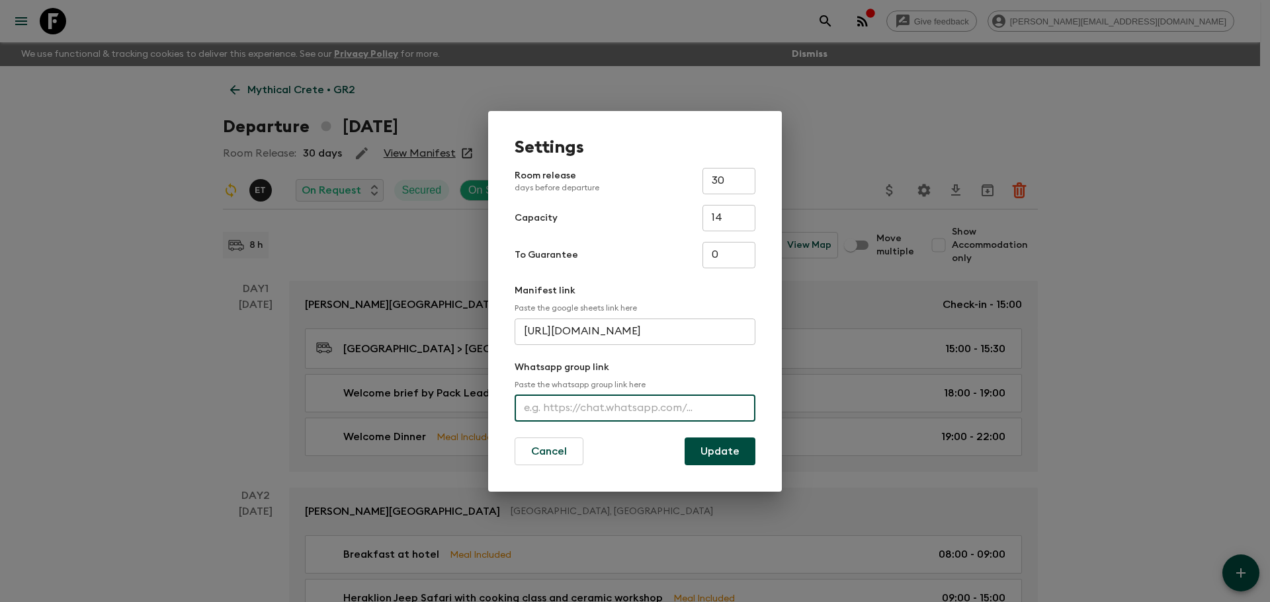
click at [645, 407] on input "text" at bounding box center [634, 408] width 241 height 26
paste input "https://chat.whatsapp.com/GZwOgvJxR62KFXCBGziK0N"
type input "https://chat.whatsapp.com/GZwOgvJxR62KFXCBGziK0N"
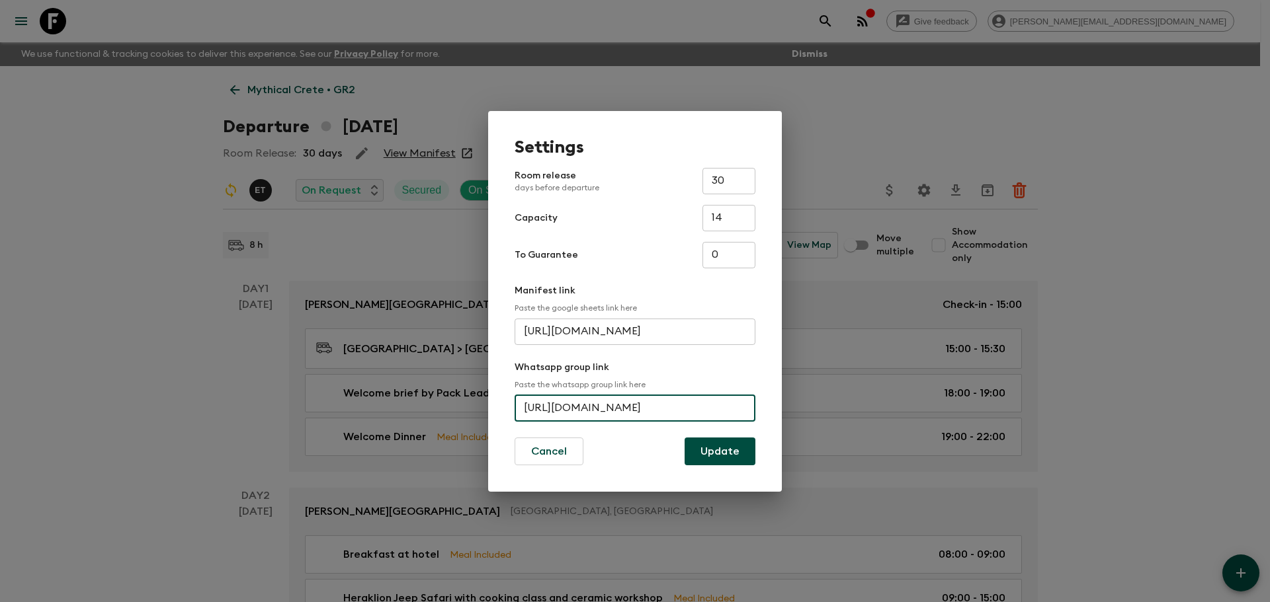
click at [714, 450] on button "Update" at bounding box center [719, 452] width 71 height 28
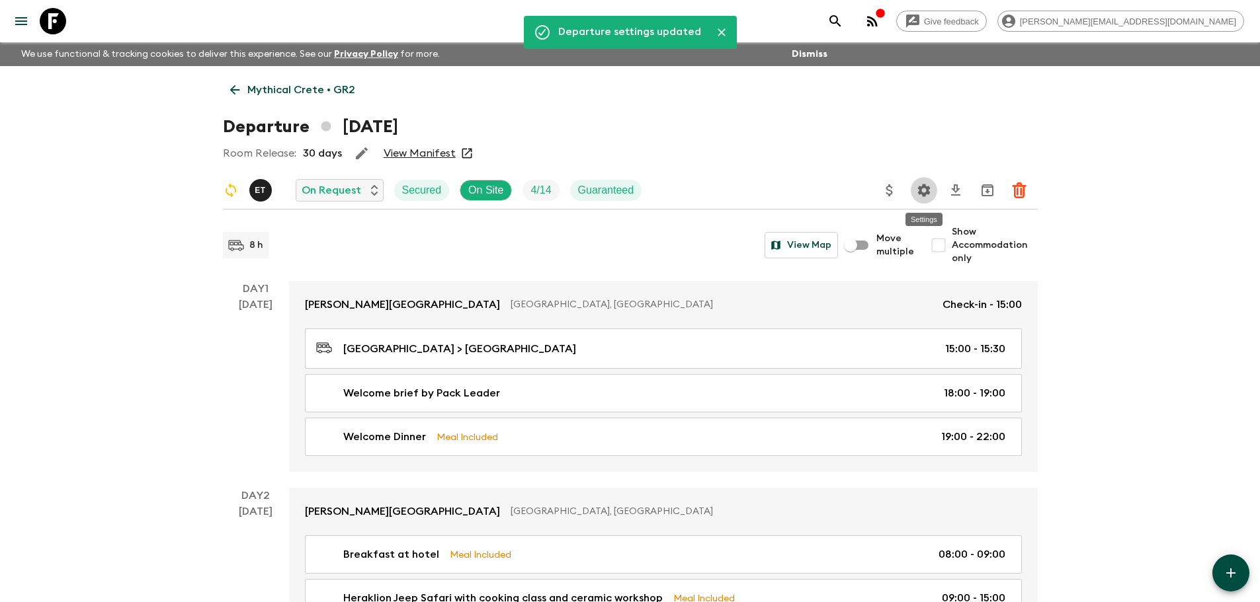
click at [928, 183] on icon "Settings" at bounding box center [924, 191] width 16 height 16
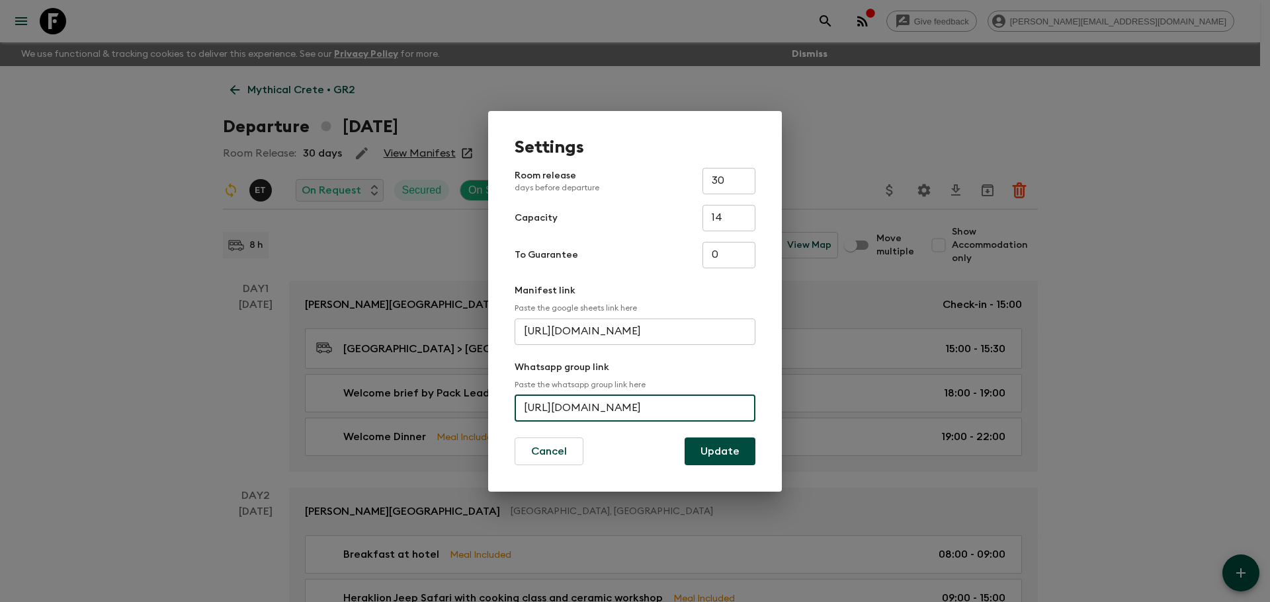
scroll to position [0, 63]
drag, startPoint x: 523, startPoint y: 413, endPoint x: 829, endPoint y: 407, distance: 305.6
click at [829, 407] on div "Settings Room release days before departure 30 ​ Capacity 14 ​ To Guarantee 0 ​…" at bounding box center [635, 301] width 1270 height 602
click at [110, 255] on div "Settings Room release days before departure 30 ​ Capacity 14 ​ To Guarantee 0 ​…" at bounding box center [635, 301] width 1270 height 602
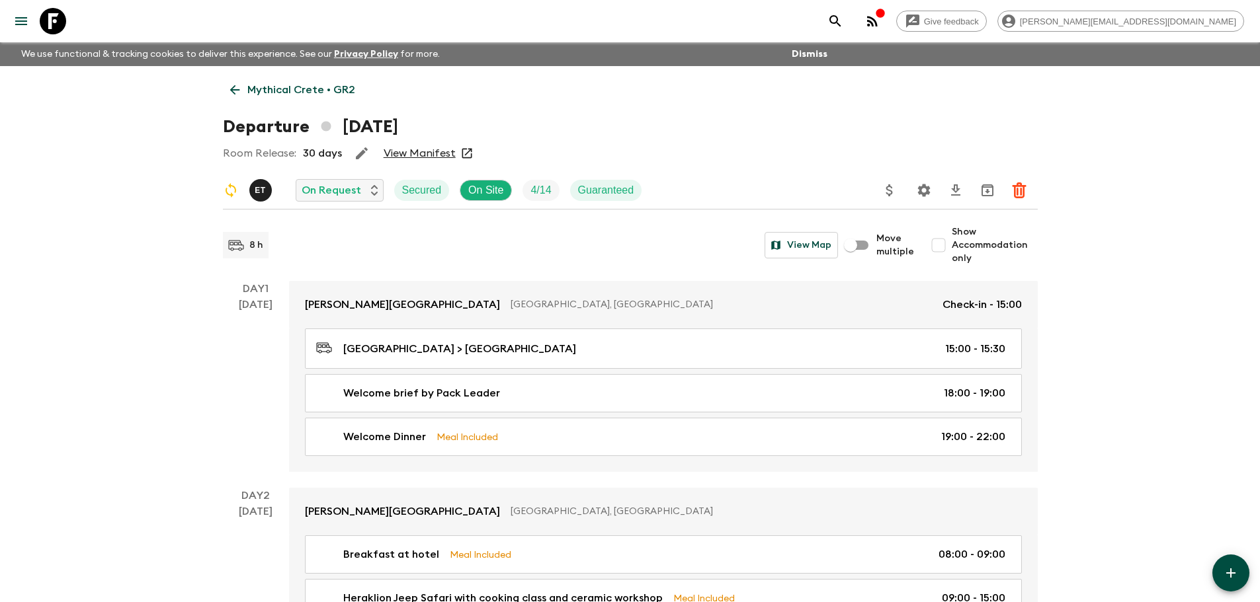
click at [928, 187] on icon "Settings" at bounding box center [923, 190] width 13 height 13
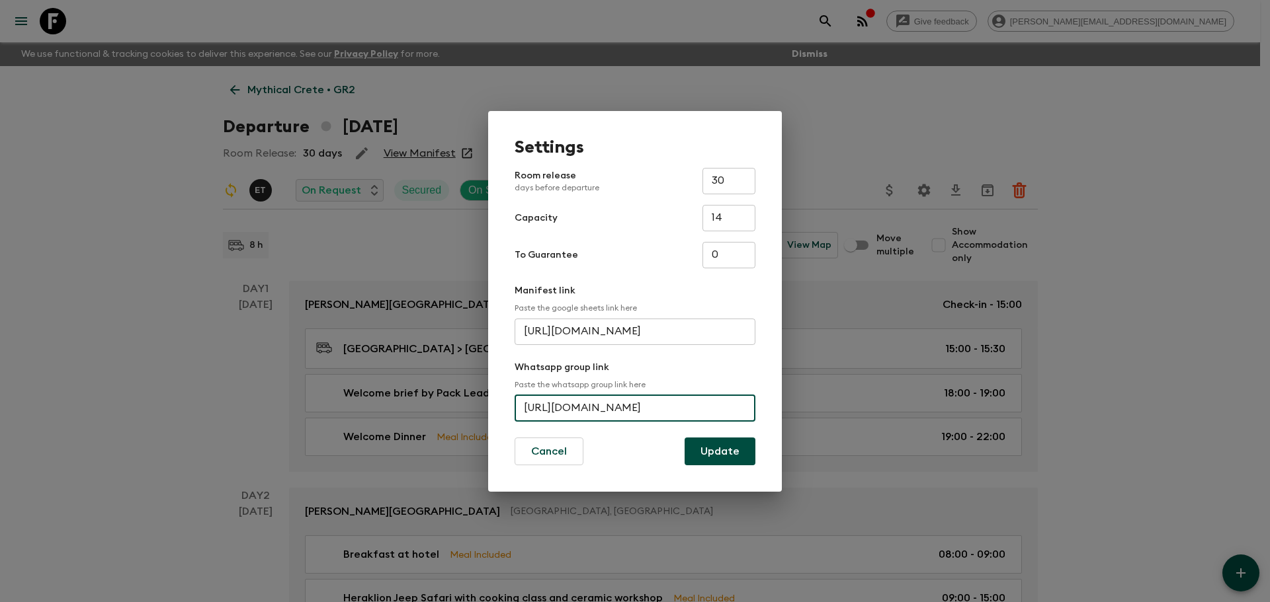
scroll to position [0, 63]
drag, startPoint x: 524, startPoint y: 411, endPoint x: 851, endPoint y: 417, distance: 326.7
click at [851, 417] on div "Settings Room release days before departure 30 ​ Capacity 14 ​ To Guarantee 0 ​…" at bounding box center [635, 301] width 1270 height 602
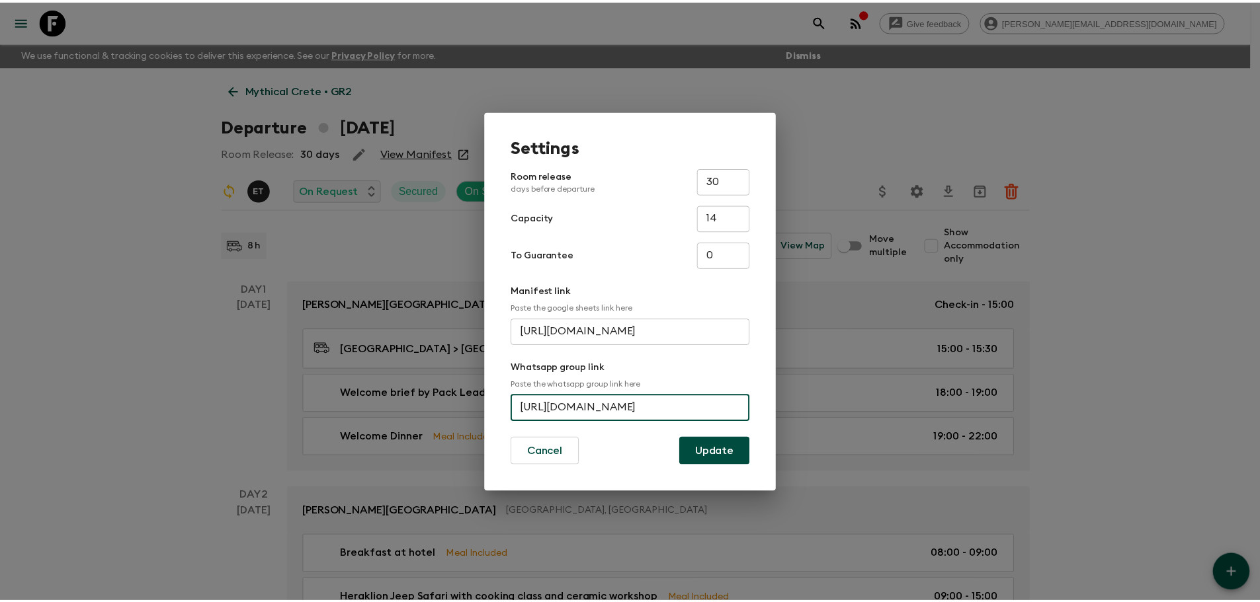
scroll to position [0, 0]
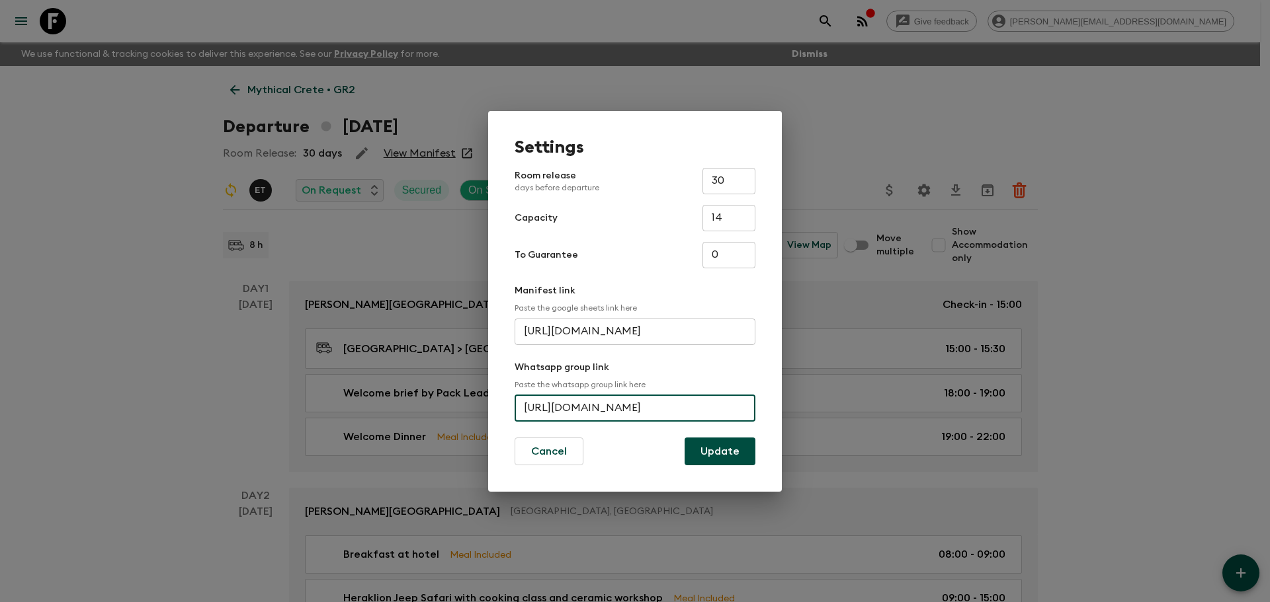
click at [150, 213] on div "Settings Room release days before departure 30 ​ Capacity 14 ​ To Guarantee 0 ​…" at bounding box center [635, 301] width 1270 height 602
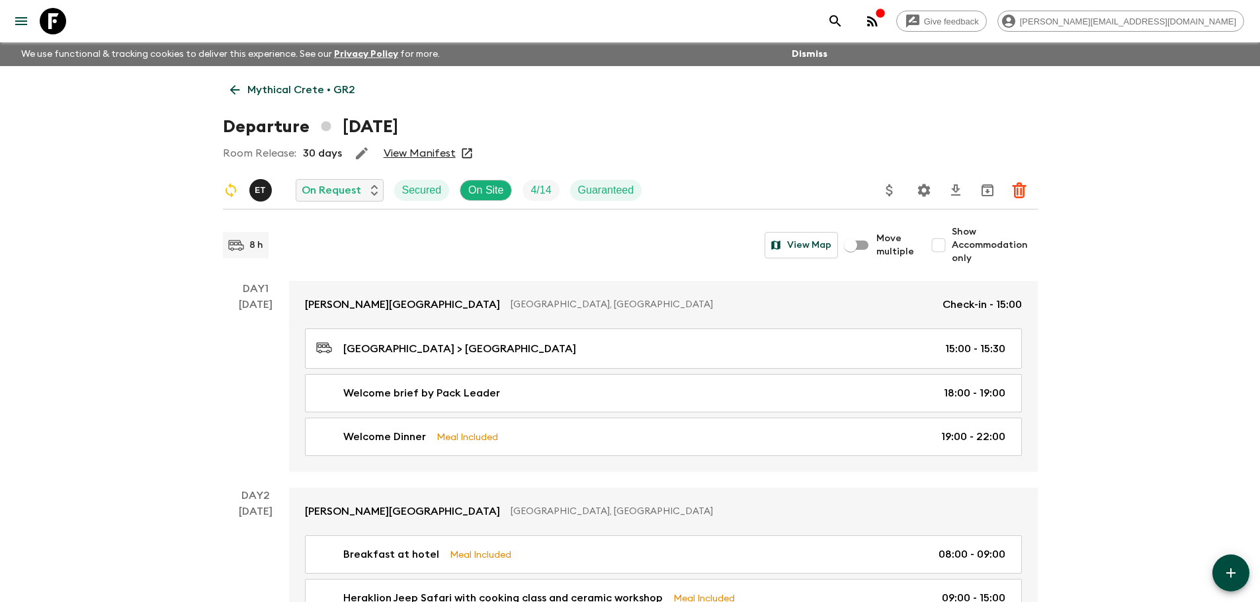
click at [50, 25] on icon at bounding box center [53, 21] width 26 height 26
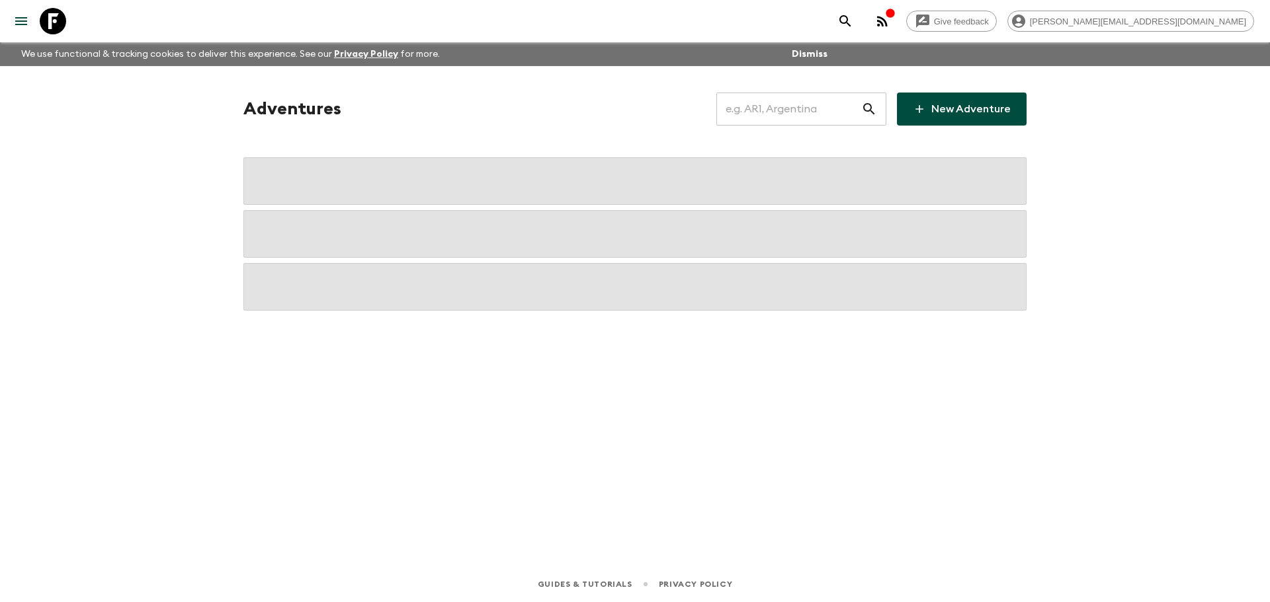
click at [806, 116] on input "text" at bounding box center [788, 109] width 145 height 37
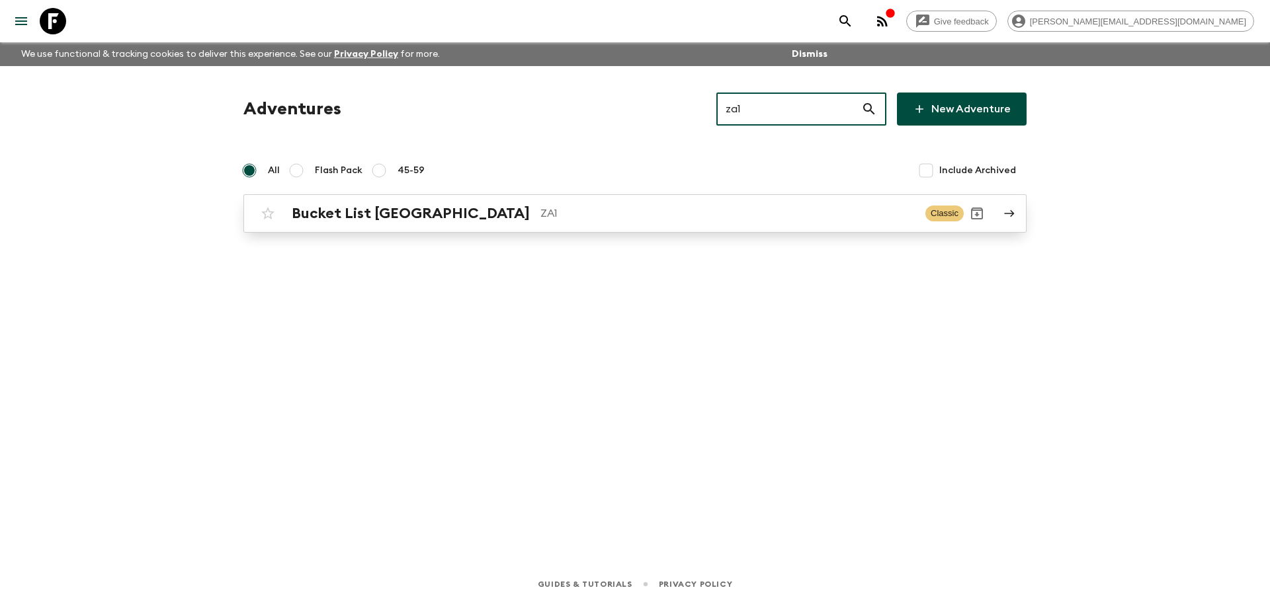
type input "za1"
click at [550, 214] on p "ZA1" at bounding box center [727, 214] width 374 height 16
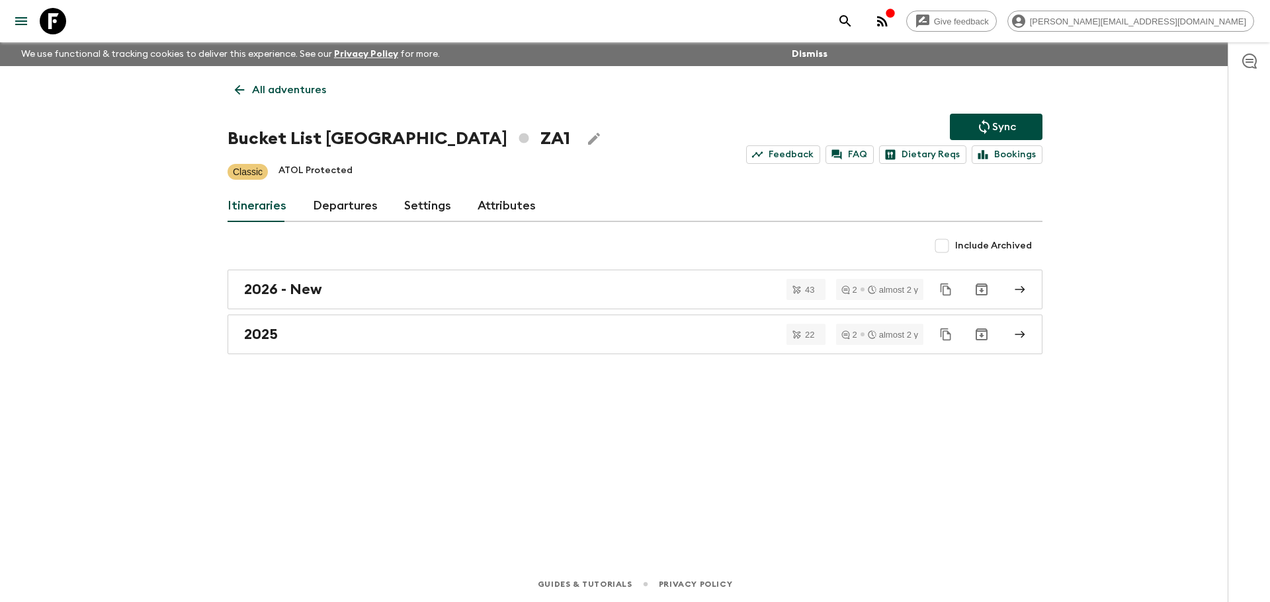
click at [328, 201] on link "Departures" at bounding box center [345, 206] width 65 height 32
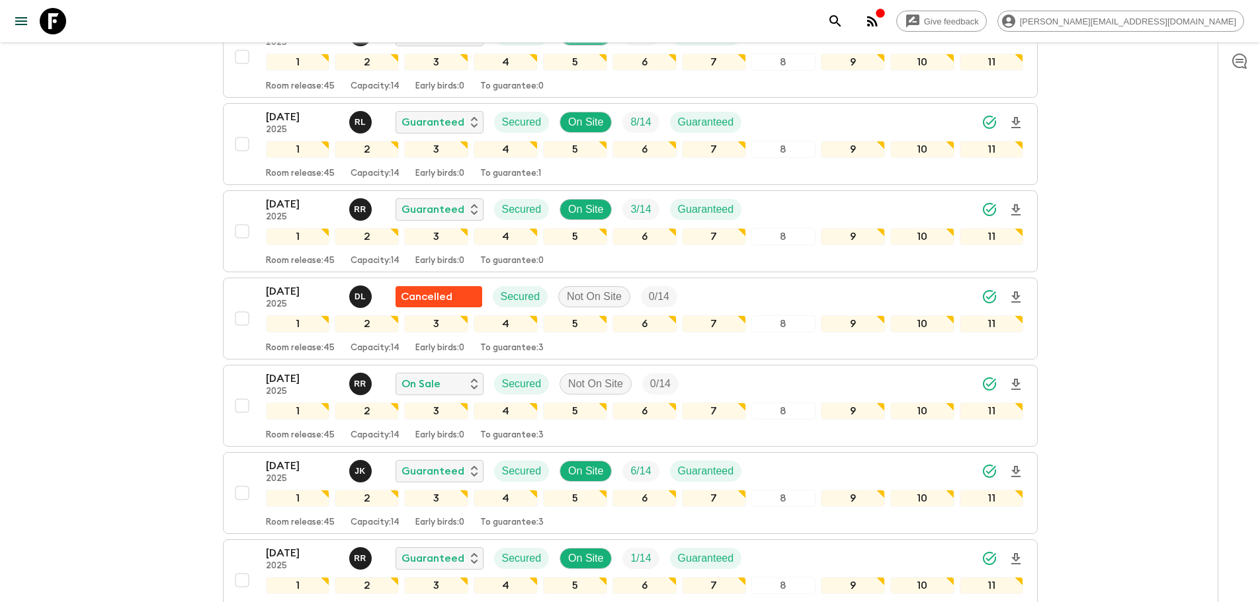
scroll to position [485, 0]
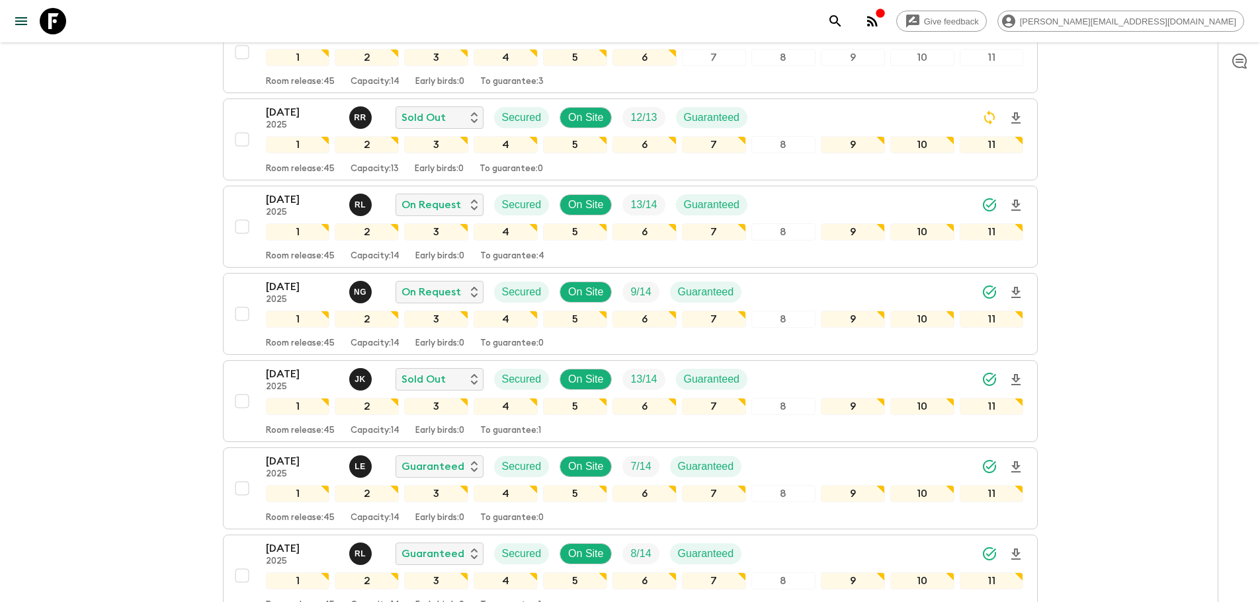
drag, startPoint x: 56, startPoint y: 25, endPoint x: 485, endPoint y: 42, distance: 428.8
click at [56, 25] on icon at bounding box center [53, 21] width 26 height 26
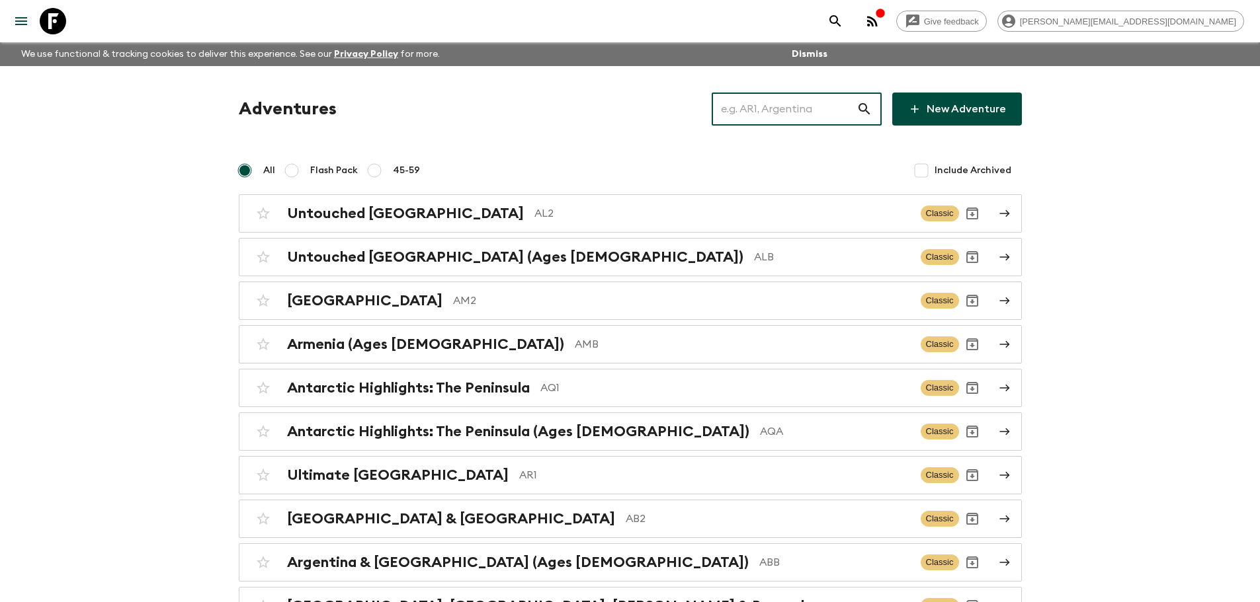
click at [807, 114] on input "text" at bounding box center [784, 109] width 145 height 37
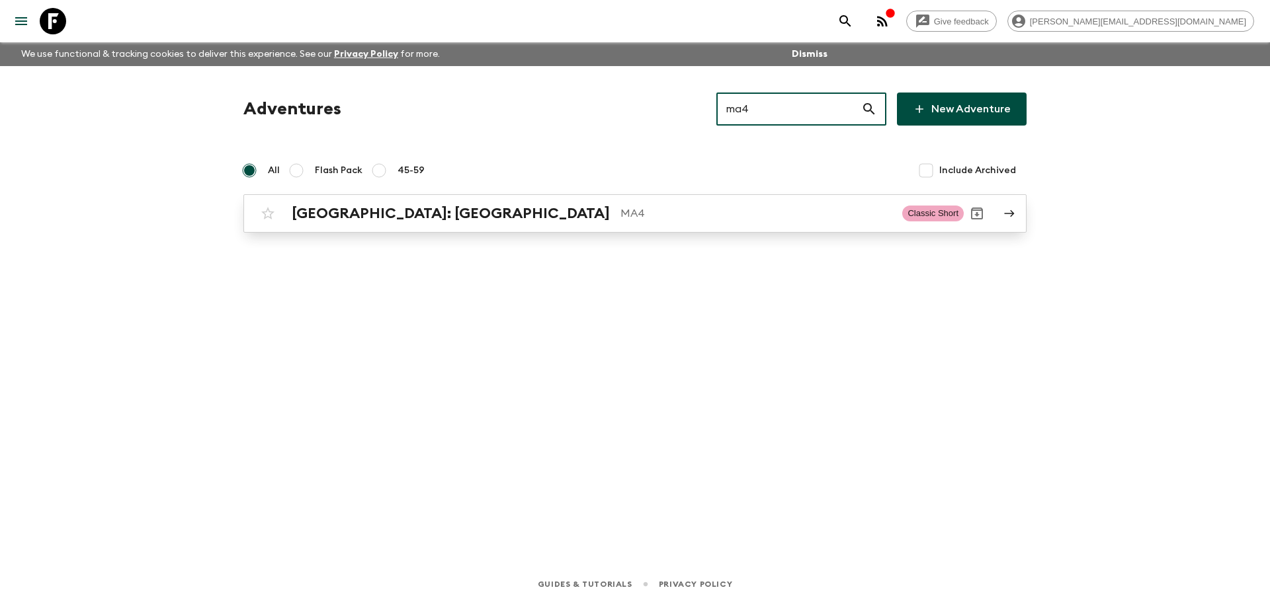
type input "ma4"
click at [620, 214] on p "MA4" at bounding box center [755, 214] width 271 height 16
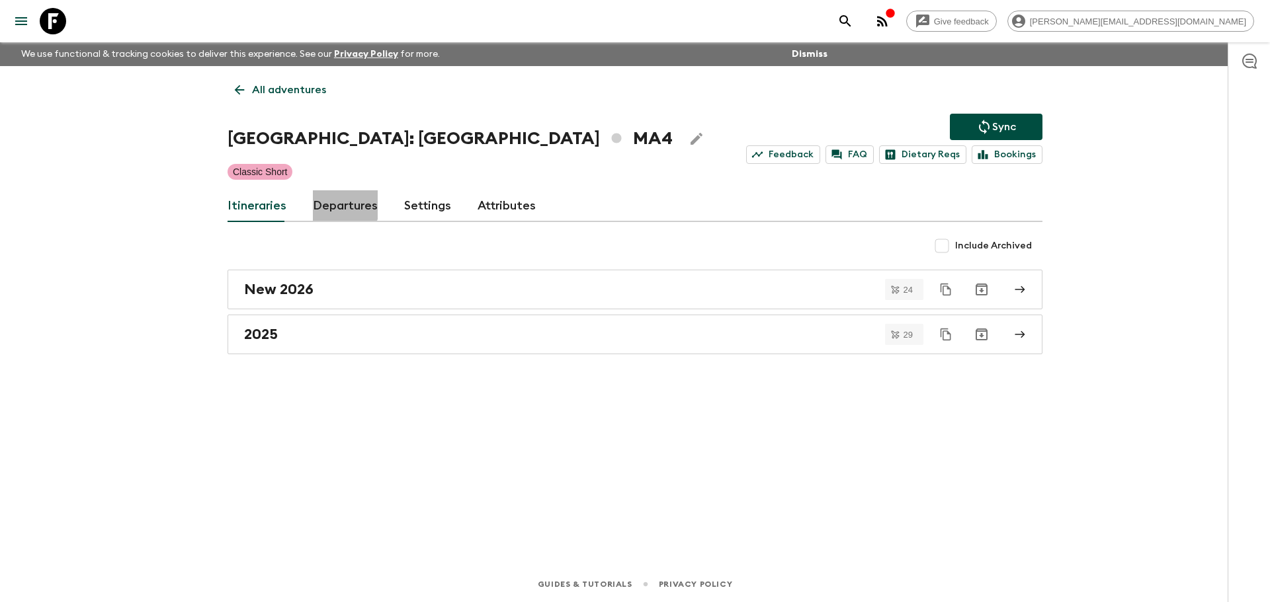
click at [337, 203] on link "Departures" at bounding box center [345, 206] width 65 height 32
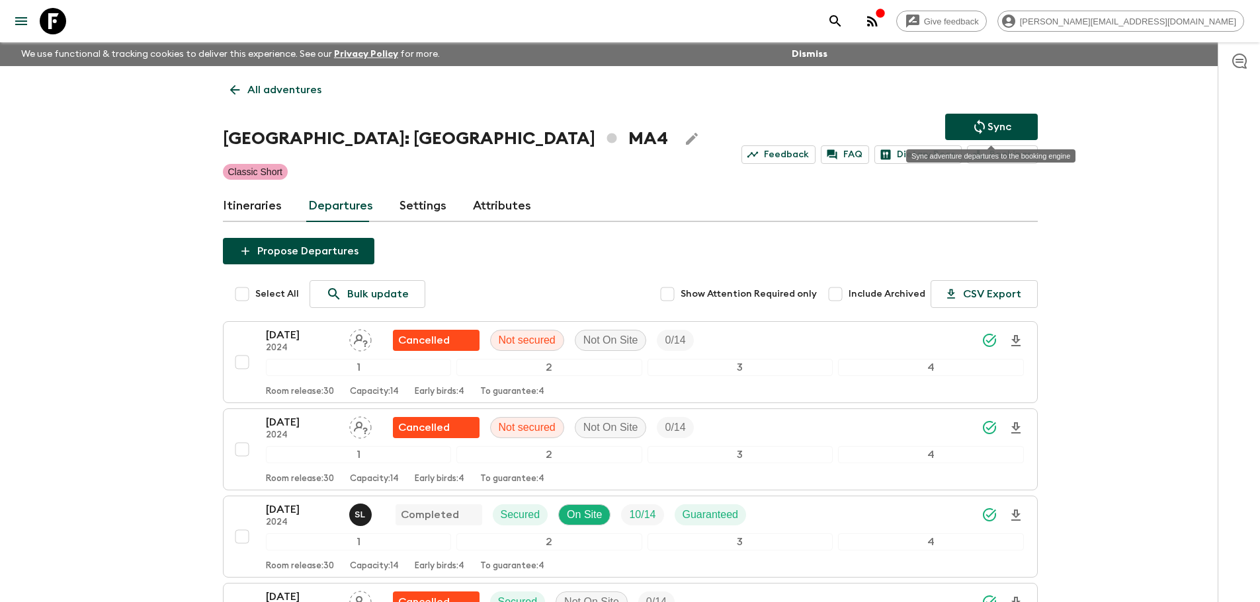
click at [971, 128] on icon "Sync adventure departures to the booking engine" at bounding box center [979, 127] width 16 height 16
click at [43, 24] on icon at bounding box center [53, 21] width 26 height 26
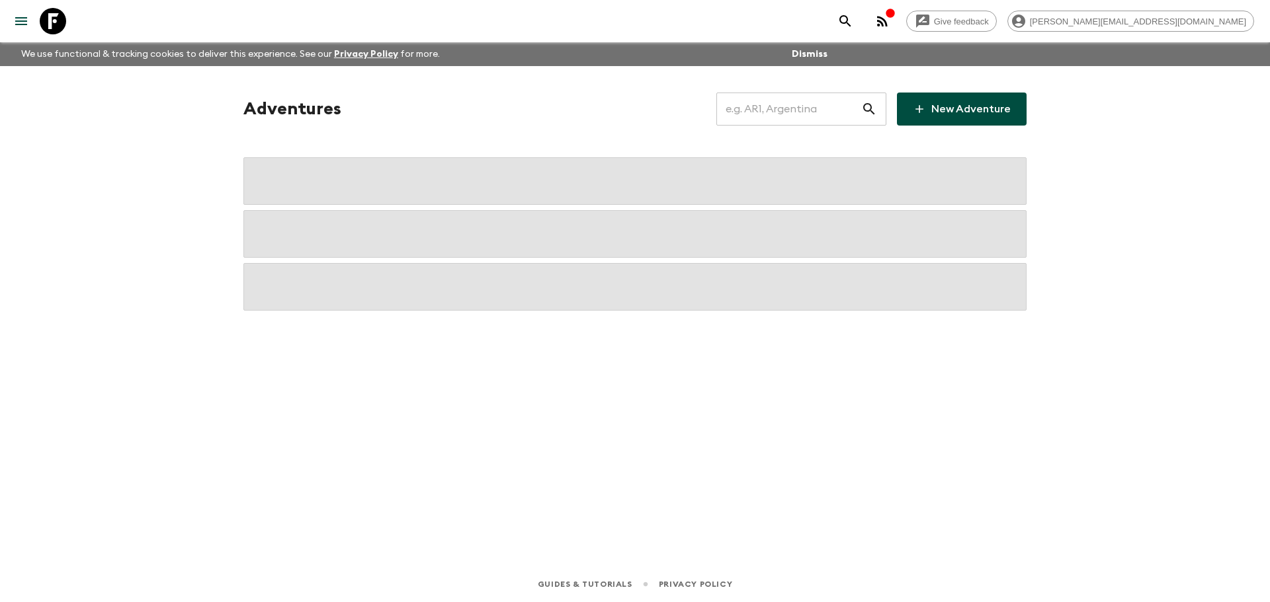
click at [781, 104] on input "text" at bounding box center [788, 109] width 145 height 37
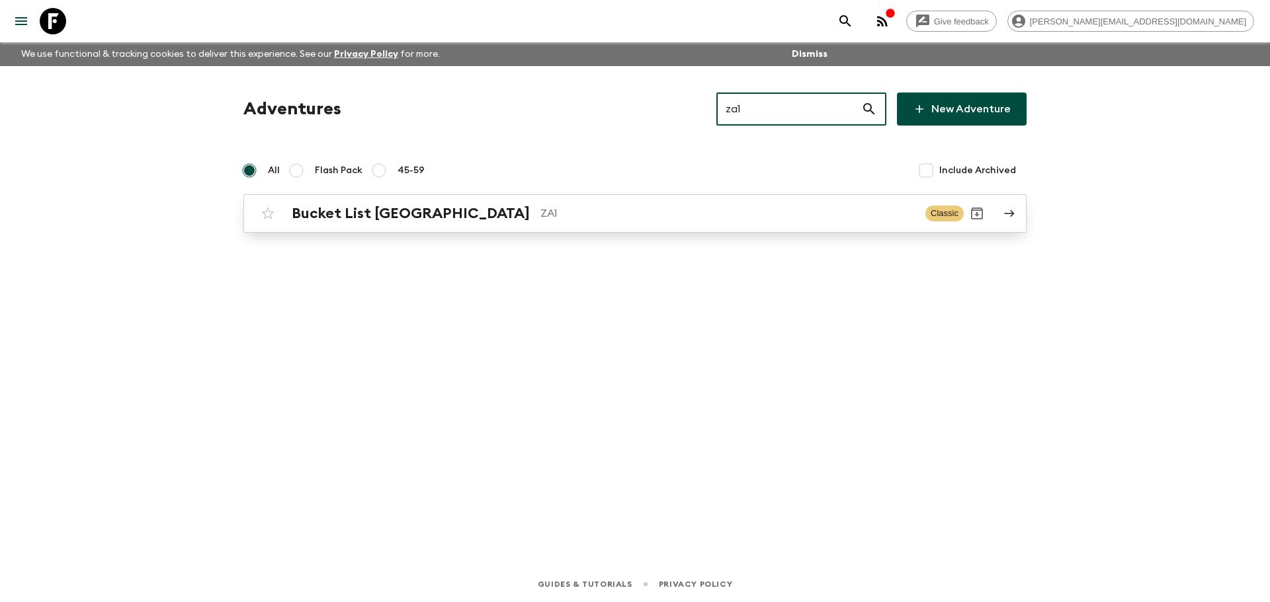
type input "za1"
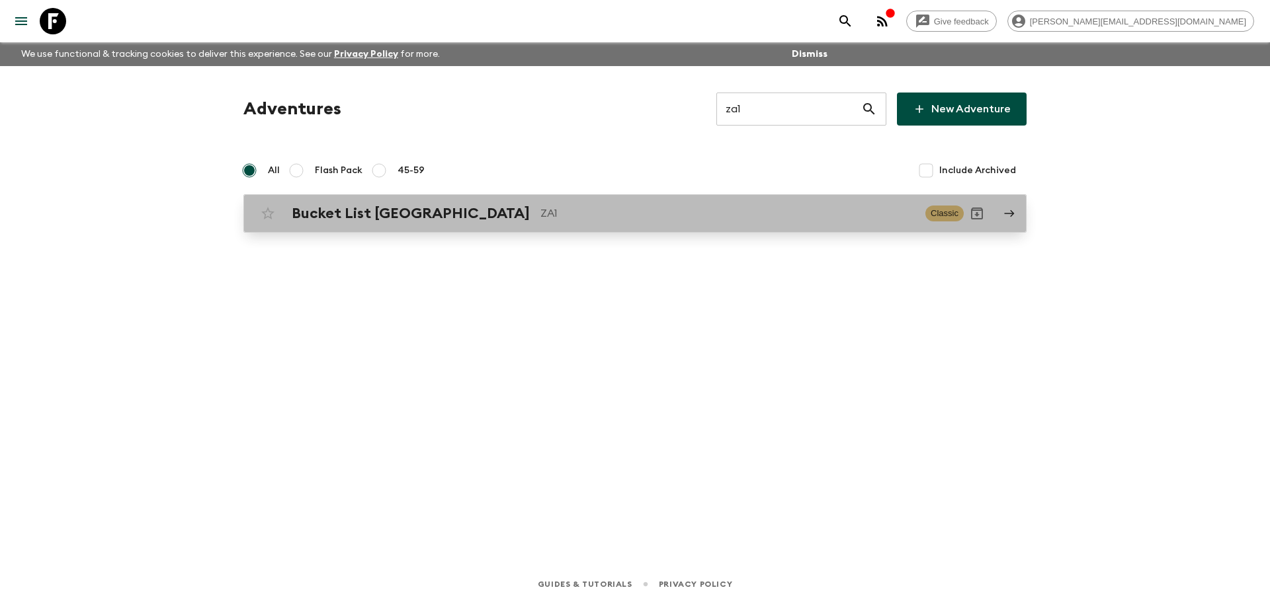
click at [452, 225] on div "Bucket List South Africa ZA1 Classic" at bounding box center [609, 213] width 709 height 26
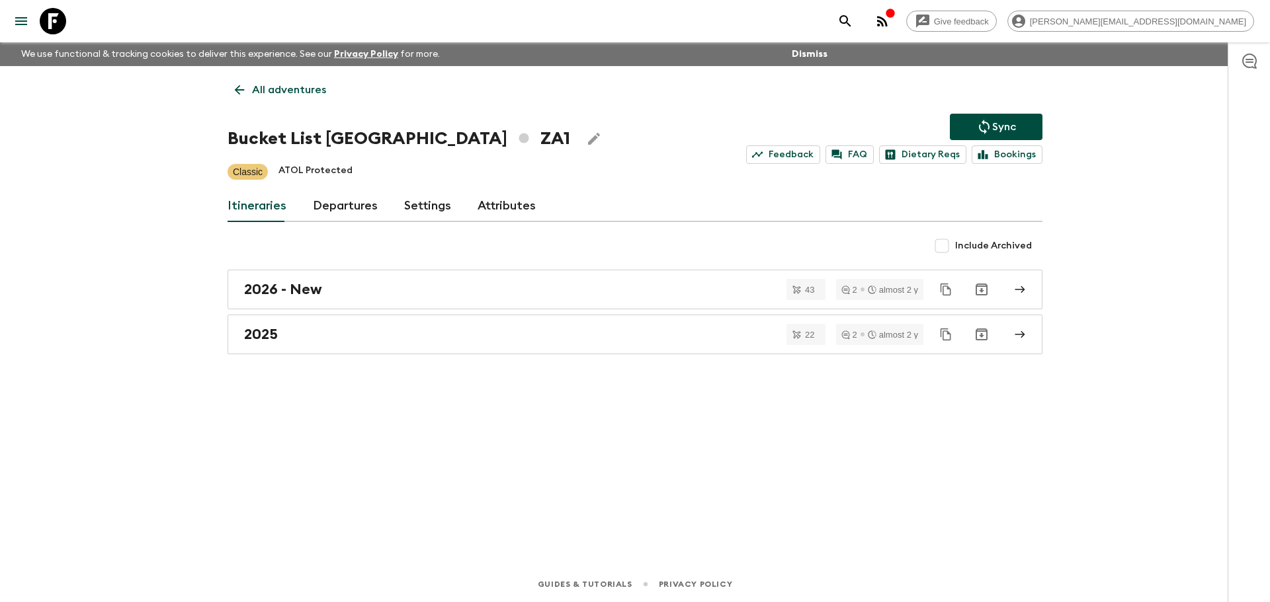
click at [348, 198] on link "Departures" at bounding box center [345, 206] width 65 height 32
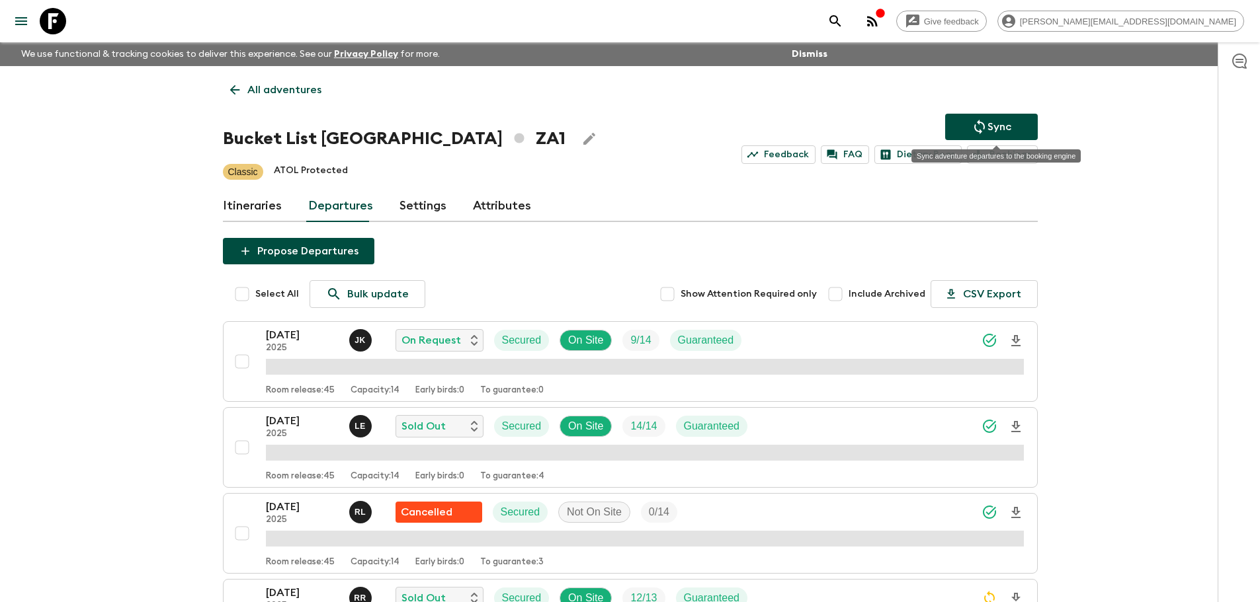
click at [1002, 125] on p "Sync" at bounding box center [999, 127] width 24 height 16
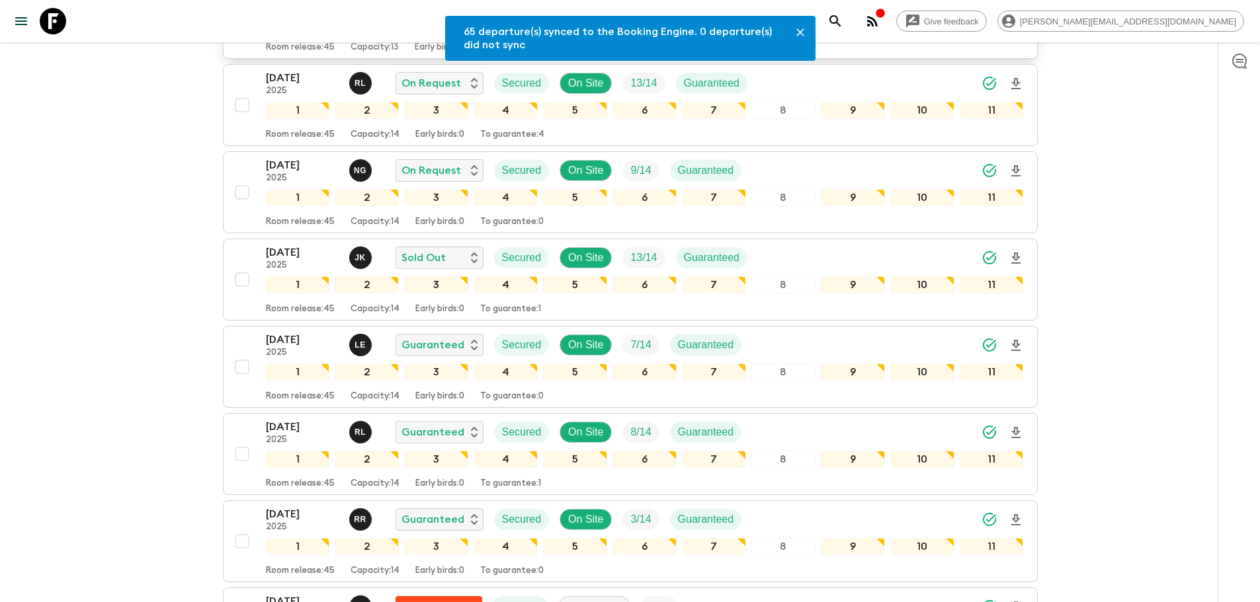
scroll to position [348, 0]
